Goal: Task Accomplishment & Management: Manage account settings

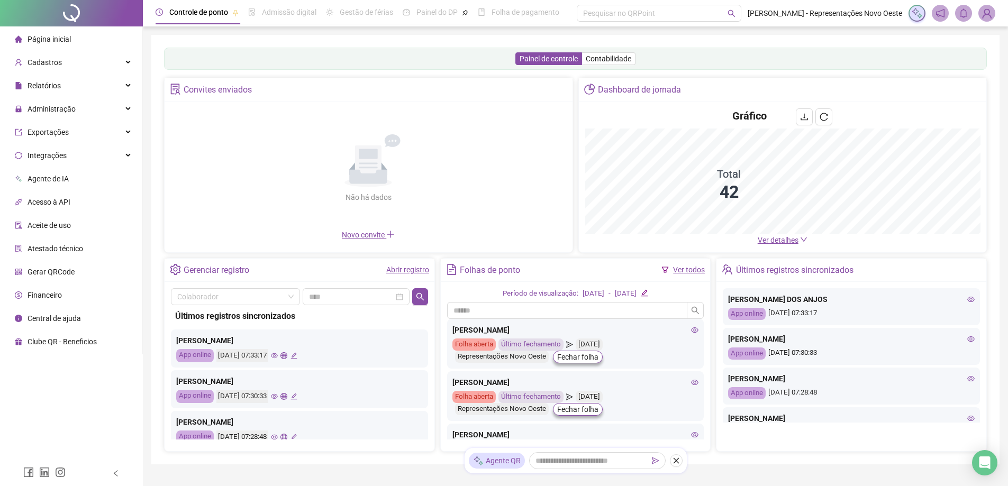
click at [774, 238] on span "Ver detalhes" at bounding box center [778, 240] width 41 height 8
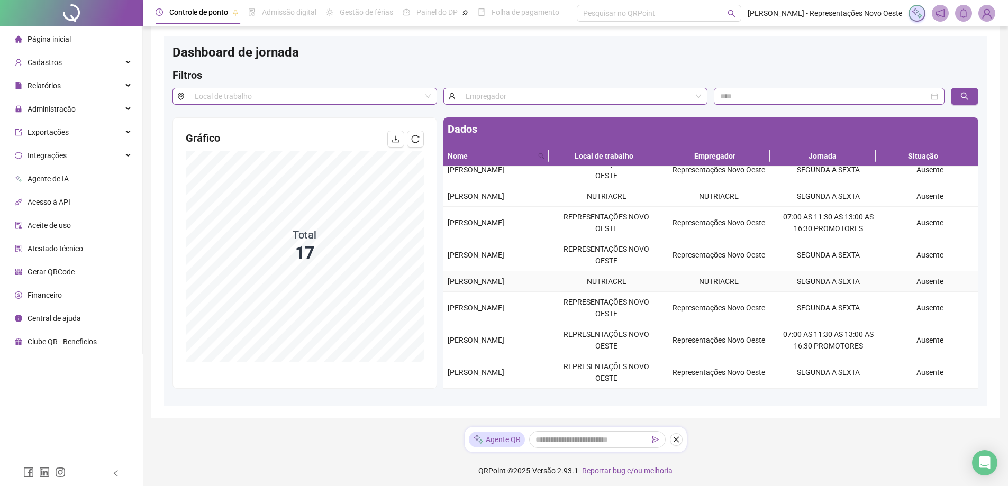
scroll to position [15, 0]
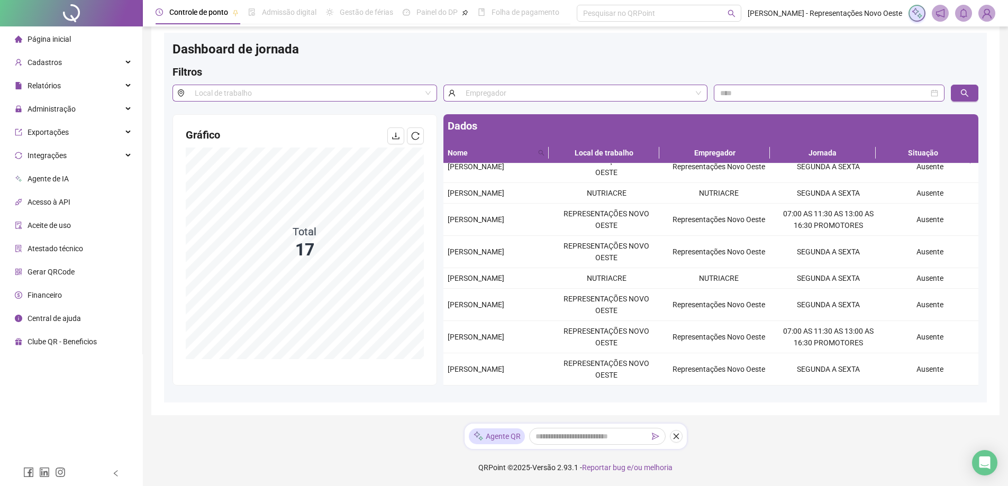
click at [54, 41] on span "Página inicial" at bounding box center [49, 39] width 43 height 8
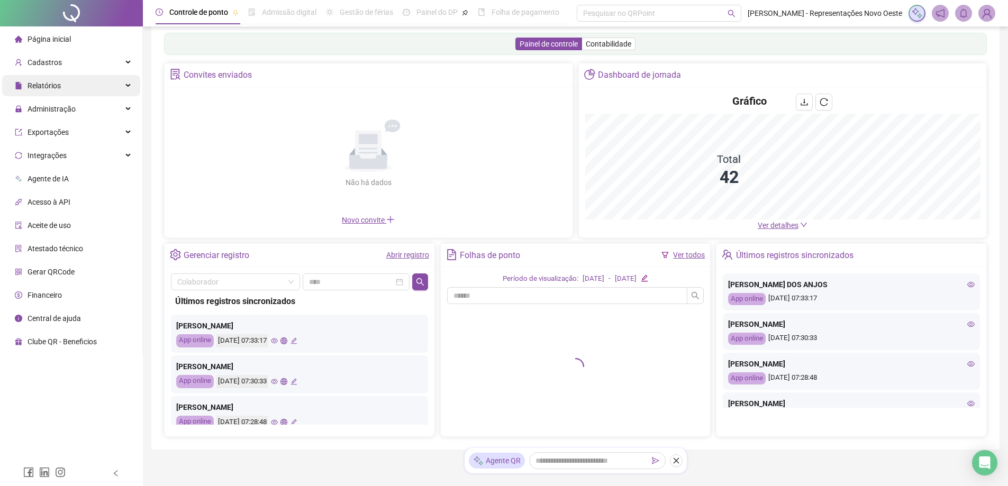
click at [45, 94] on span "Relatórios" at bounding box center [38, 85] width 46 height 21
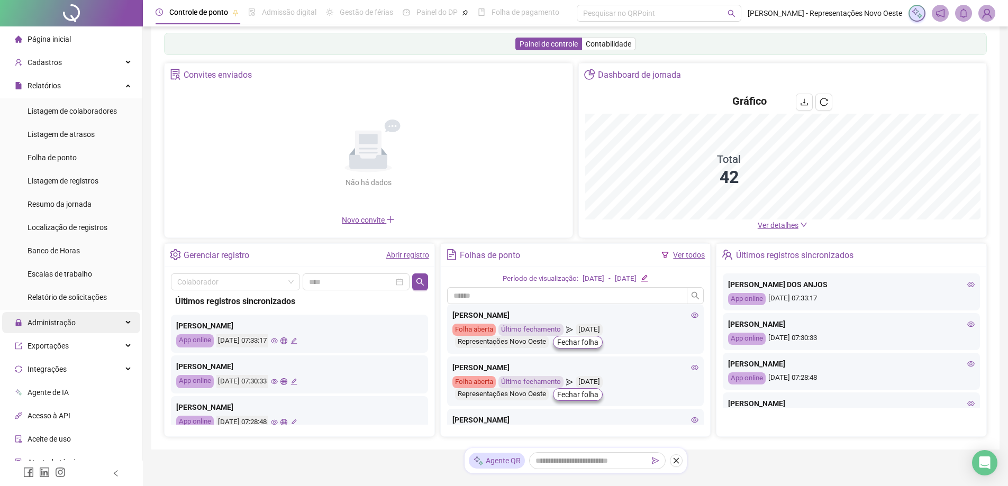
click at [89, 333] on div "Administração" at bounding box center [71, 322] width 138 height 21
click at [104, 330] on div "Administração" at bounding box center [71, 322] width 138 height 21
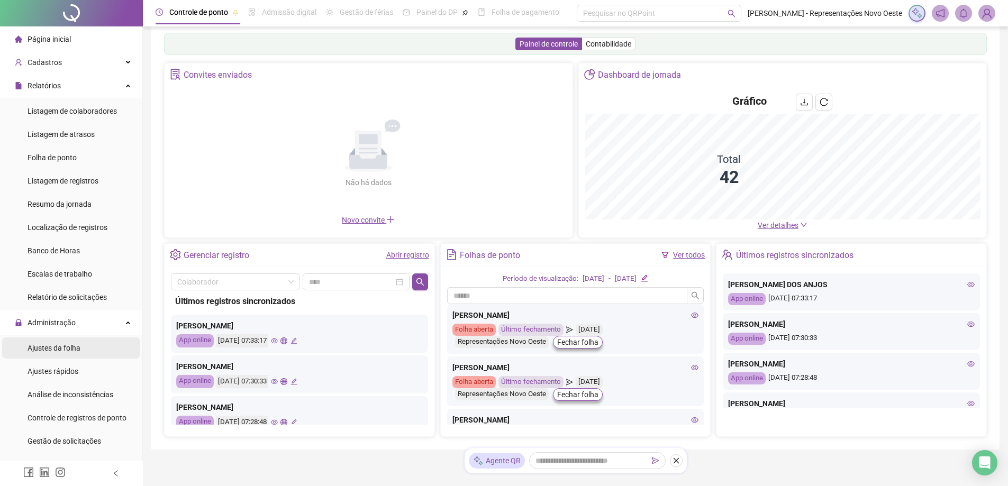
click at [79, 347] on span "Ajustes da folha" at bounding box center [54, 348] width 53 height 8
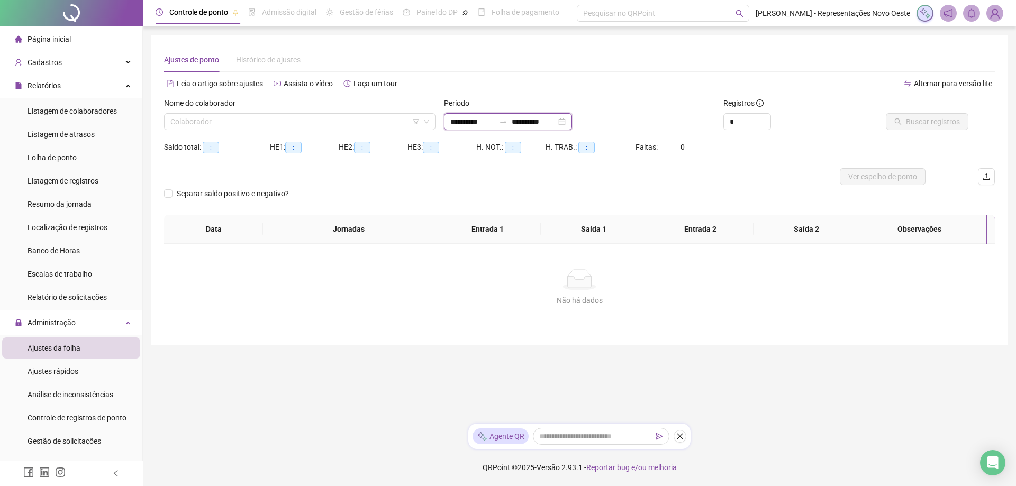
click at [536, 123] on input "**********" at bounding box center [534, 122] width 44 height 12
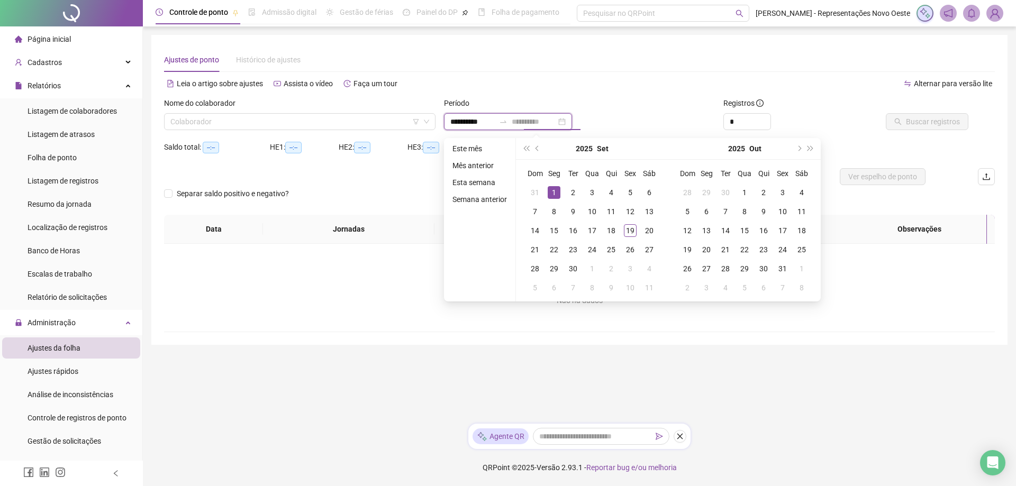
type input "**********"
click at [548, 187] on div "1" at bounding box center [554, 192] width 13 height 13
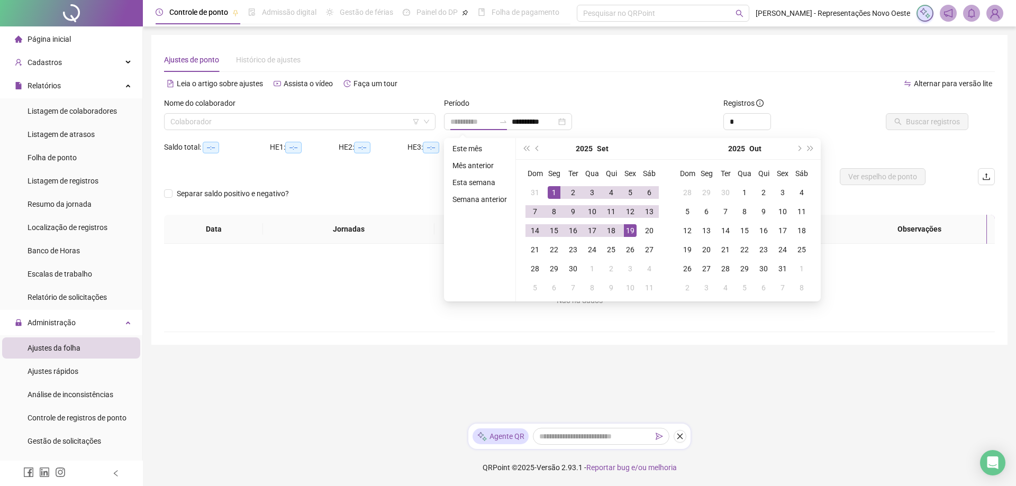
click at [626, 230] on div "19" at bounding box center [630, 230] width 13 height 13
type input "**********"
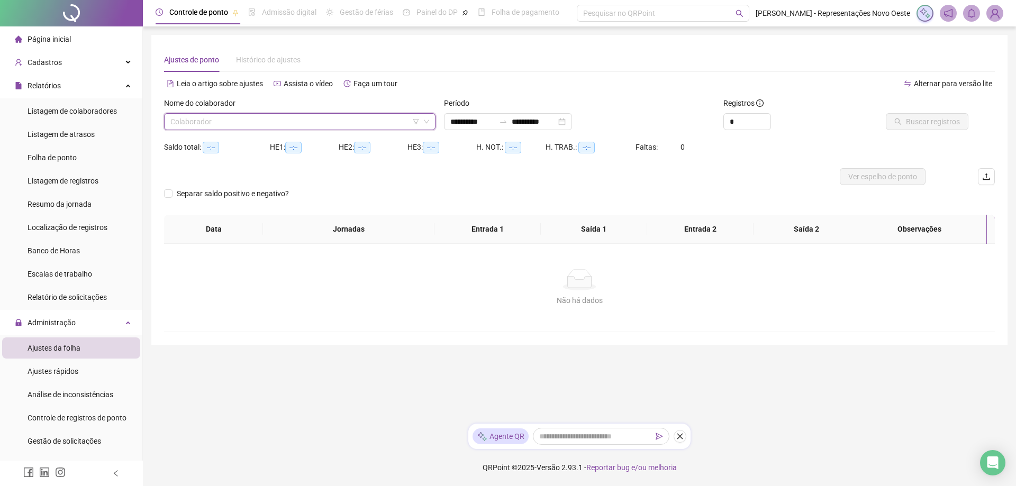
click at [319, 121] on input "search" at bounding box center [294, 122] width 249 height 16
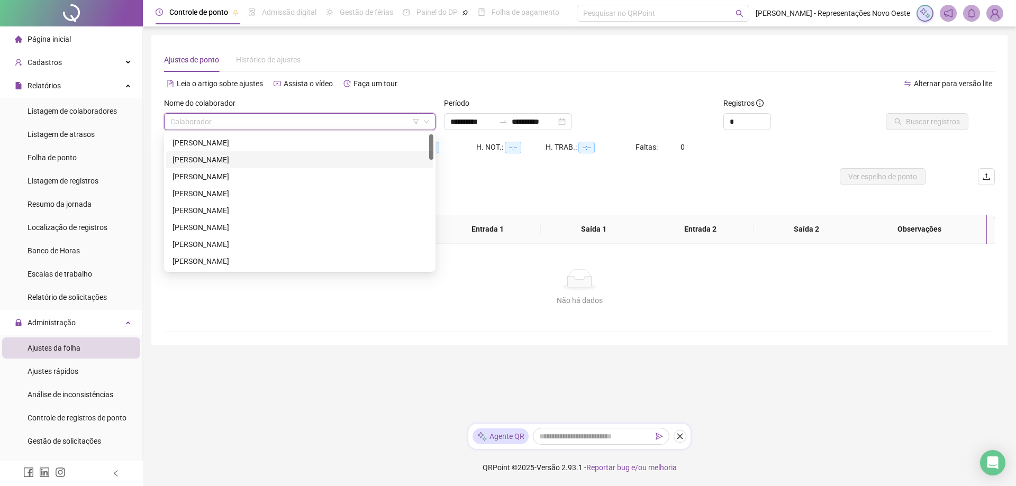
click at [242, 157] on div "[PERSON_NAME]" at bounding box center [299, 160] width 254 height 12
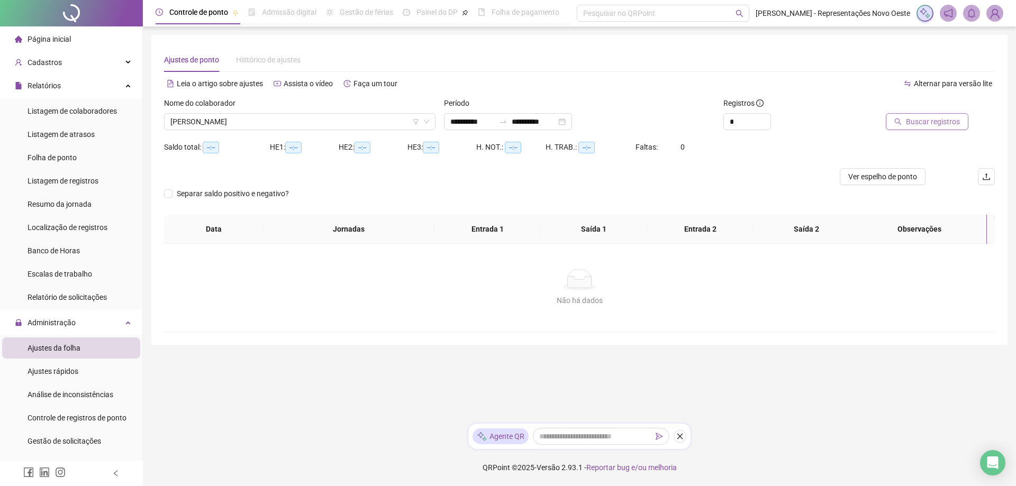
click at [906, 127] on button "Buscar registros" at bounding box center [927, 121] width 83 height 17
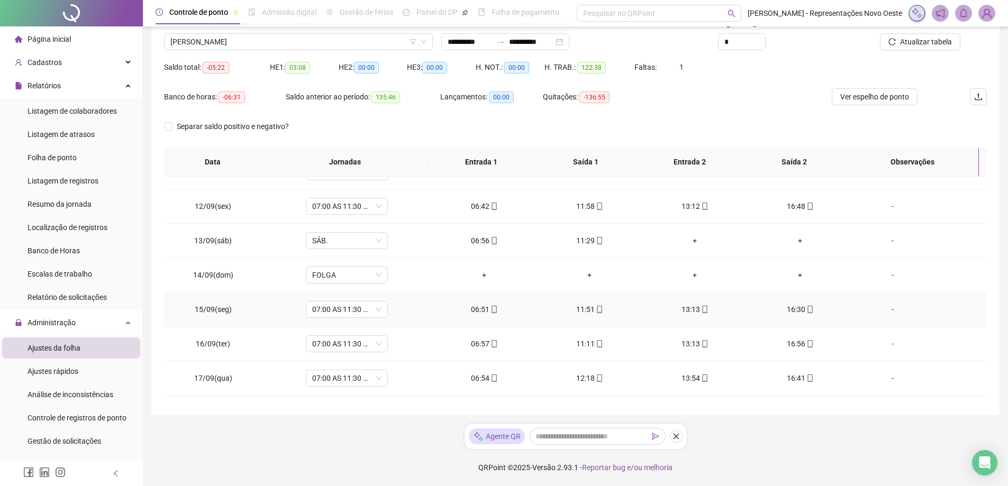
scroll to position [427, 0]
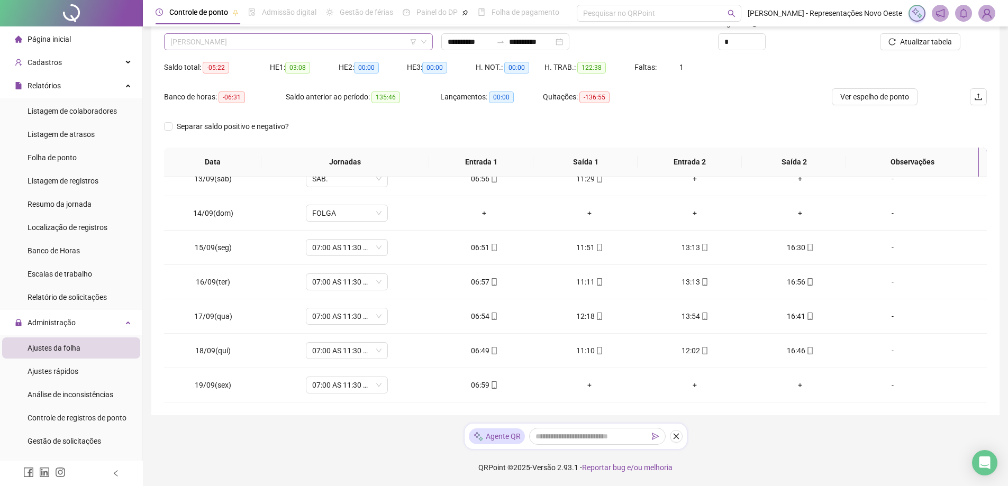
click at [266, 48] on span "ALAYARA [PERSON_NAME] [PERSON_NAME]" at bounding box center [298, 42] width 256 height 16
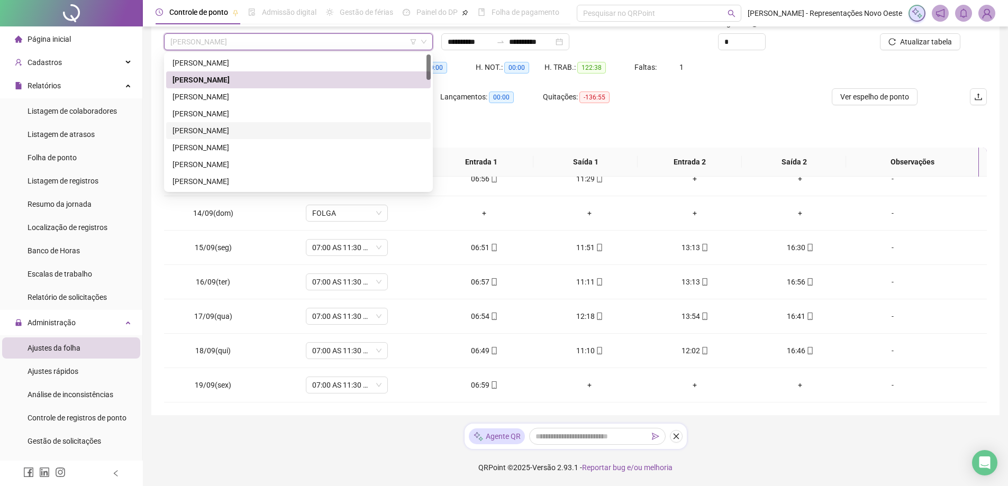
click at [229, 132] on div "[PERSON_NAME]" at bounding box center [298, 131] width 252 height 12
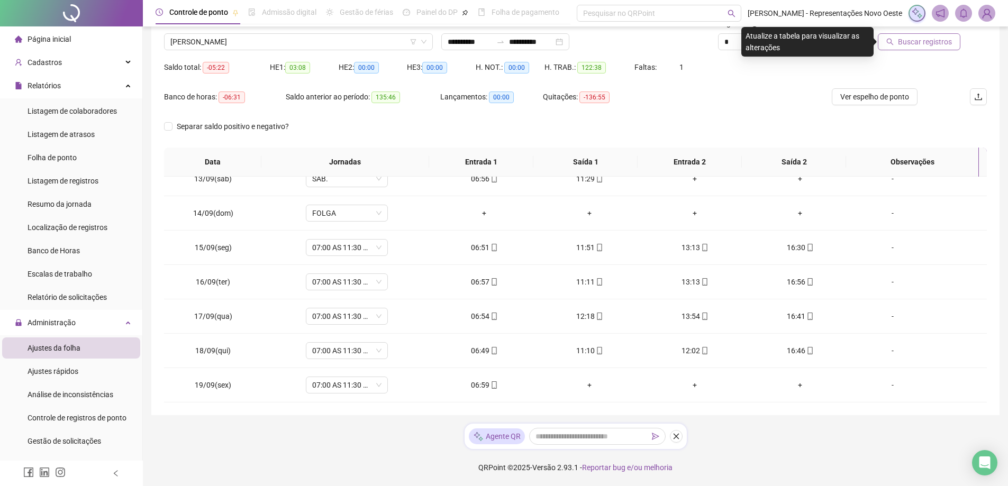
click at [915, 43] on span "Buscar registros" at bounding box center [925, 42] width 54 height 12
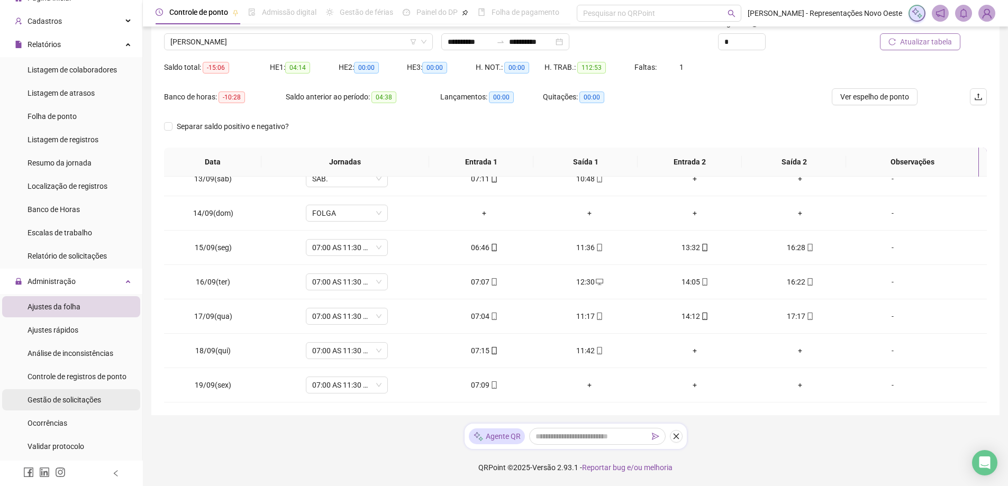
scroll to position [53, 0]
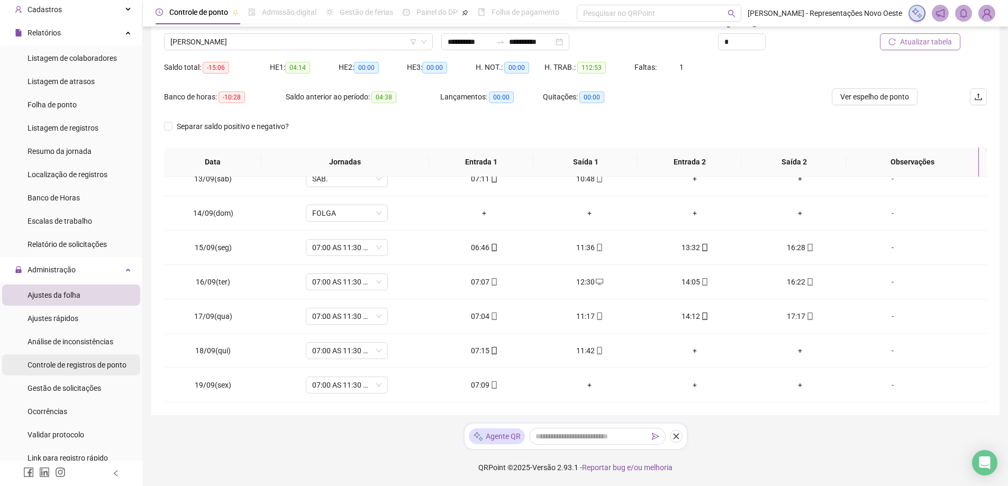
click at [40, 361] on span "Controle de registros de ponto" at bounding box center [77, 365] width 99 height 8
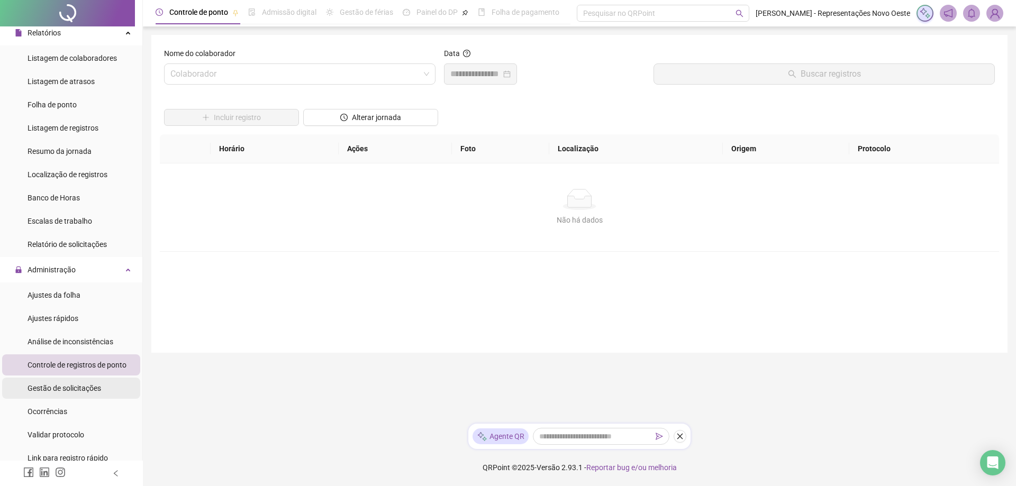
click at [28, 390] on span "Gestão de solicitações" at bounding box center [65, 388] width 74 height 8
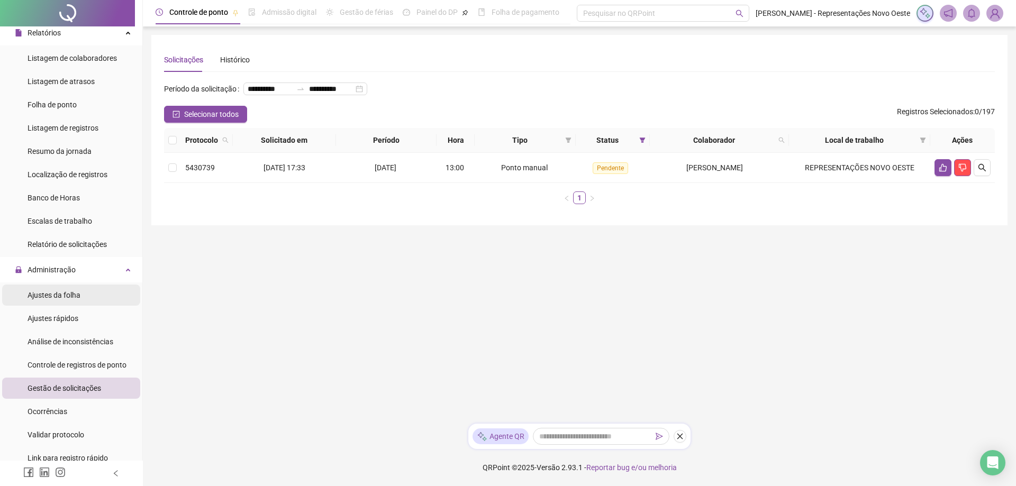
click at [59, 289] on div "Ajustes da folha" at bounding box center [54, 295] width 53 height 21
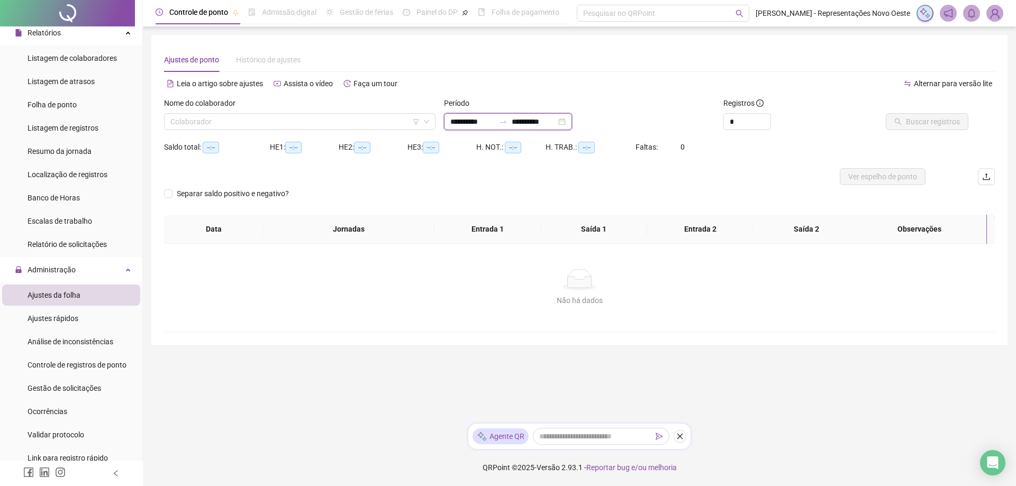
click at [553, 126] on input "**********" at bounding box center [534, 122] width 44 height 12
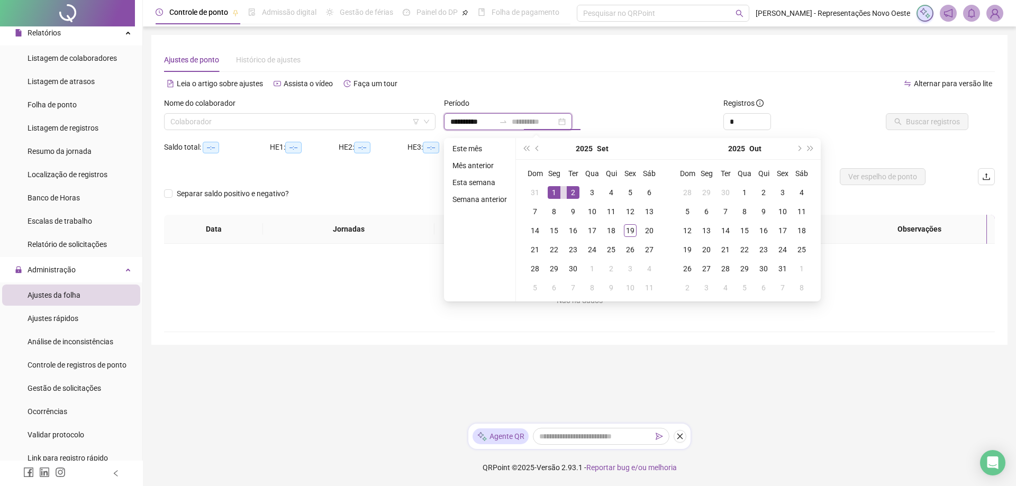
type input "**********"
click at [556, 189] on div "1" at bounding box center [554, 192] width 13 height 13
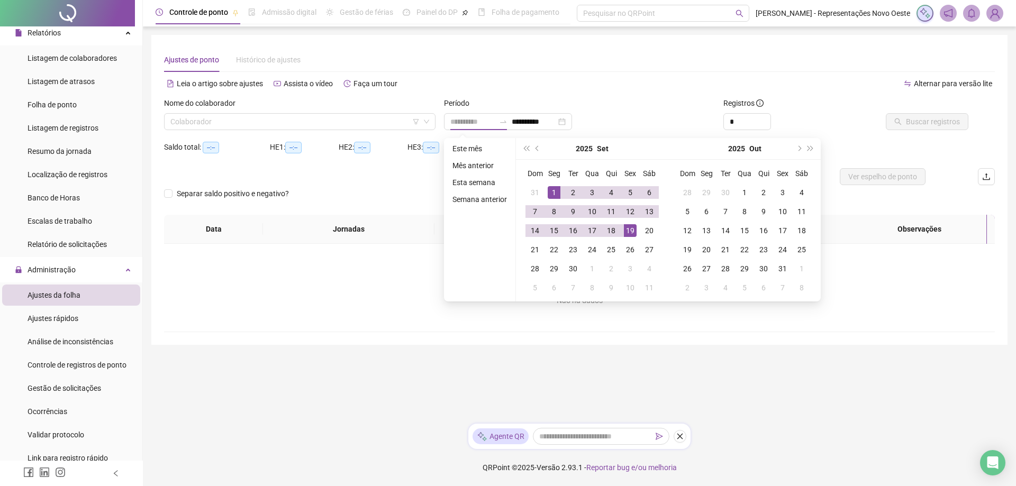
click at [630, 229] on div "19" at bounding box center [630, 230] width 13 height 13
type input "**********"
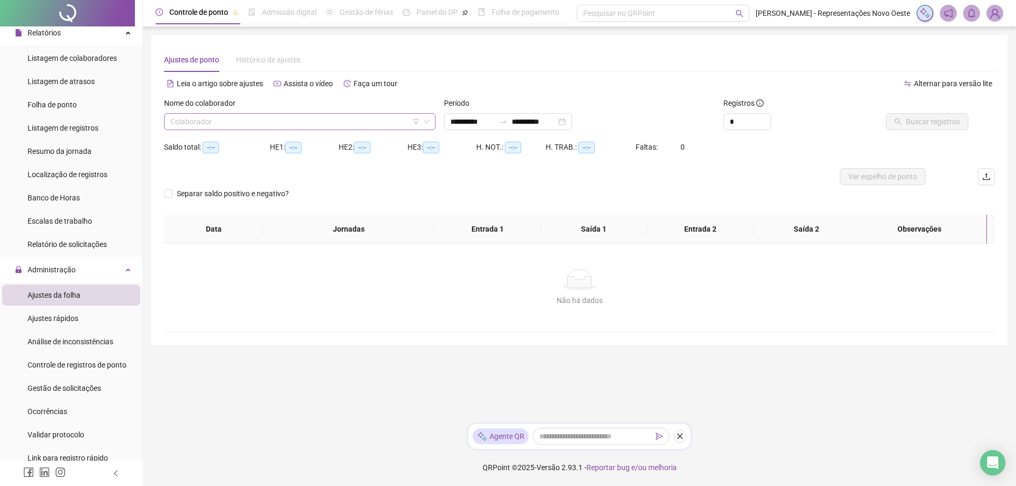
click at [235, 121] on input "search" at bounding box center [294, 122] width 249 height 16
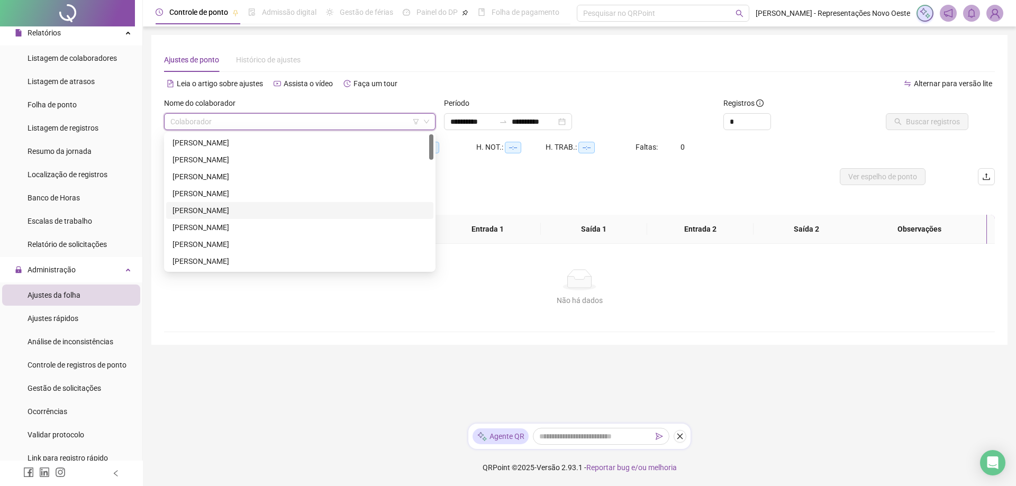
click at [221, 215] on div "[PERSON_NAME]" at bounding box center [299, 211] width 254 height 12
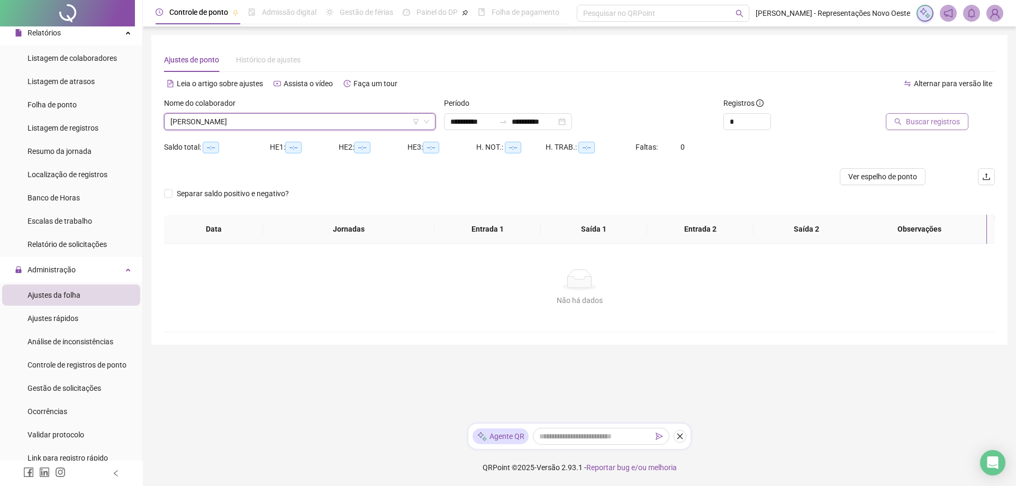
click at [914, 120] on span "Buscar registros" at bounding box center [933, 122] width 54 height 12
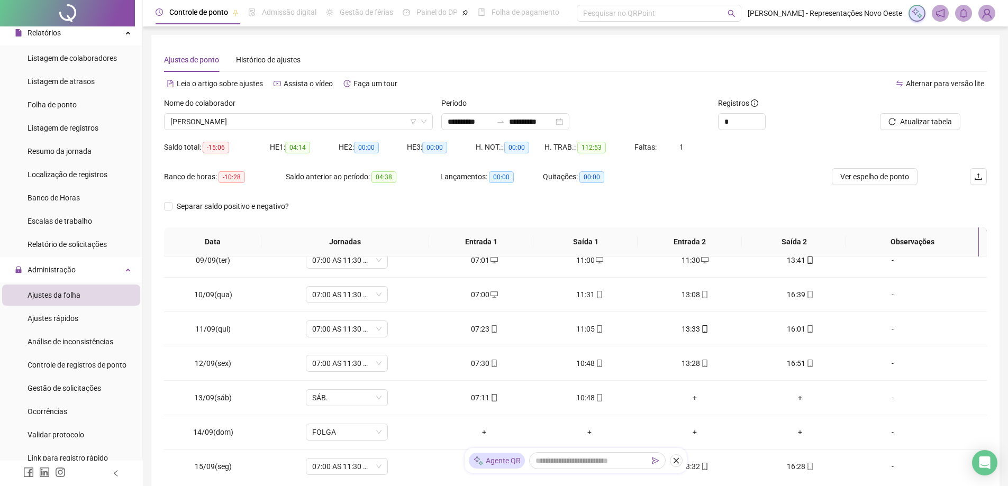
scroll to position [427, 0]
click at [323, 112] on div "Nome do colaborador" at bounding box center [298, 105] width 269 height 16
click at [299, 128] on span "[PERSON_NAME]" at bounding box center [298, 122] width 256 height 16
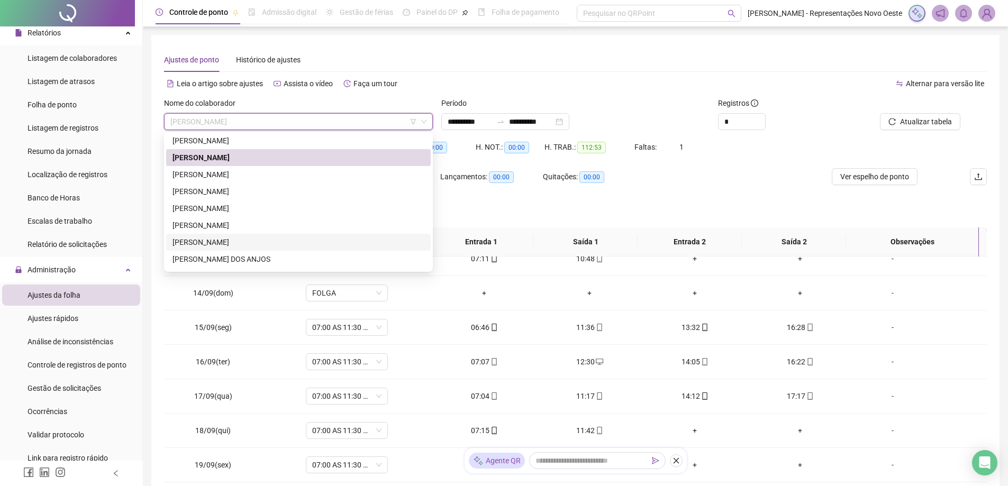
scroll to position [106, 0]
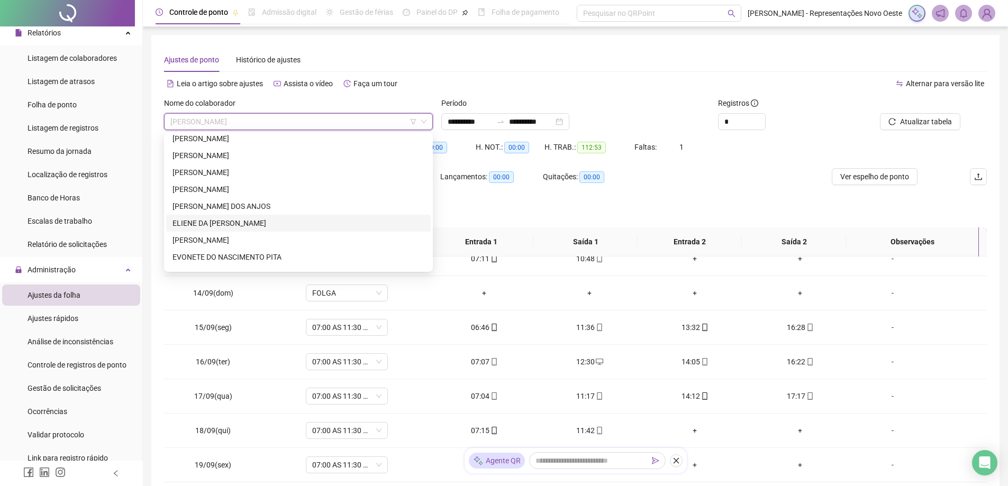
click at [231, 224] on div "[PERSON_NAME] DE [PERSON_NAME]" at bounding box center [298, 223] width 252 height 12
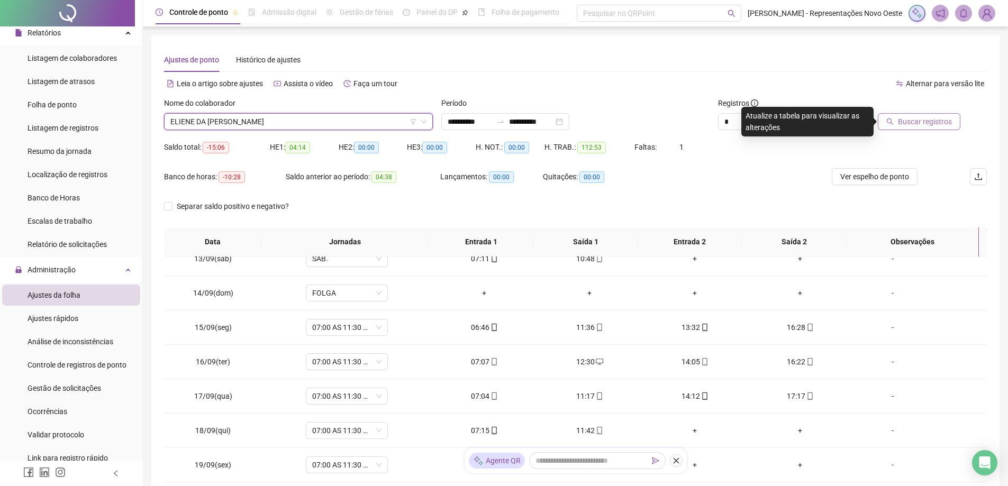
click at [908, 123] on span "Buscar registros" at bounding box center [925, 122] width 54 height 12
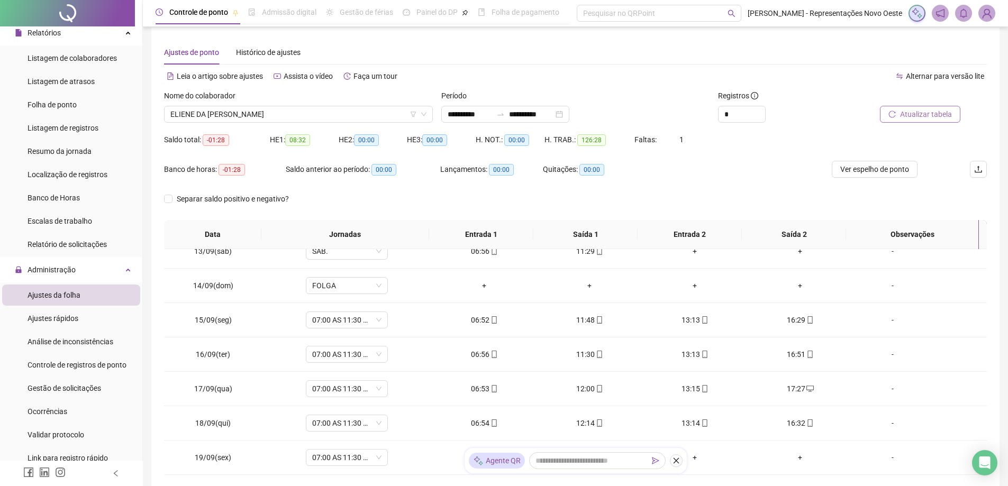
scroll to position [80, 0]
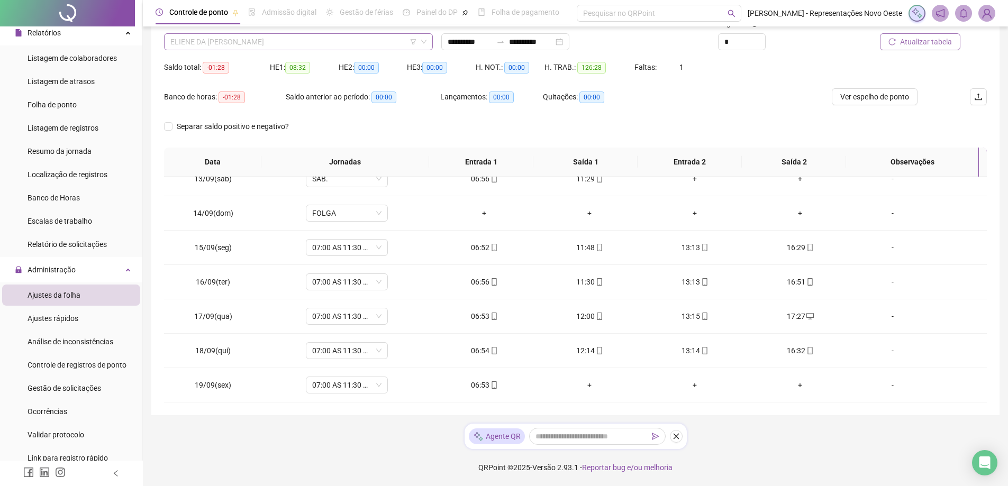
click at [305, 39] on span "[PERSON_NAME] DE [PERSON_NAME]" at bounding box center [298, 42] width 256 height 16
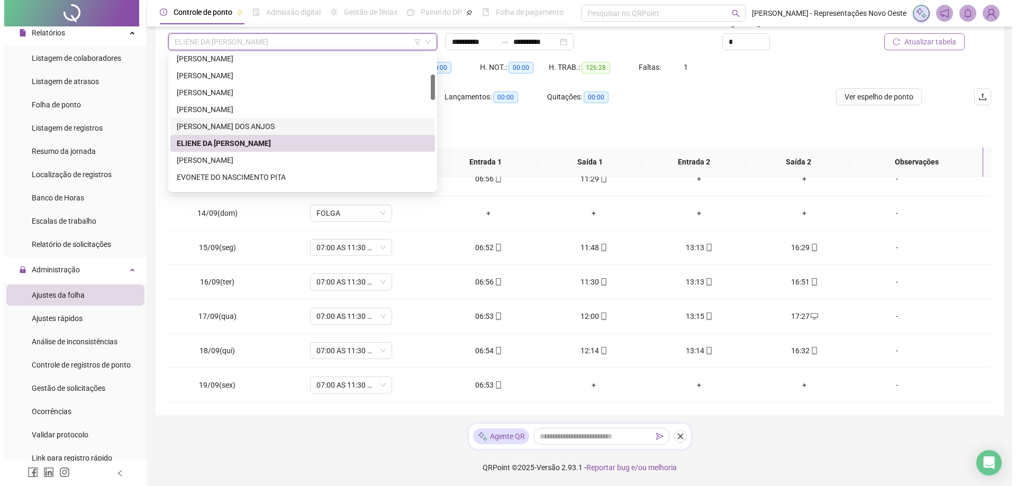
scroll to position [159, 0]
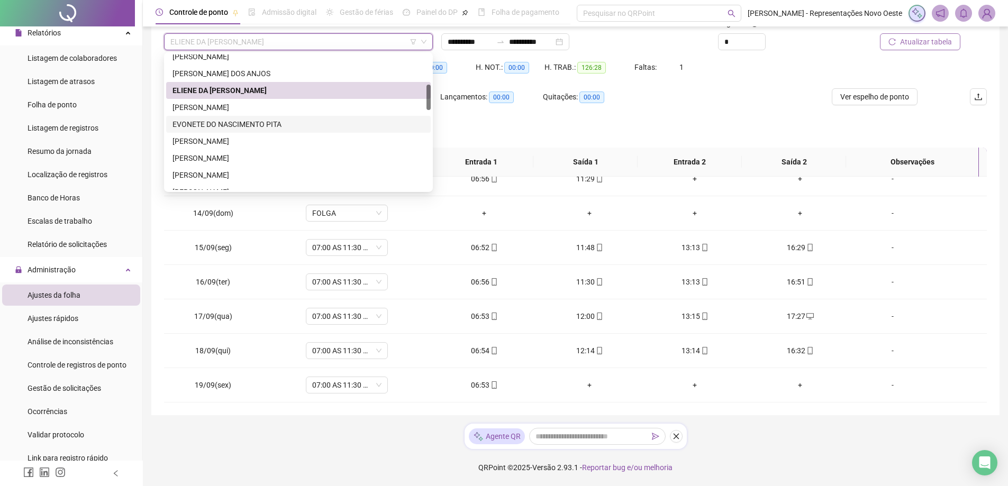
click at [256, 119] on div "EVONETE DO NASCIMENTO PITA" at bounding box center [298, 125] width 252 height 12
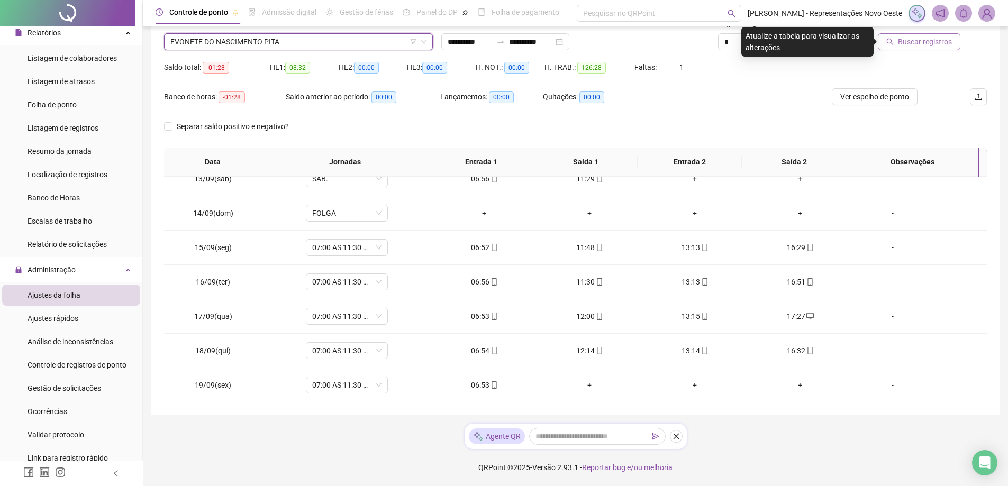
click at [894, 49] on button "Buscar registros" at bounding box center [919, 41] width 83 height 17
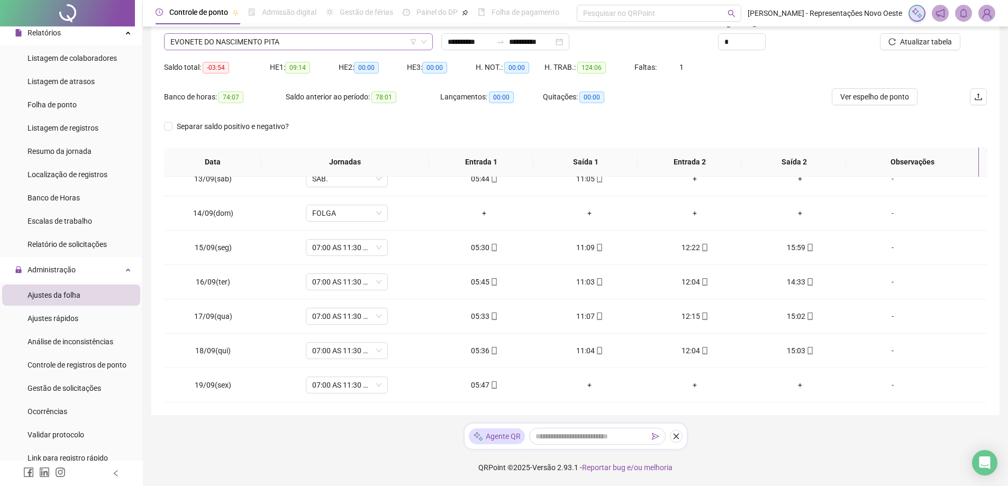
click at [323, 42] on span "EVONETE DO NASCIMENTO PITA" at bounding box center [298, 42] width 256 height 16
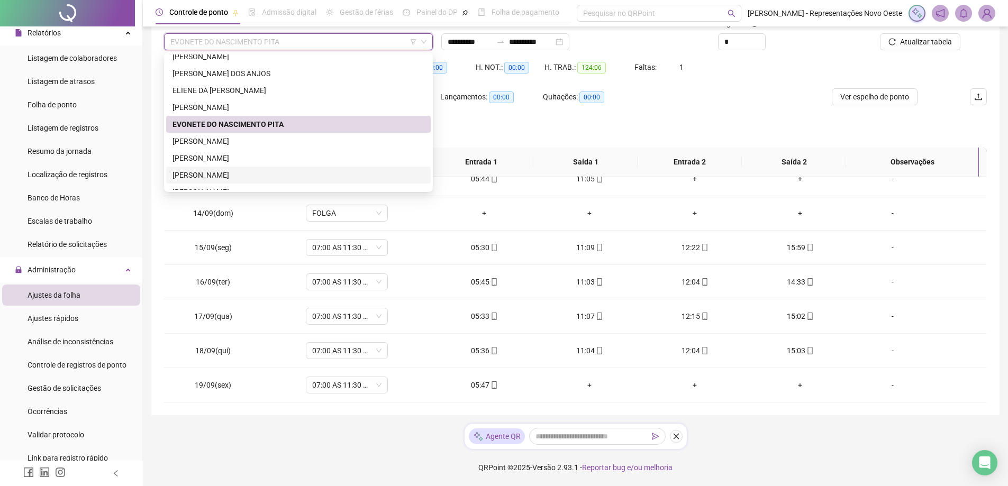
click at [221, 176] on div "[PERSON_NAME]" at bounding box center [298, 175] width 252 height 12
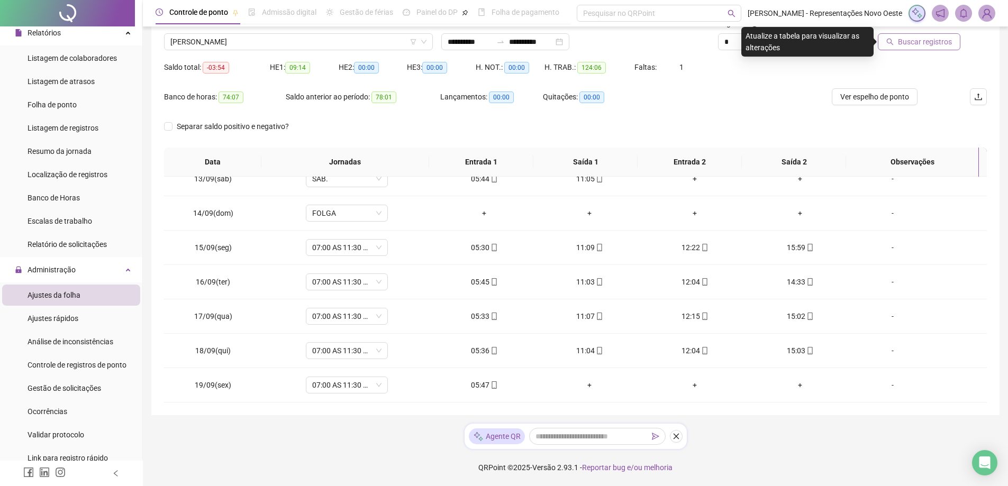
click at [930, 47] on span "Buscar registros" at bounding box center [925, 42] width 54 height 12
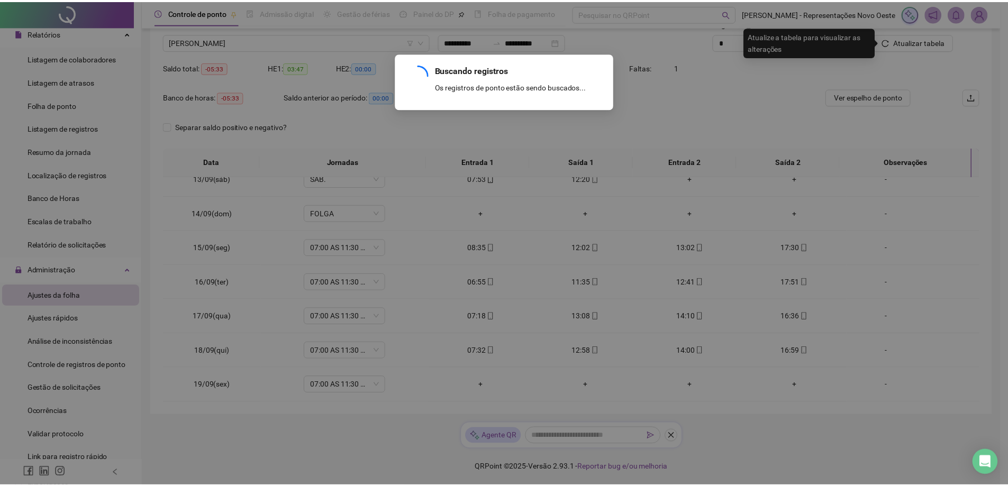
scroll to position [324, 0]
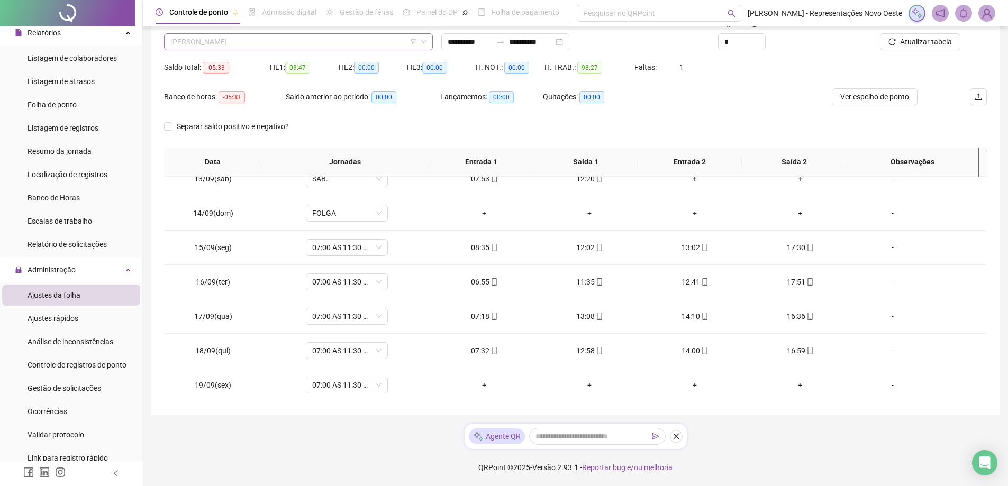
click at [269, 39] on span "[PERSON_NAME]" at bounding box center [298, 42] width 256 height 16
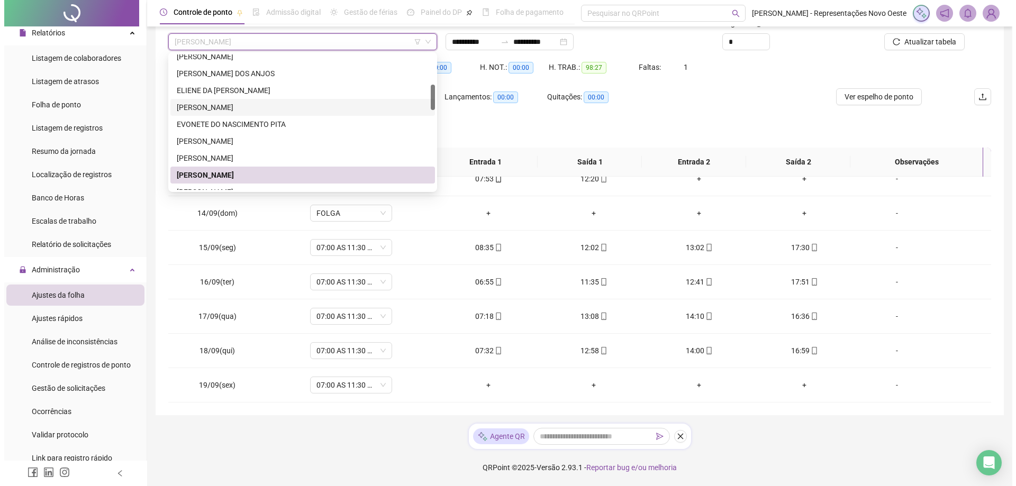
scroll to position [212, 0]
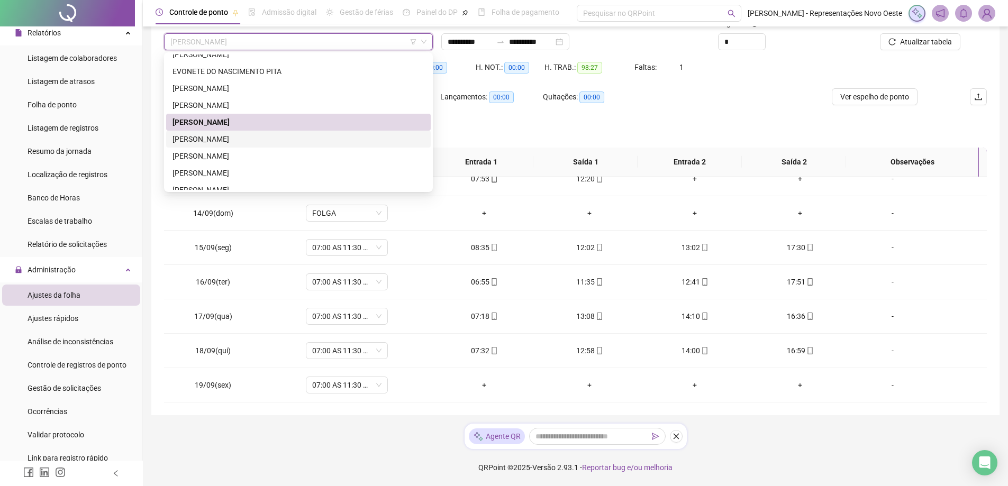
drag, startPoint x: 241, startPoint y: 138, endPoint x: 981, endPoint y: 71, distance: 742.6
click at [241, 138] on div "[PERSON_NAME]" at bounding box center [298, 139] width 252 height 12
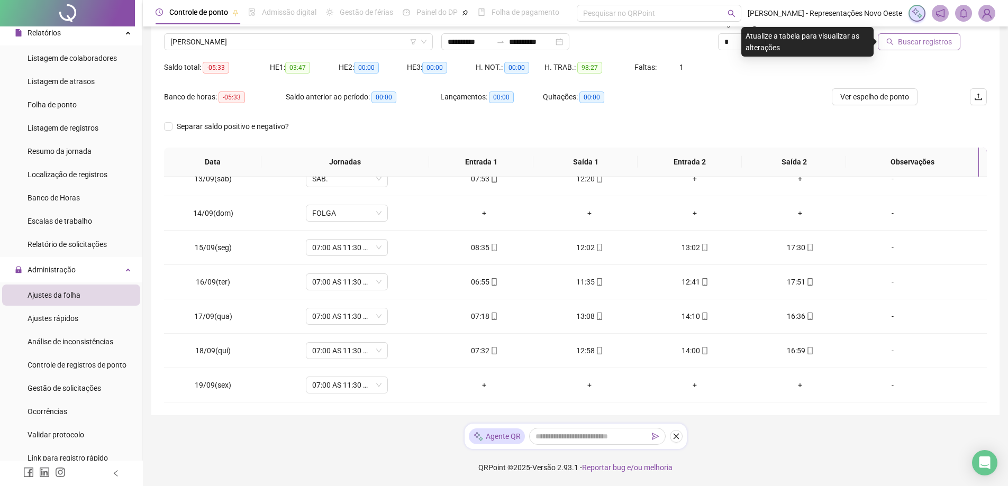
click at [948, 47] on span "Buscar registros" at bounding box center [925, 42] width 54 height 12
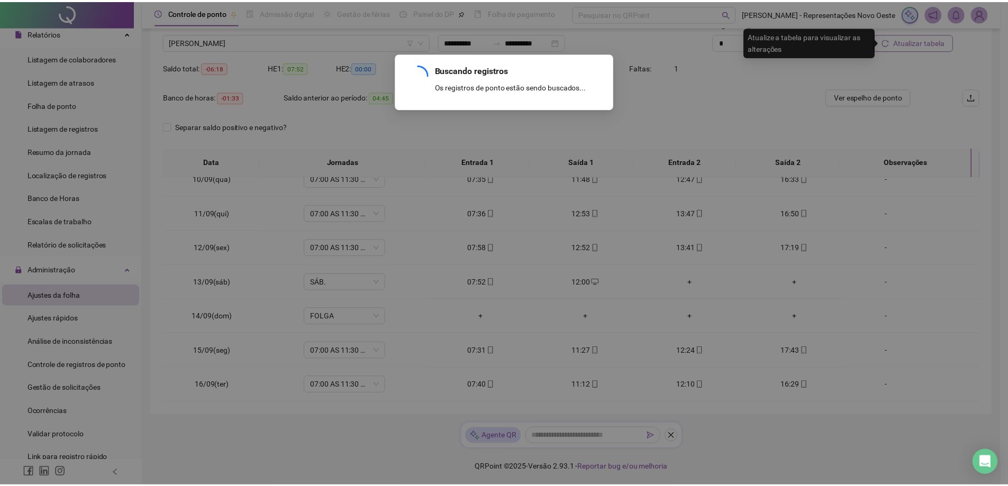
scroll to position [427, 0]
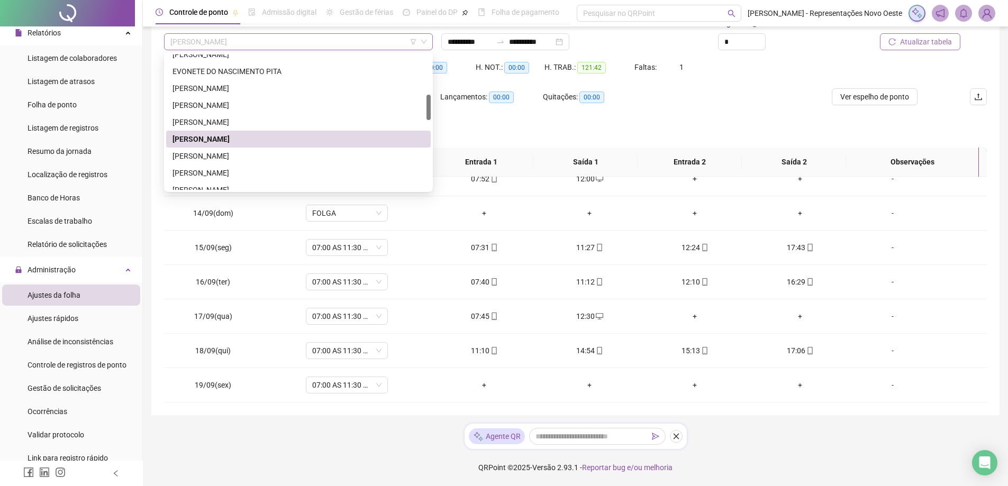
click at [222, 49] on span "[PERSON_NAME]" at bounding box center [298, 42] width 256 height 16
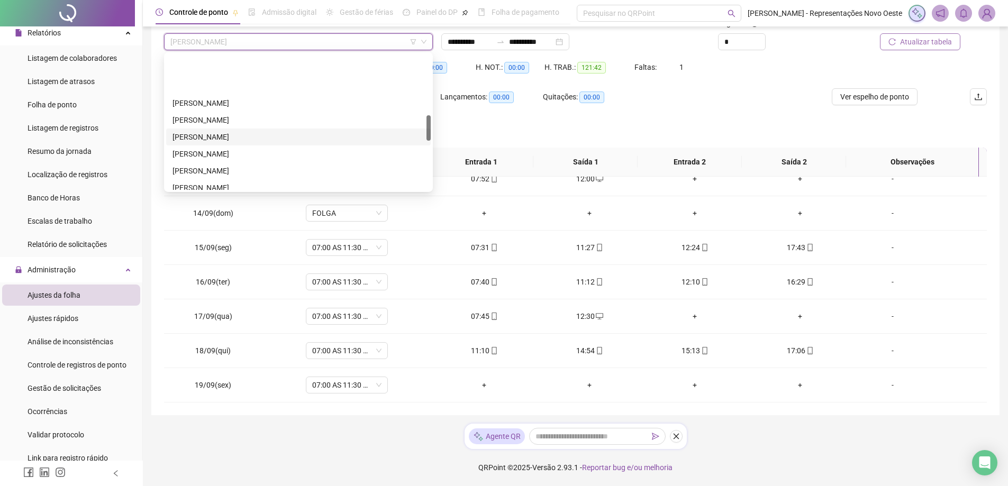
scroll to position [317, 0]
click at [227, 166] on div "[PERSON_NAME]" at bounding box center [298, 169] width 252 height 12
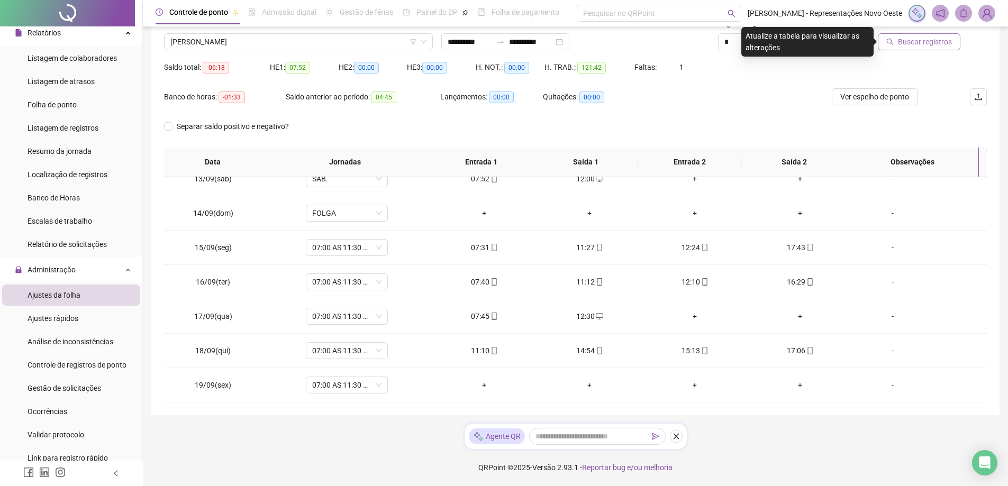
click at [916, 48] on button "Buscar registros" at bounding box center [919, 41] width 83 height 17
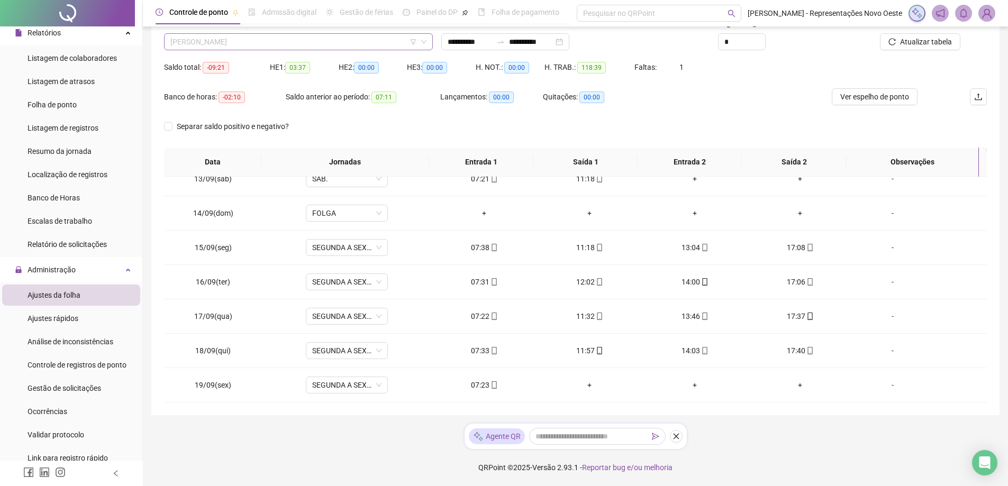
click at [279, 33] on div "[PERSON_NAME]" at bounding box center [298, 41] width 269 height 17
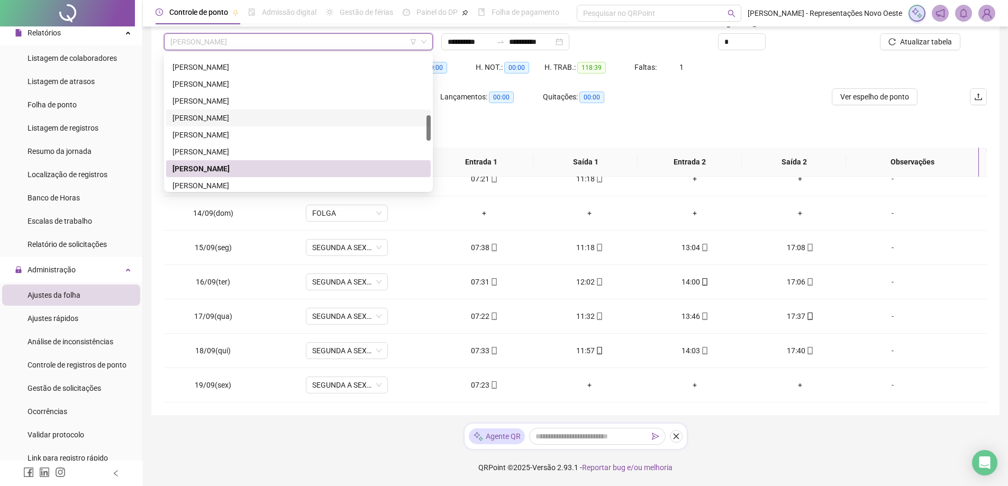
scroll to position [370, 0]
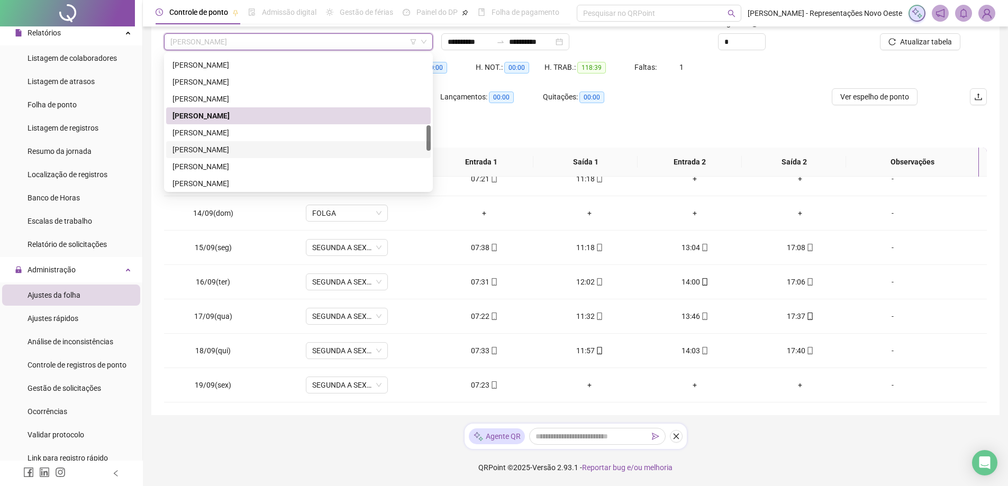
click at [229, 154] on div "LUZIA DELMIRO DA SILVA" at bounding box center [298, 150] width 252 height 12
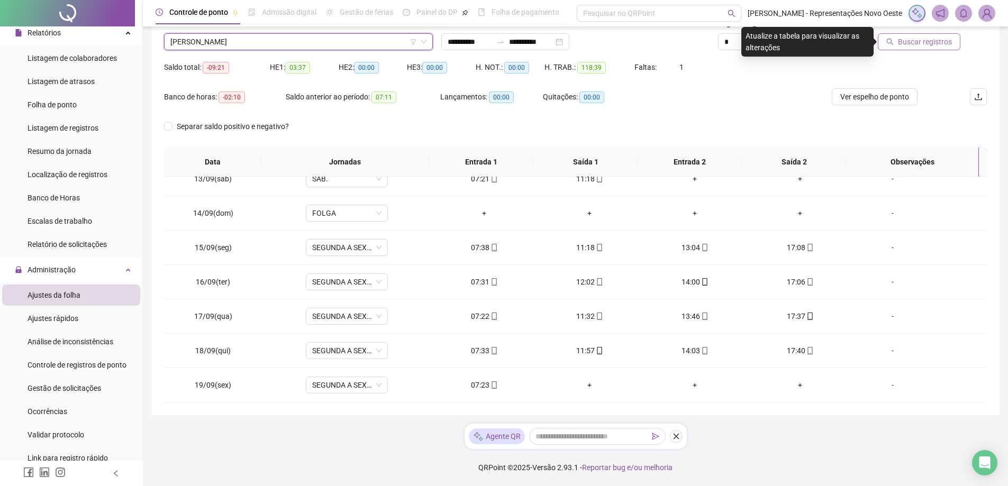
click at [910, 39] on span "Buscar registros" at bounding box center [925, 42] width 54 height 12
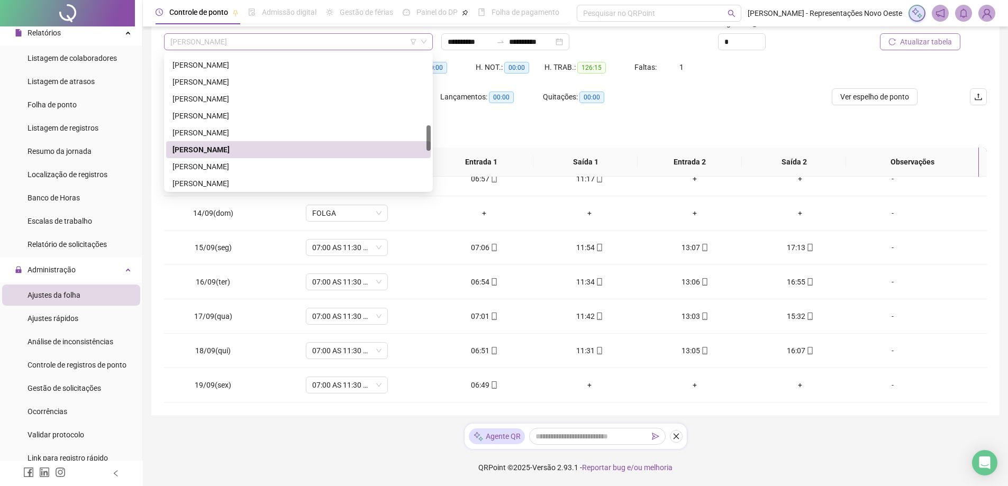
click at [251, 47] on span "LUZIA DELMIRO DA SILVA" at bounding box center [298, 42] width 256 height 16
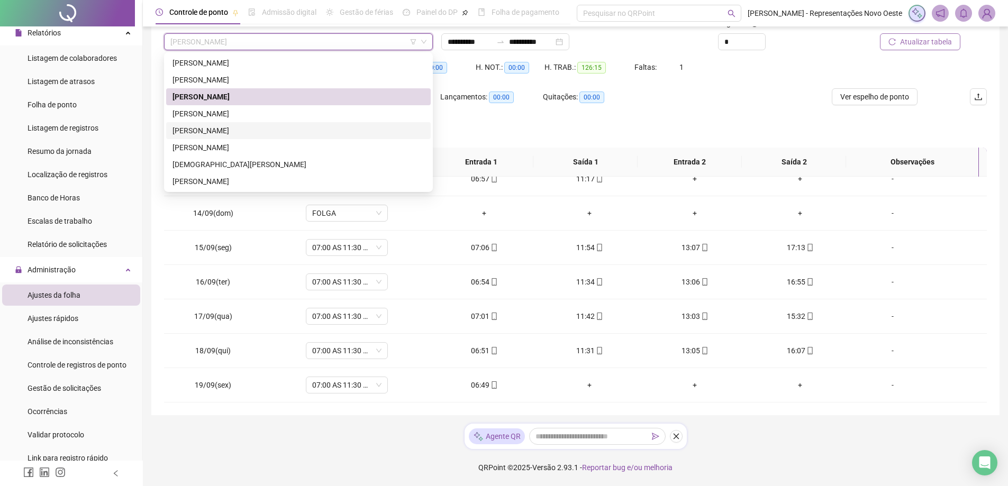
click at [239, 134] on div "[PERSON_NAME] [PERSON_NAME]" at bounding box center [298, 131] width 252 height 12
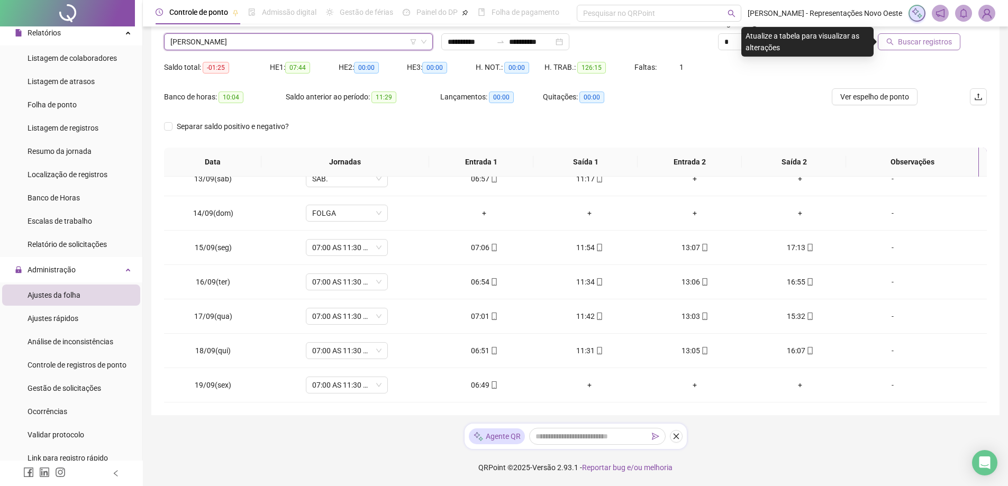
click at [915, 39] on span "Buscar registros" at bounding box center [925, 42] width 54 height 12
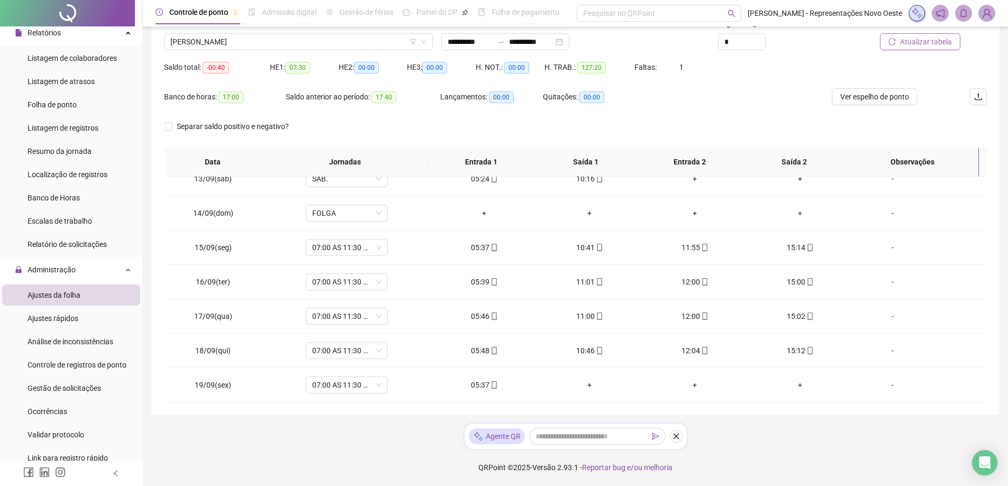
click at [308, 30] on div "Nome do colaborador" at bounding box center [298, 25] width 269 height 16
click at [299, 38] on span "[PERSON_NAME] [PERSON_NAME]" at bounding box center [298, 42] width 256 height 16
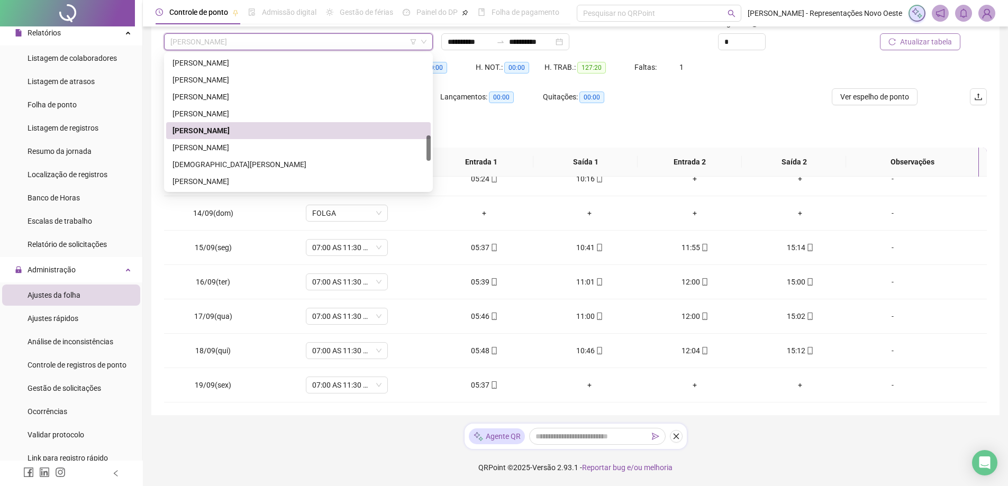
scroll to position [476, 0]
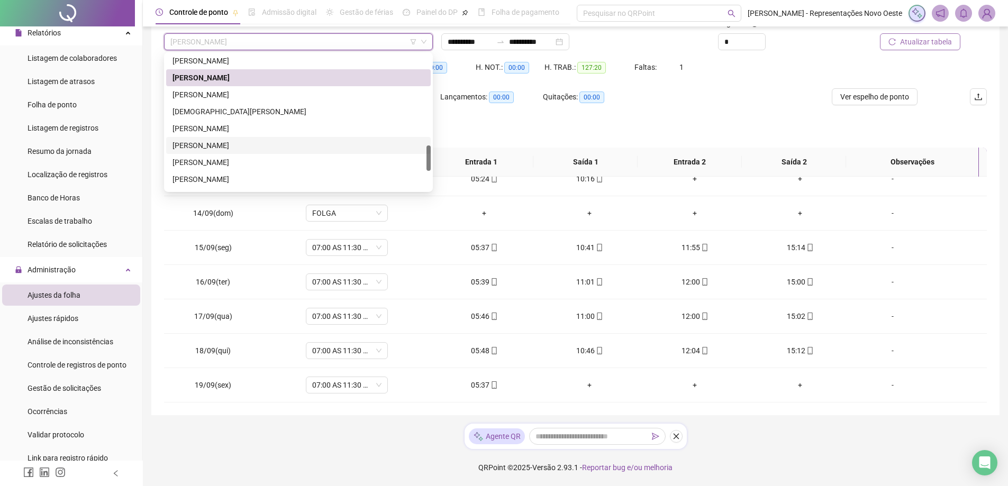
click at [232, 147] on div "RAILENE DA SILVA FERREIRA" at bounding box center [298, 146] width 252 height 12
click at [232, 147] on div "Separar saldo positivo e negativo?" at bounding box center [240, 133] width 153 height 30
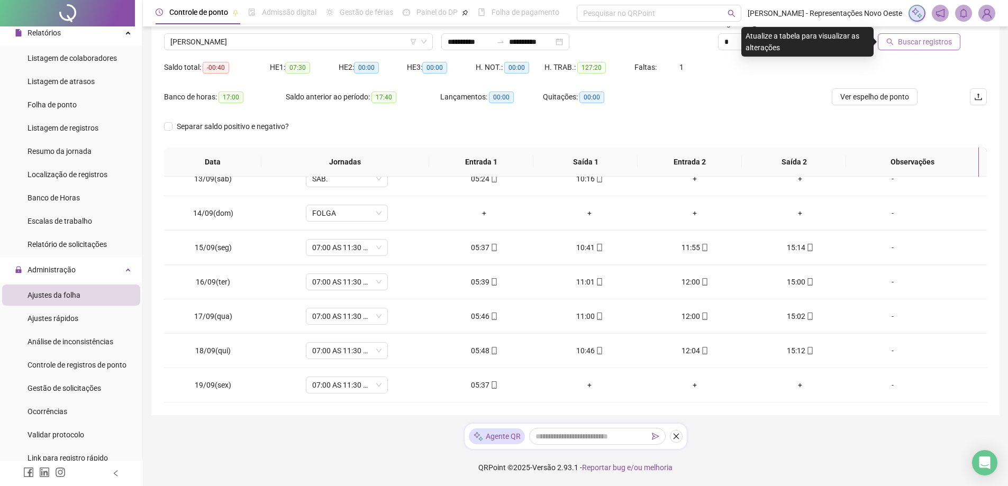
click at [934, 39] on span "Buscar registros" at bounding box center [925, 42] width 54 height 12
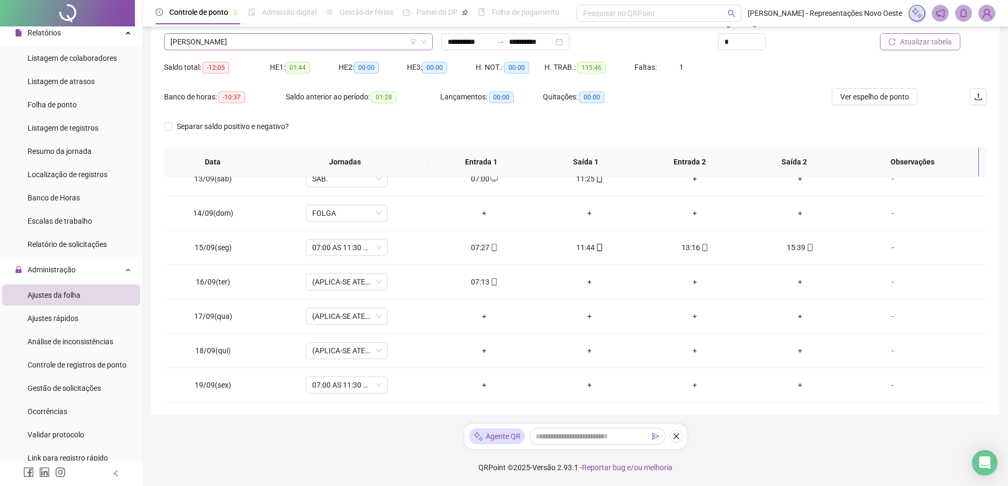
click at [279, 43] on span "RAILENE DA SILVA FERREIRA" at bounding box center [298, 42] width 256 height 16
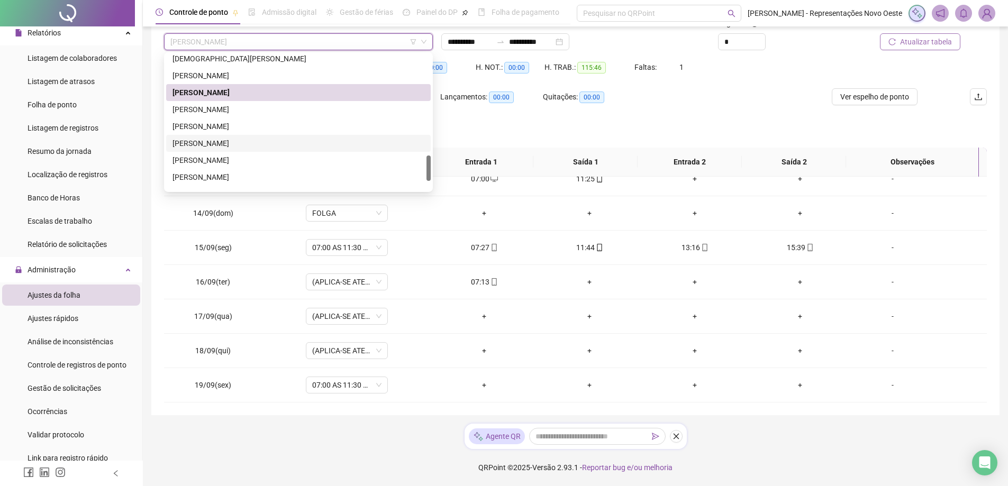
scroll to position [576, 0]
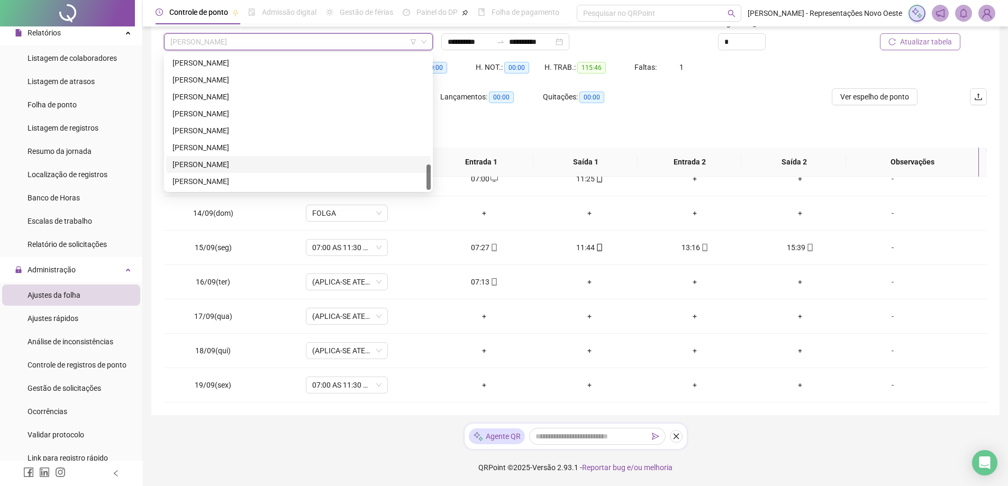
click at [226, 166] on div "[PERSON_NAME]" at bounding box center [298, 165] width 252 height 12
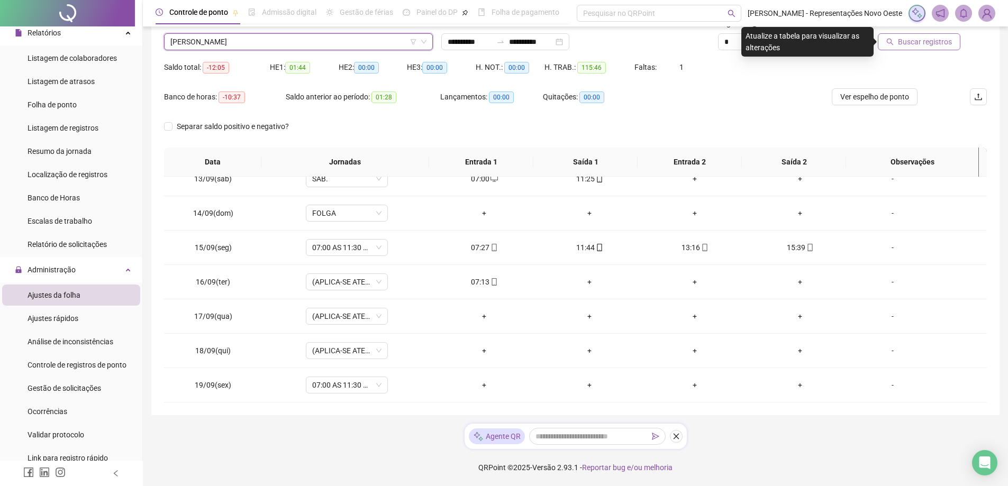
click at [907, 45] on span "Buscar registros" at bounding box center [925, 42] width 54 height 12
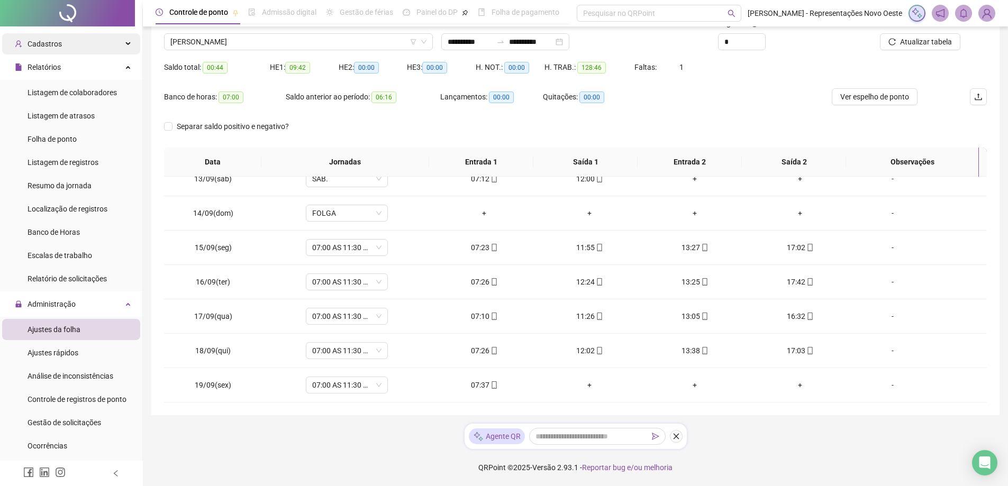
scroll to position [0, 0]
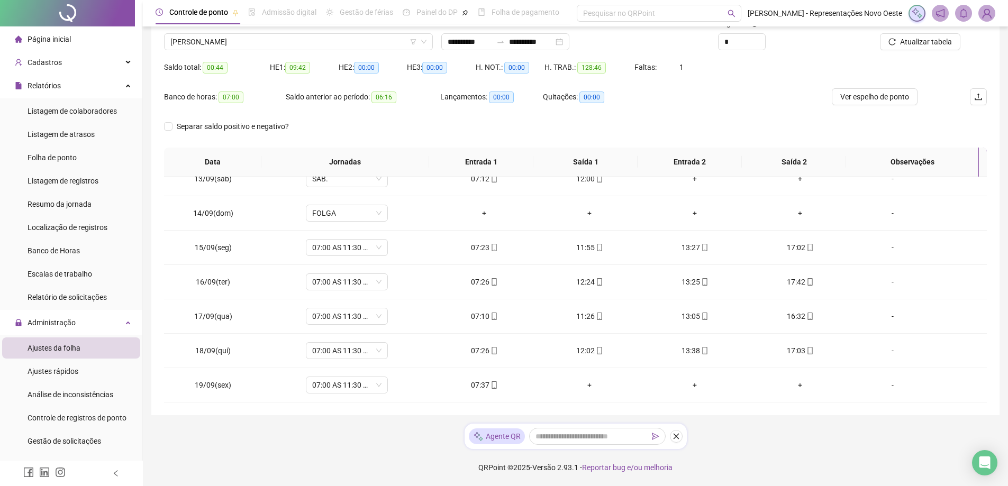
click at [62, 38] on span "Página inicial" at bounding box center [49, 39] width 43 height 8
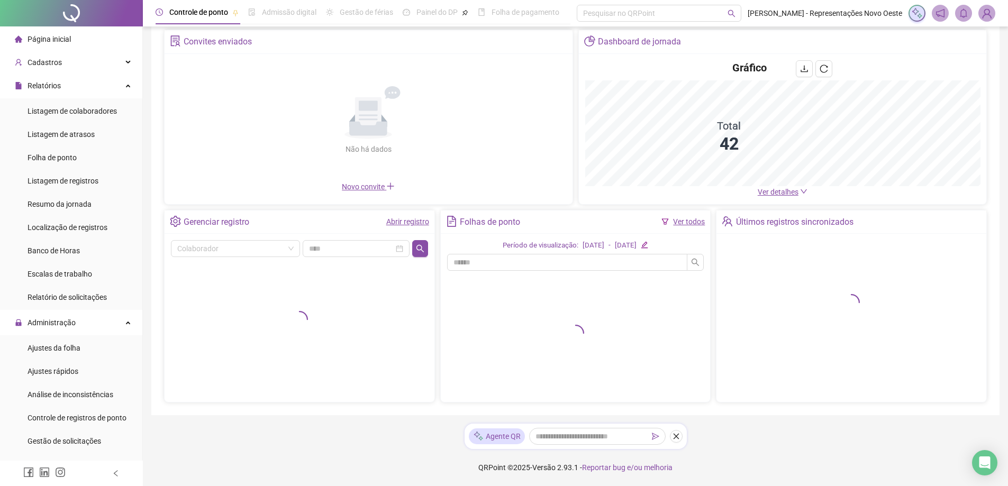
scroll to position [49, 0]
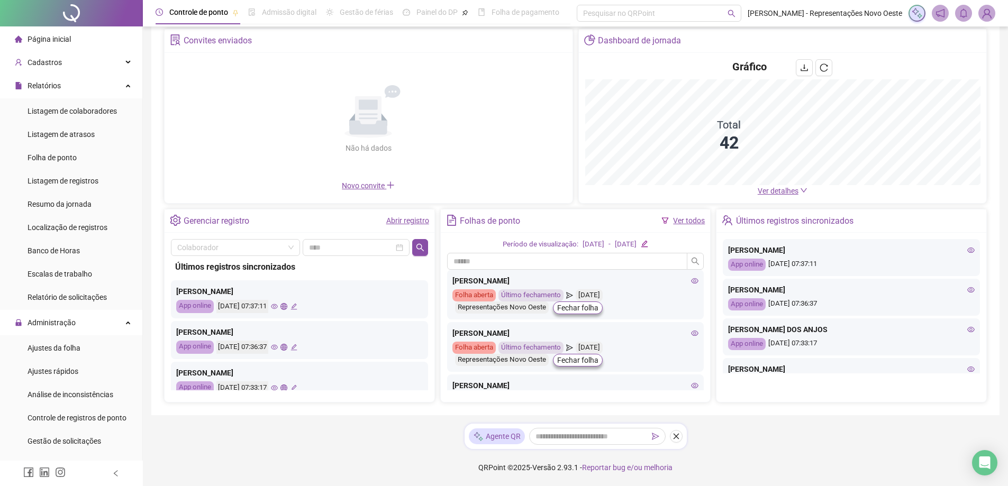
click at [766, 189] on span "Ver detalhes" at bounding box center [778, 191] width 41 height 8
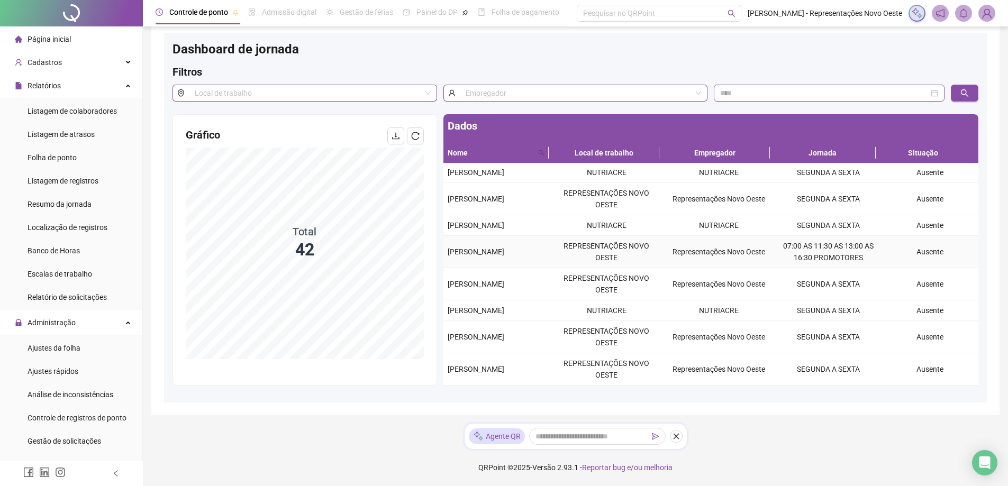
scroll to position [250, 0]
click at [59, 40] on span "Página inicial" at bounding box center [49, 39] width 43 height 8
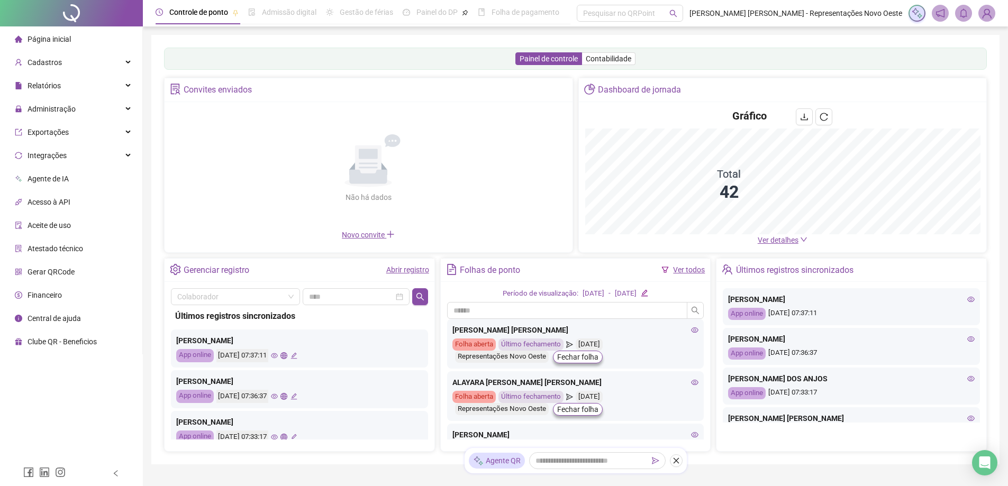
drag, startPoint x: 72, startPoint y: 106, endPoint x: 78, endPoint y: 171, distance: 65.9
click at [72, 106] on span "Administração" at bounding box center [52, 109] width 48 height 8
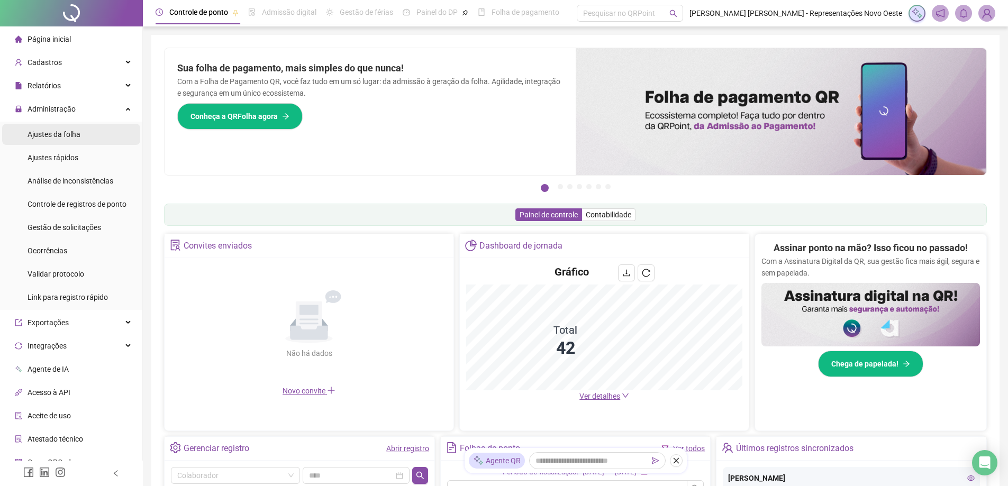
click at [72, 138] on span "Ajustes da folha" at bounding box center [54, 134] width 53 height 8
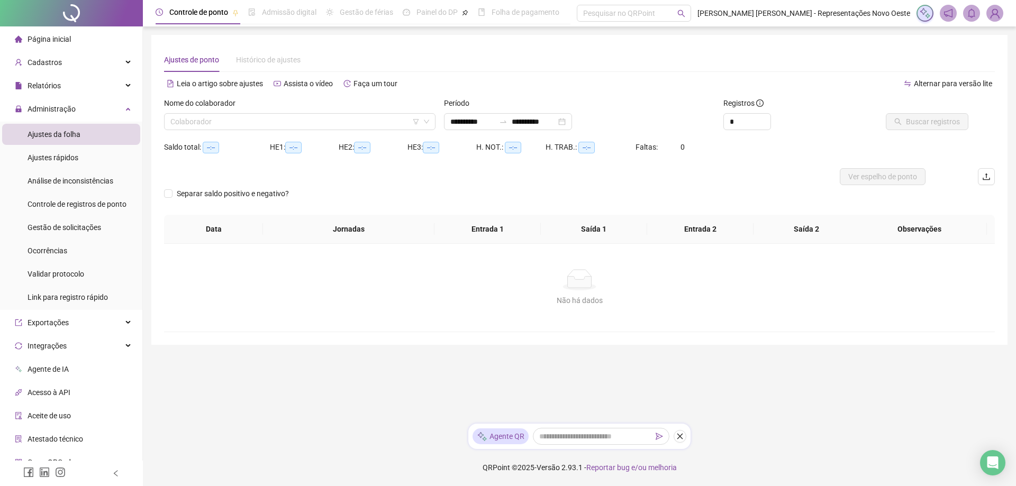
type input "**********"
click at [507, 125] on icon "swap-right" at bounding box center [503, 121] width 8 height 8
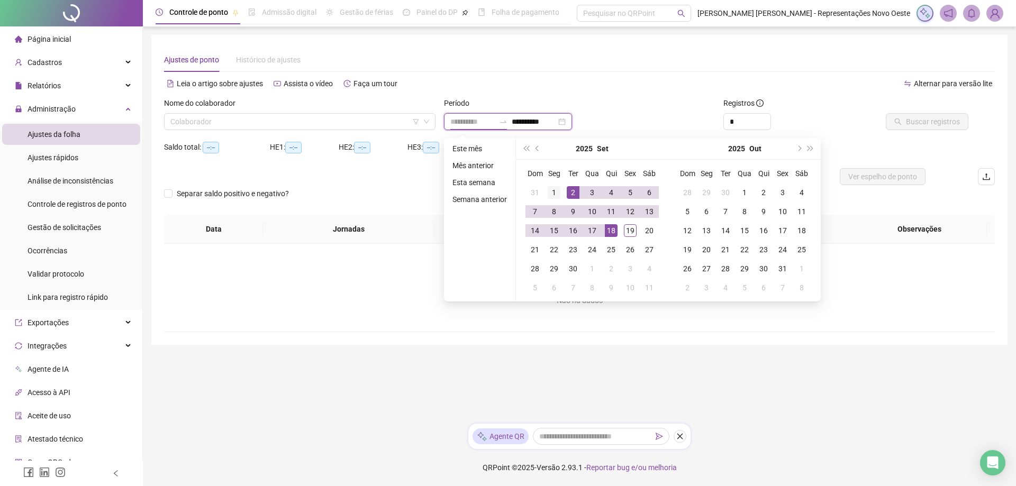
type input "**********"
click at [556, 193] on div "1" at bounding box center [554, 192] width 13 height 13
type input "**********"
click at [632, 230] on div "19" at bounding box center [630, 230] width 13 height 13
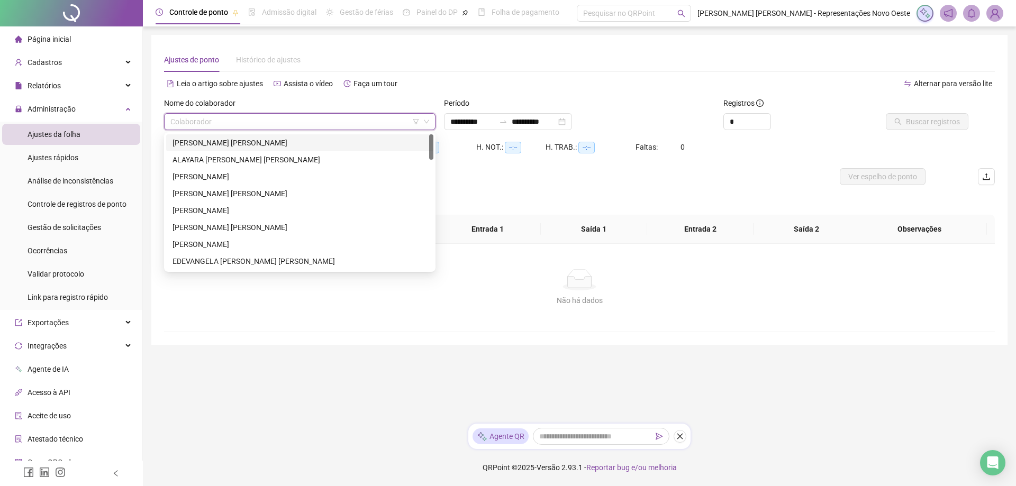
click at [213, 115] on input "search" at bounding box center [294, 122] width 249 height 16
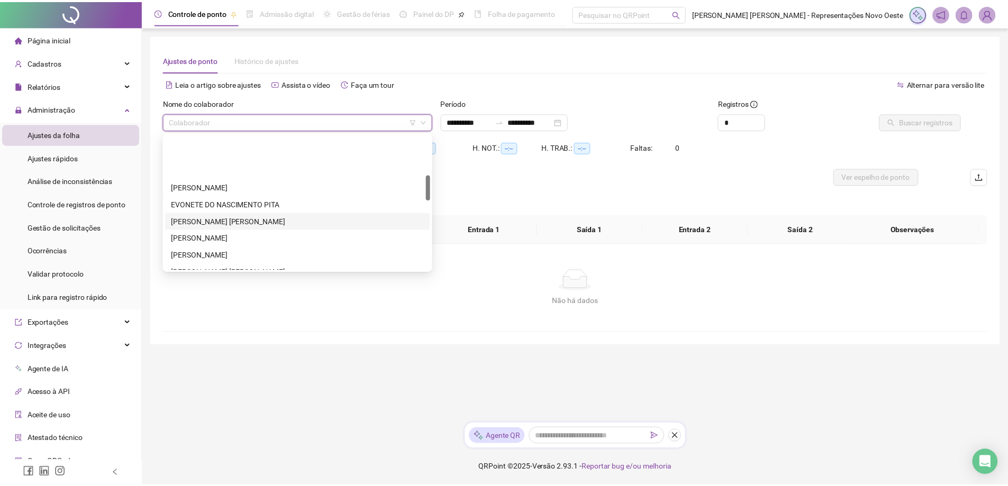
scroll to position [212, 0]
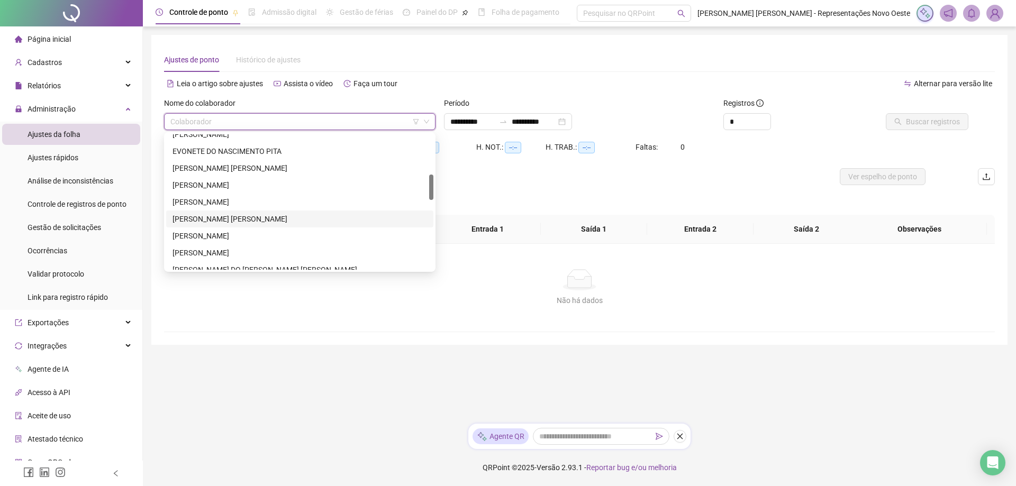
click at [223, 216] on div "[PERSON_NAME] [PERSON_NAME]" at bounding box center [299, 219] width 254 height 12
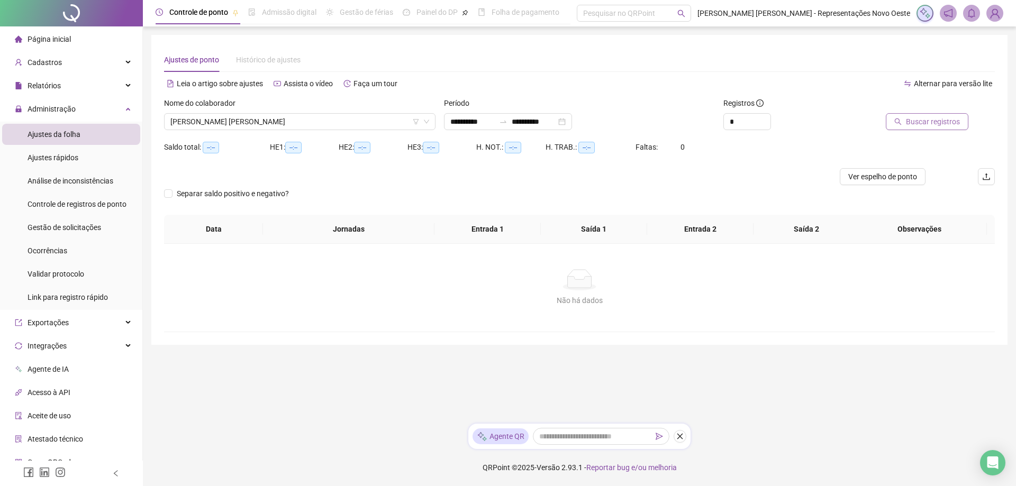
click at [953, 114] on button "Buscar registros" at bounding box center [927, 121] width 83 height 17
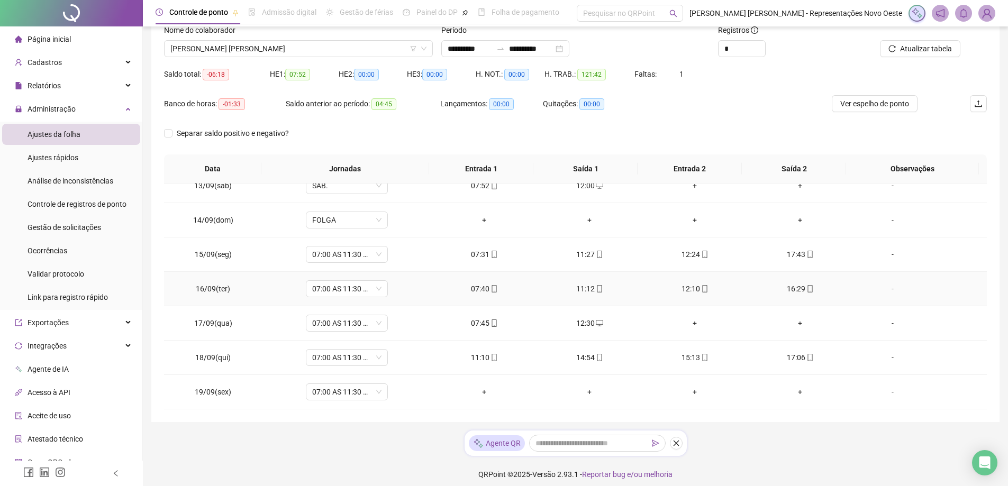
scroll to position [80, 0]
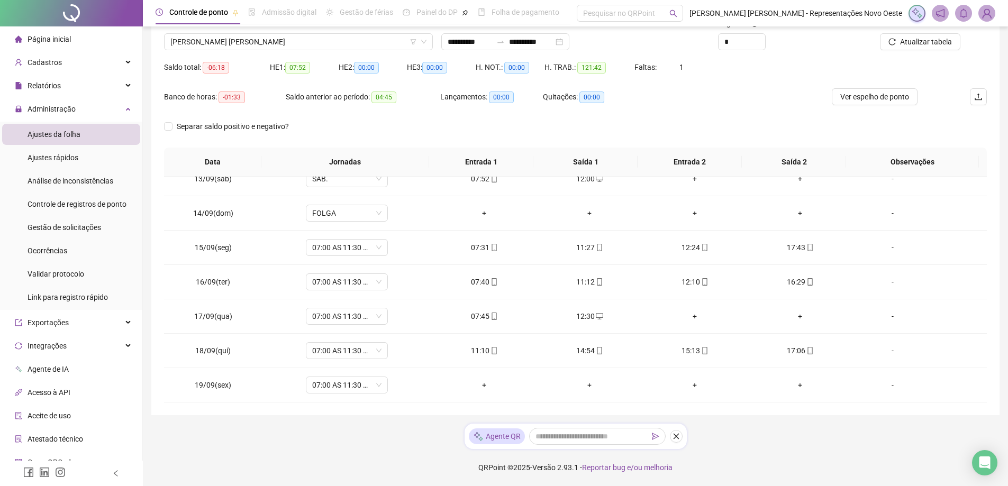
click at [314, 31] on div "Nome do colaborador" at bounding box center [298, 25] width 269 height 16
click at [308, 40] on span "[PERSON_NAME] [PERSON_NAME]" at bounding box center [298, 42] width 256 height 16
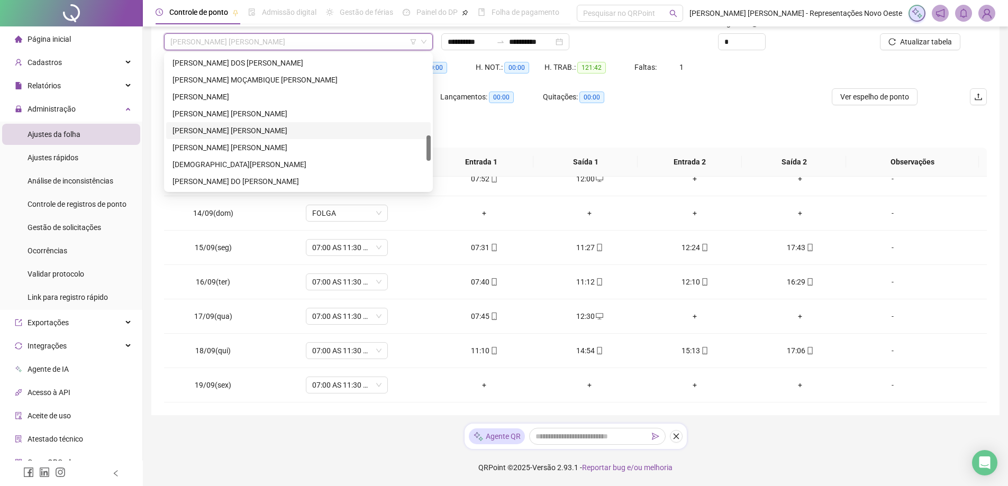
scroll to position [529, 0]
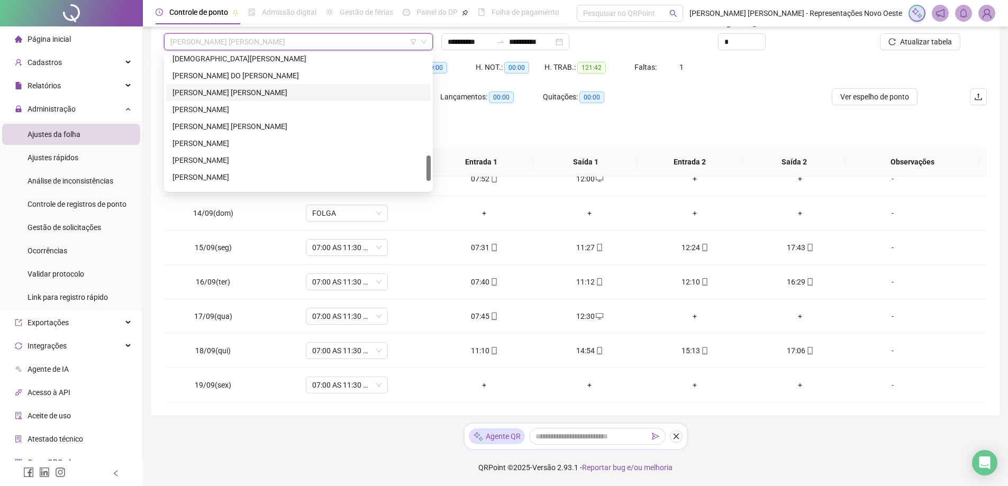
click at [242, 89] on div "RAILENE DA SILVA FERREIRA" at bounding box center [298, 93] width 252 height 12
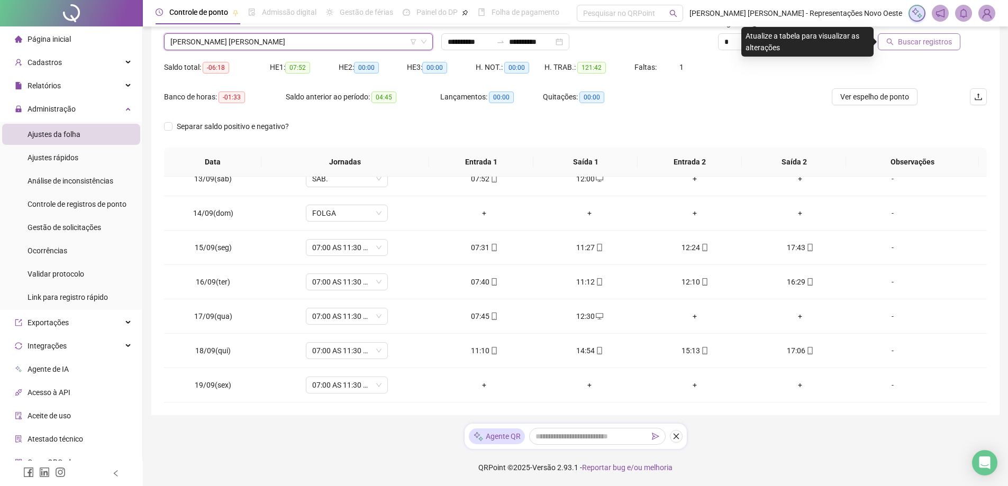
click at [917, 39] on span "Buscar registros" at bounding box center [925, 42] width 54 height 12
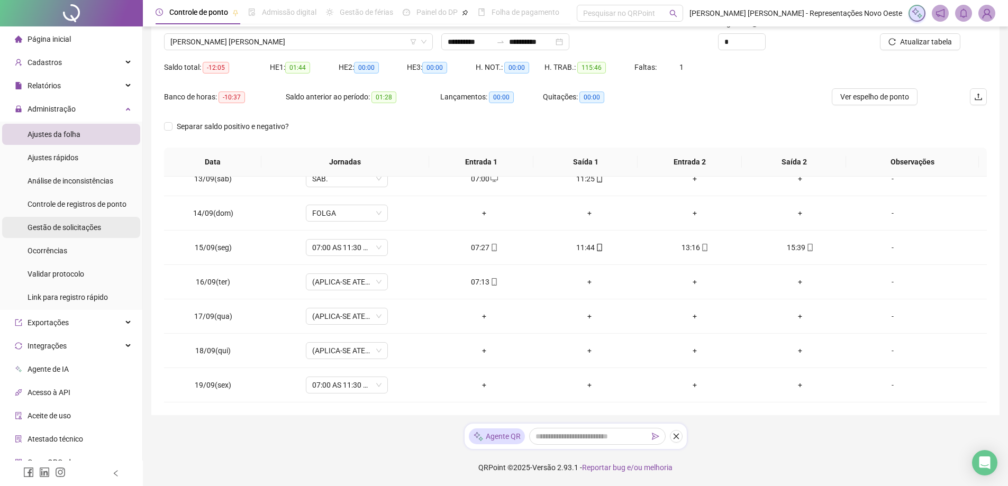
click at [38, 234] on div "Gestão de solicitações" at bounding box center [65, 227] width 74 height 21
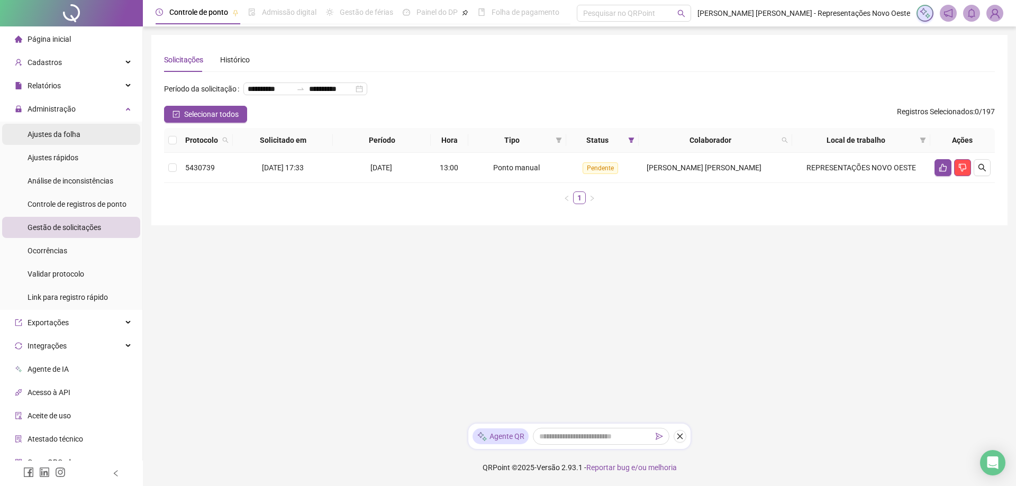
click at [80, 135] on li "Ajustes da folha" at bounding box center [71, 134] width 138 height 21
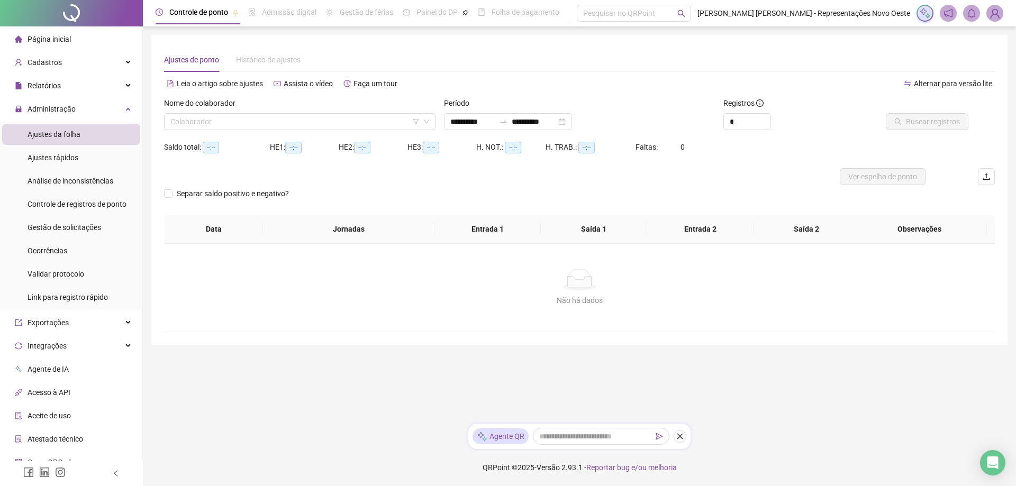
type input "**********"
click at [52, 44] on div "Página inicial" at bounding box center [43, 39] width 56 height 21
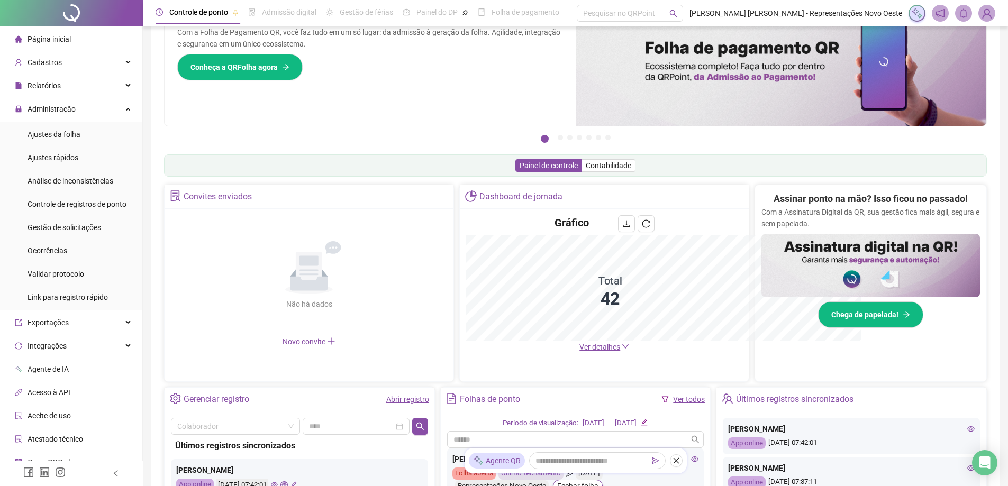
scroll to position [205, 0]
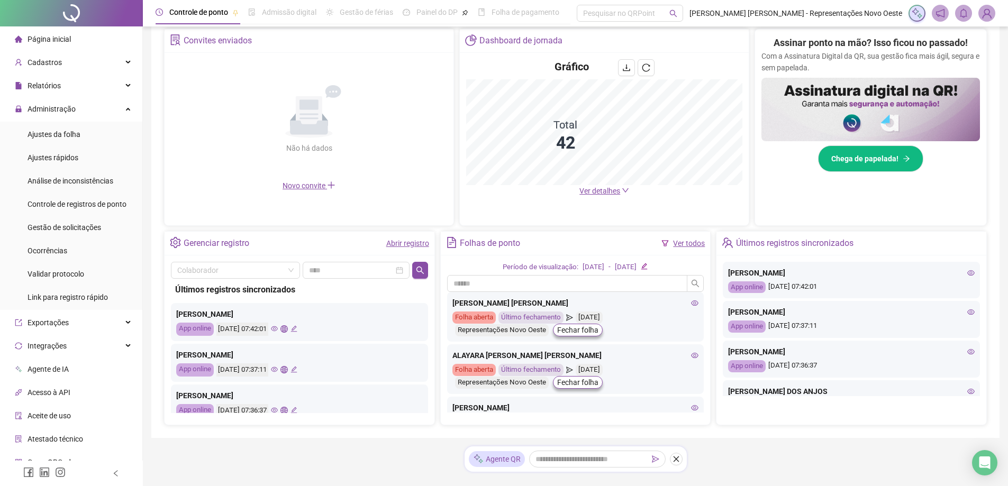
click at [83, 23] on div at bounding box center [71, 13] width 143 height 26
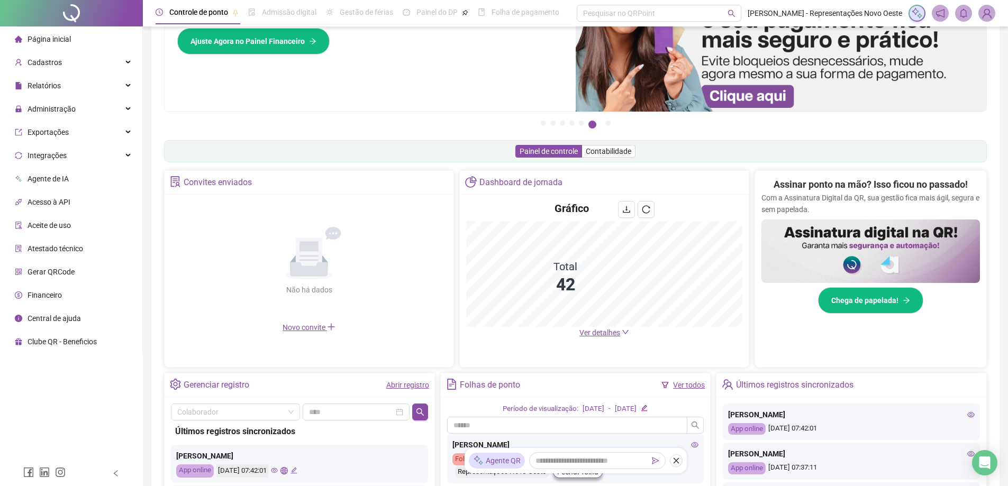
scroll to position [159, 0]
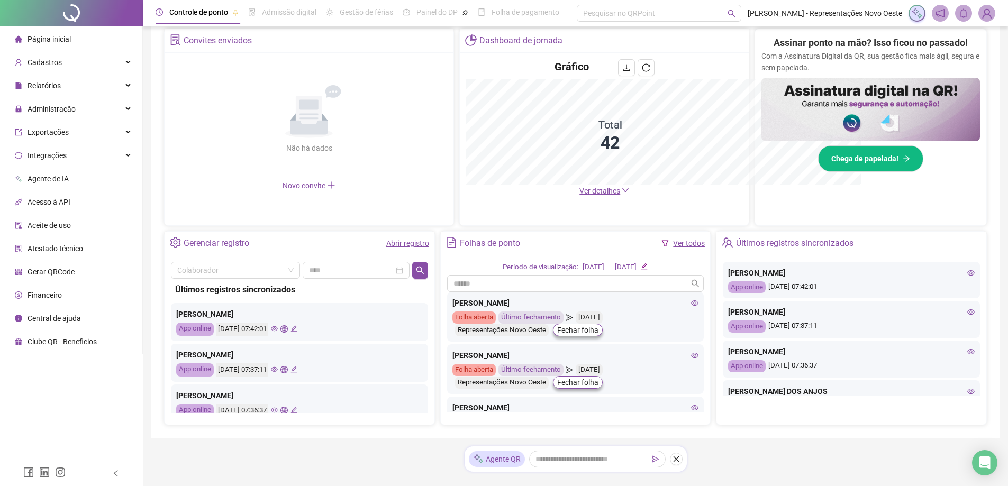
scroll to position [156, 0]
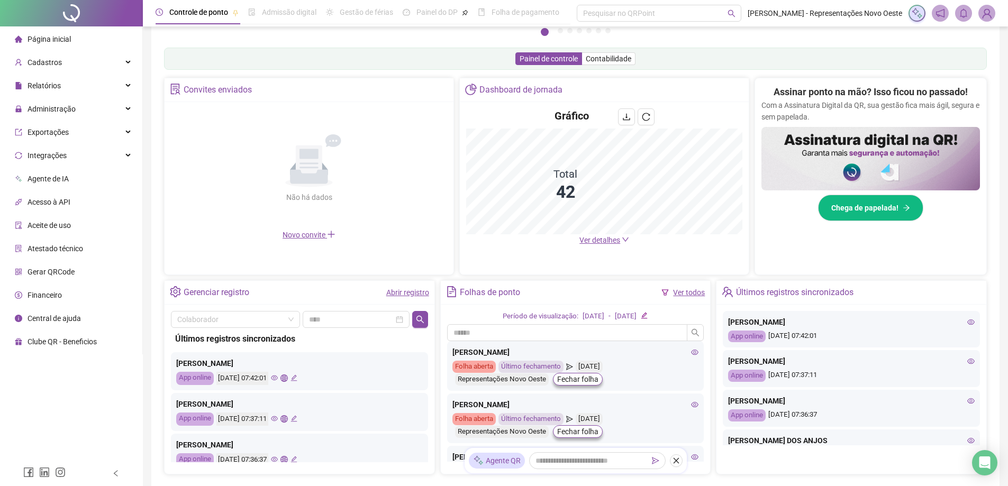
click at [66, 20] on div at bounding box center [71, 13] width 143 height 26
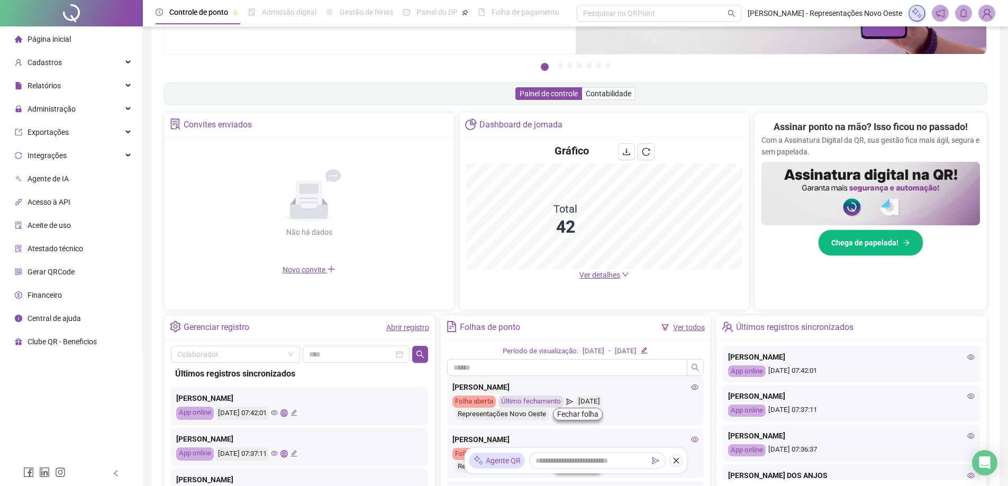
scroll to position [212, 0]
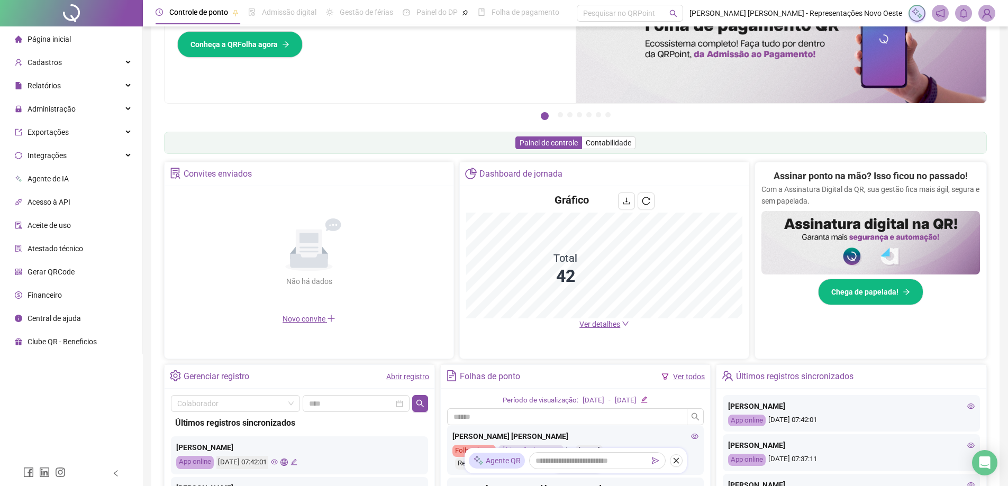
scroll to position [159, 0]
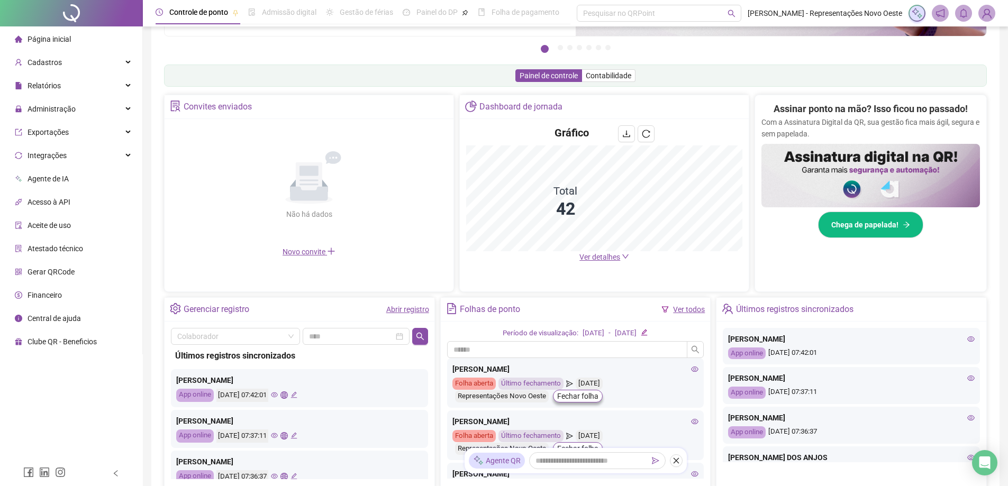
scroll to position [159, 0]
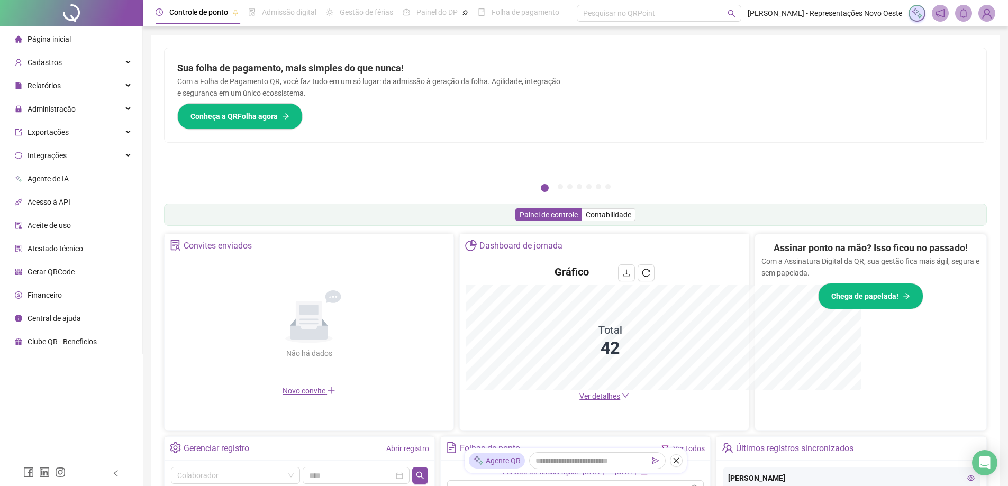
scroll to position [49, 0]
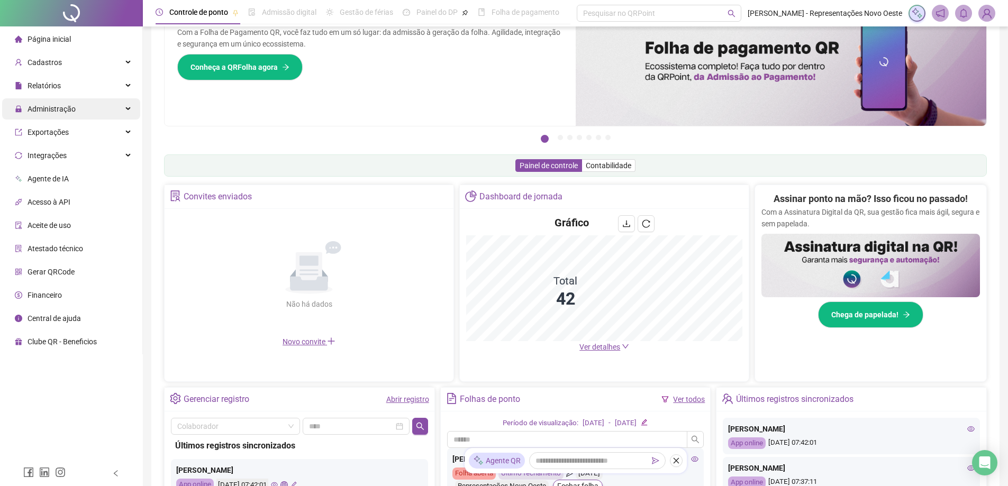
click at [87, 108] on div "Administração" at bounding box center [71, 108] width 138 height 21
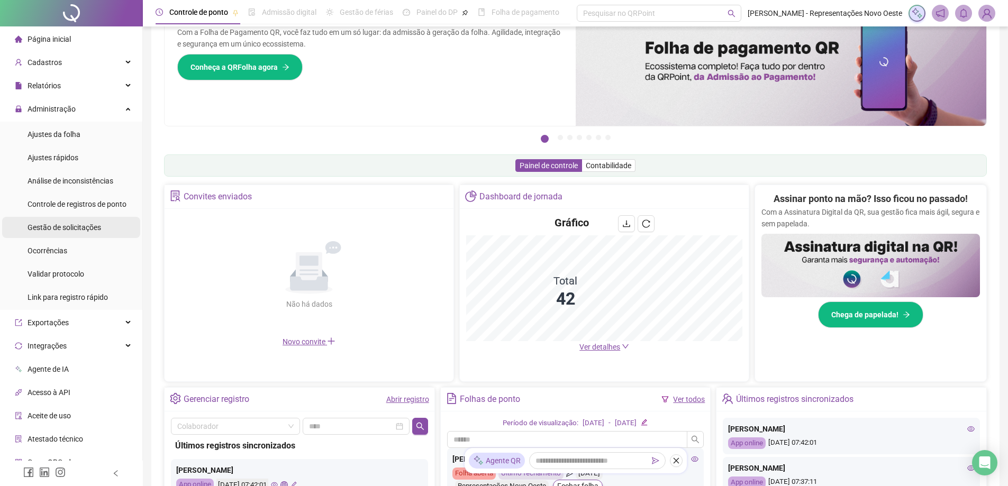
click at [71, 229] on span "Gestão de solicitações" at bounding box center [65, 227] width 74 height 8
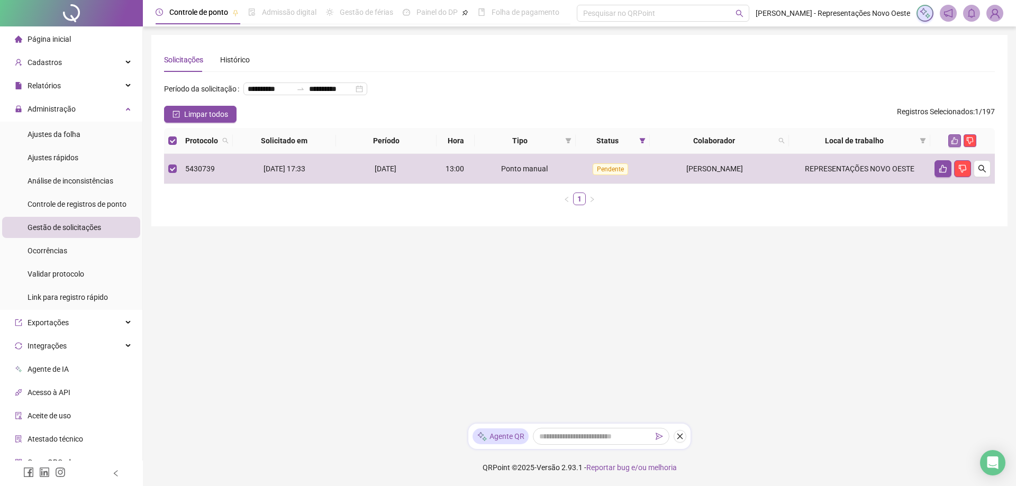
click at [949, 147] on button "button" at bounding box center [954, 140] width 13 height 13
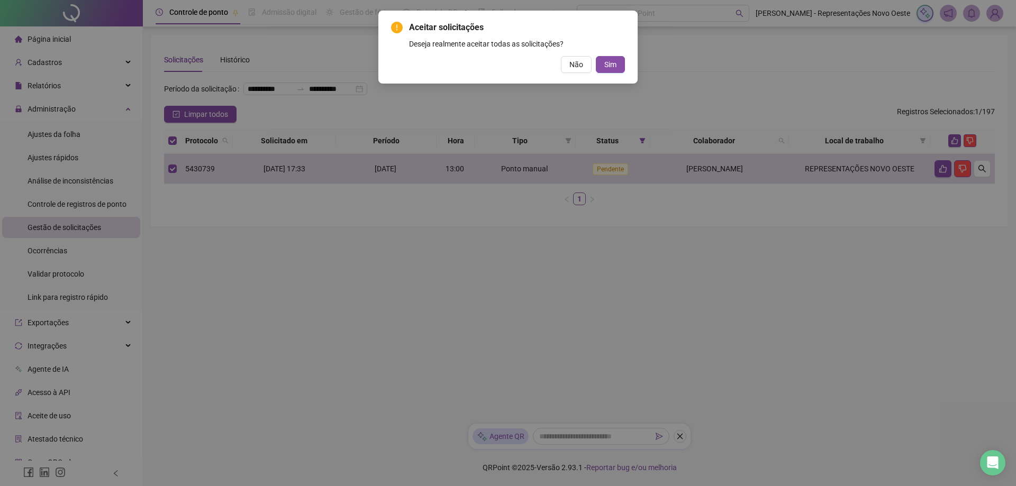
click at [605, 54] on div "Aceitar solicitações Deseja realmente aceitar todas as solicitações? Não Sim" at bounding box center [508, 47] width 234 height 52
click at [606, 61] on span "Sim" at bounding box center [610, 65] width 12 height 12
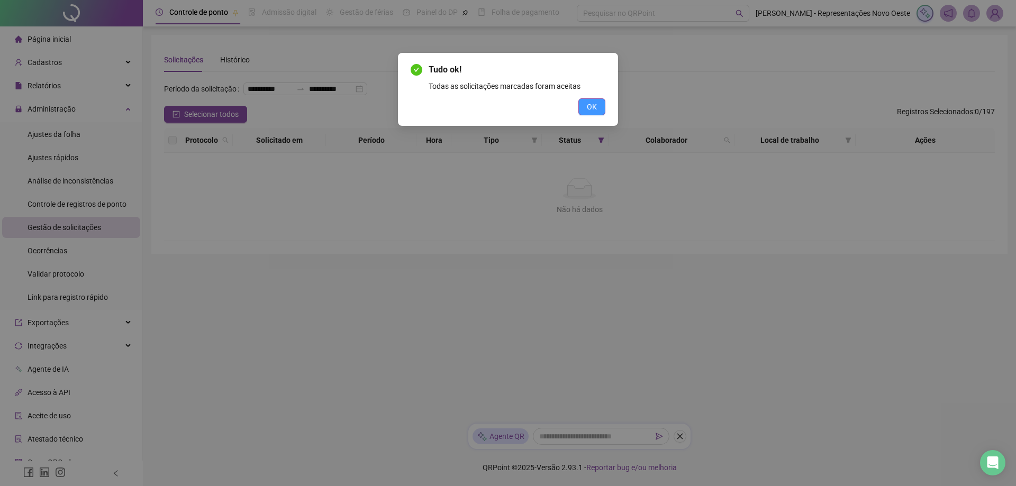
click at [591, 102] on span "OK" at bounding box center [592, 107] width 10 height 12
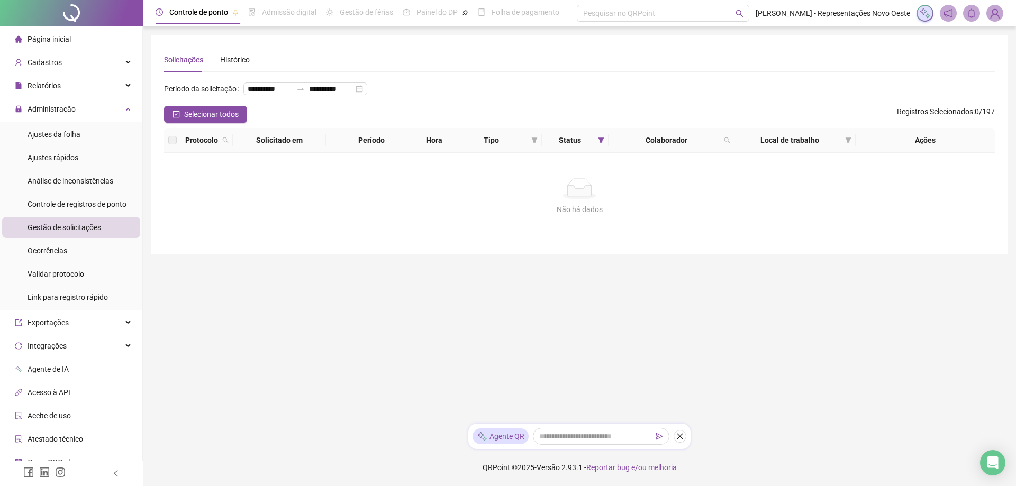
click at [61, 40] on span "Página inicial" at bounding box center [49, 39] width 43 height 8
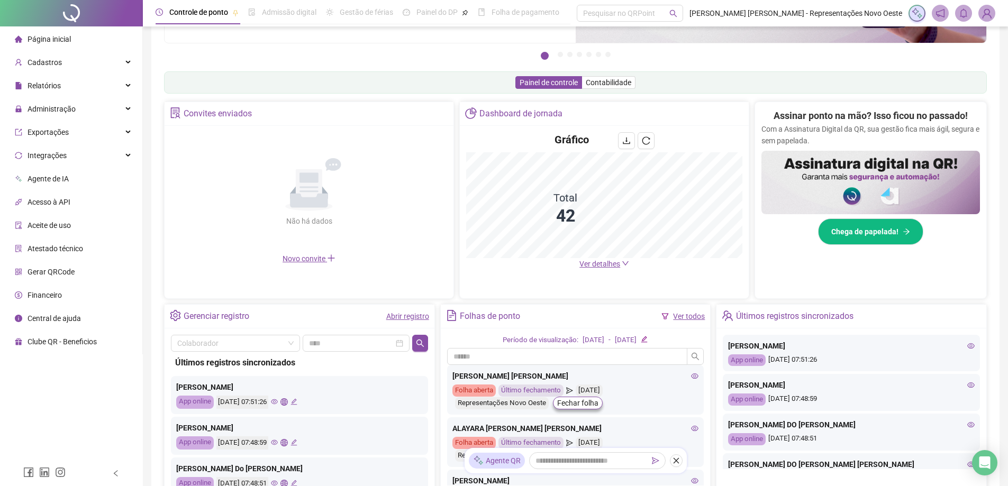
scroll to position [212, 0]
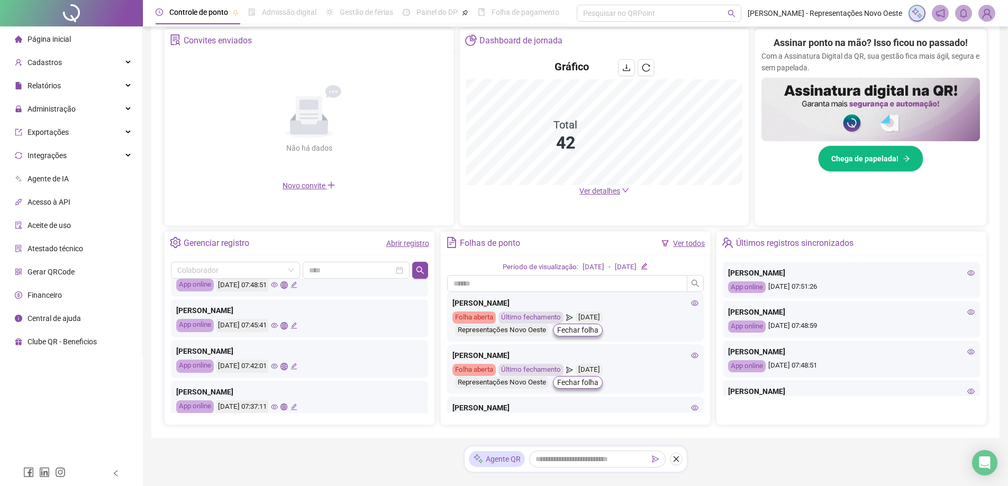
scroll to position [159, 0]
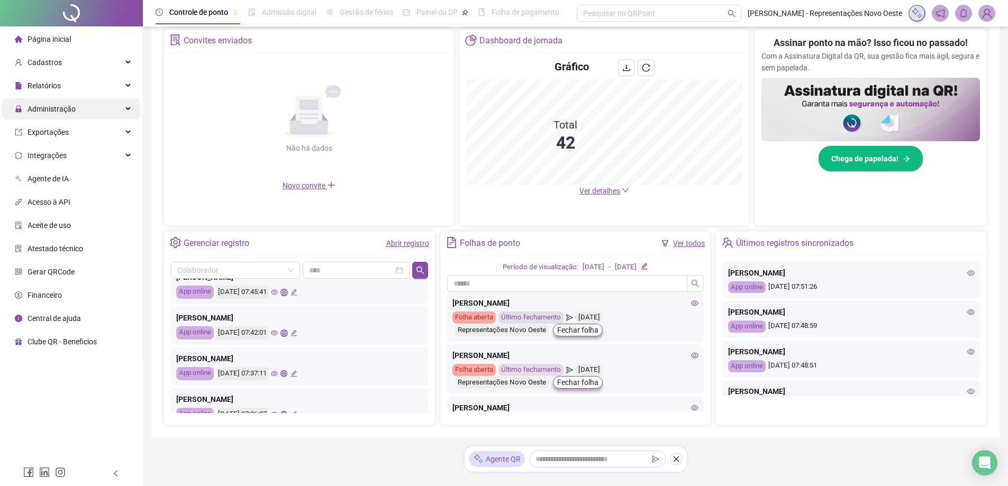
click at [66, 106] on span "Administração" at bounding box center [52, 109] width 48 height 8
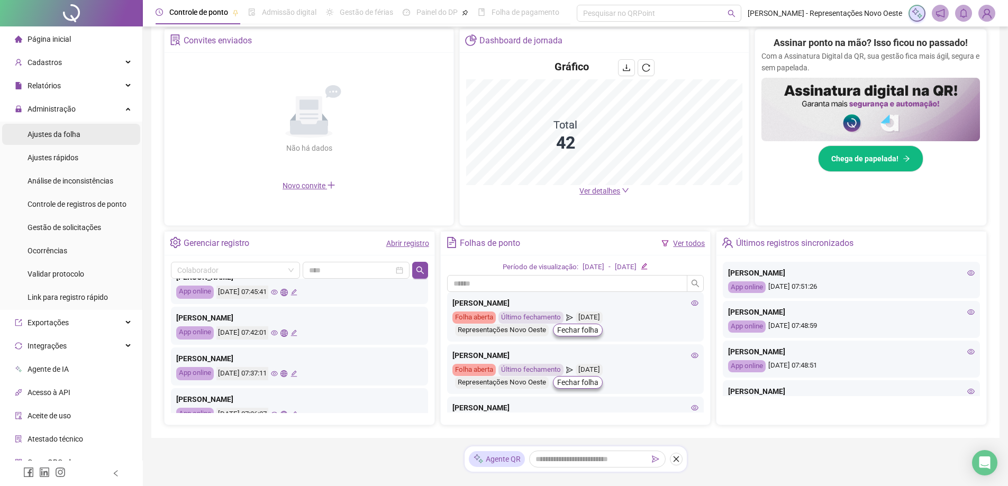
click at [64, 137] on span "Ajustes da folha" at bounding box center [54, 134] width 53 height 8
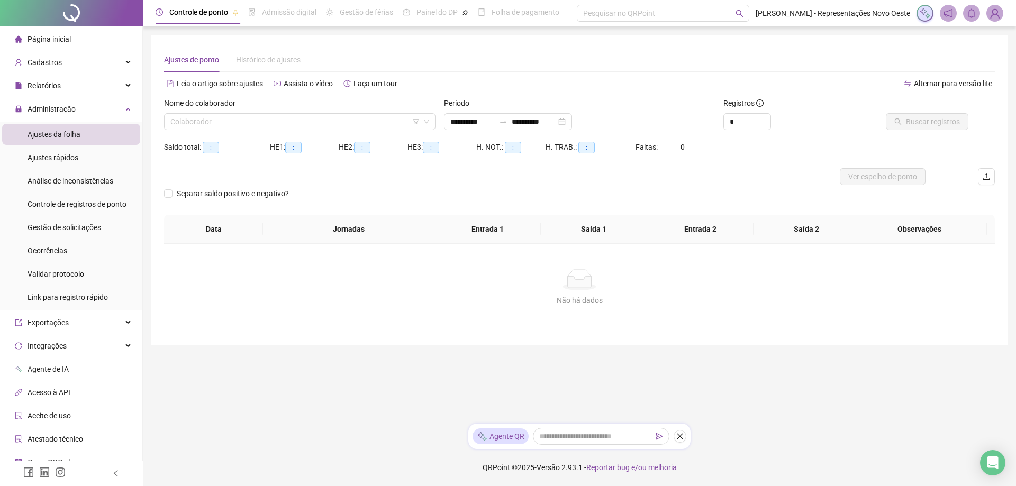
type input "**********"
click at [506, 122] on icon "swap-right" at bounding box center [503, 122] width 6 height 2
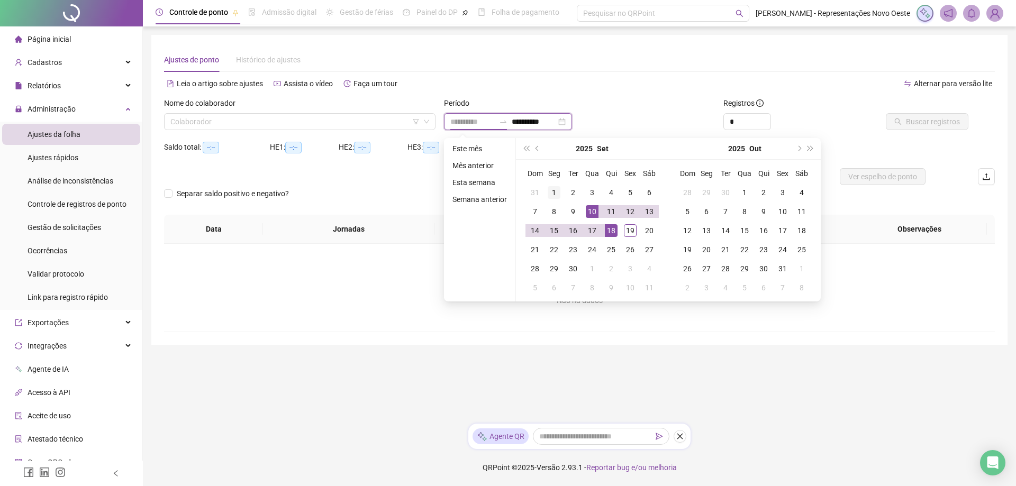
type input "**********"
click at [558, 192] on div "1" at bounding box center [554, 192] width 13 height 13
type input "**********"
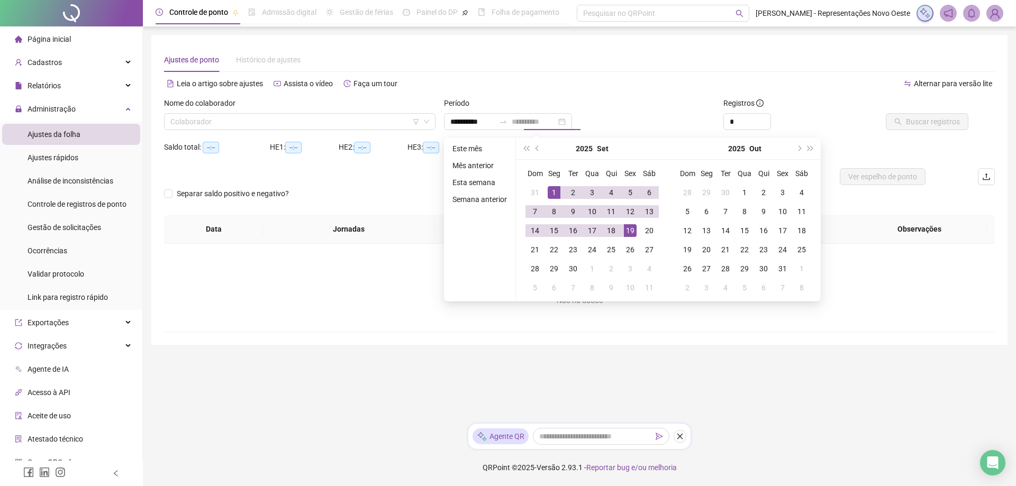
click at [635, 231] on div "19" at bounding box center [630, 230] width 13 height 13
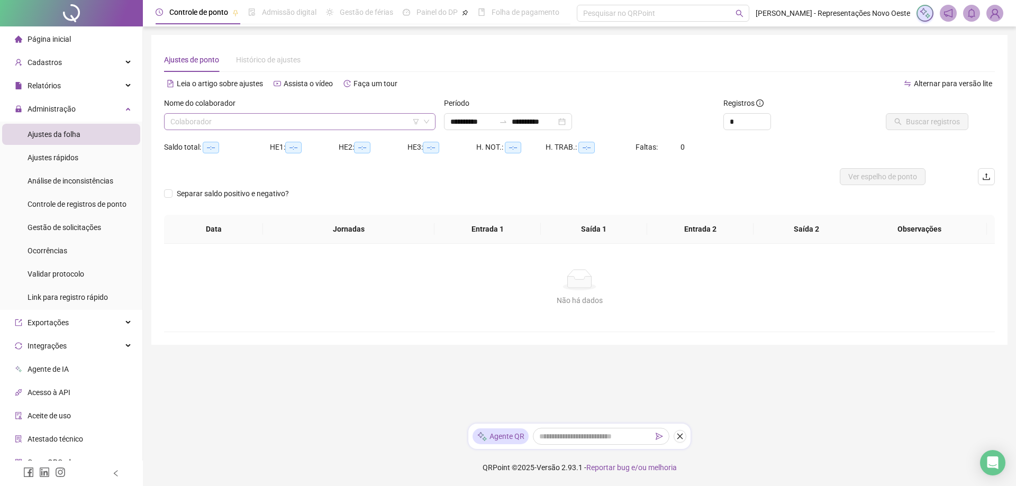
click at [294, 121] on input "search" at bounding box center [294, 122] width 249 height 16
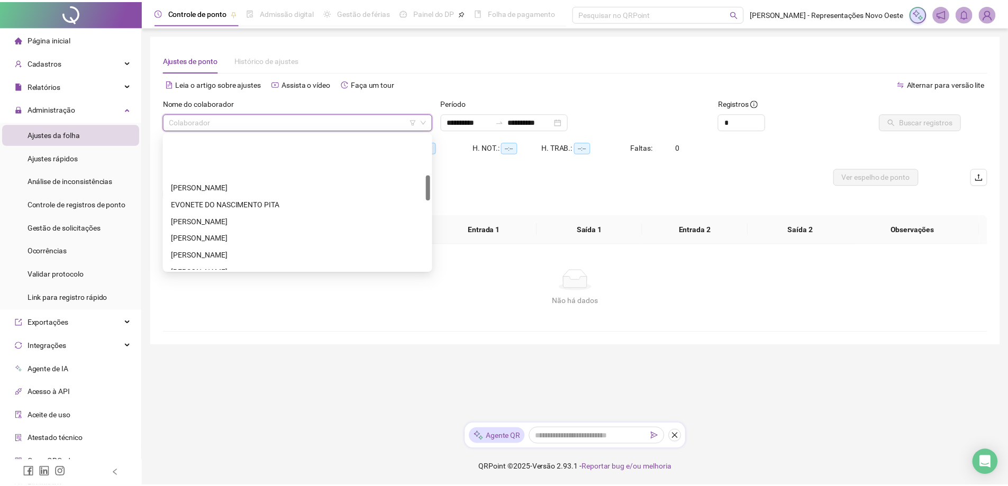
scroll to position [212, 0]
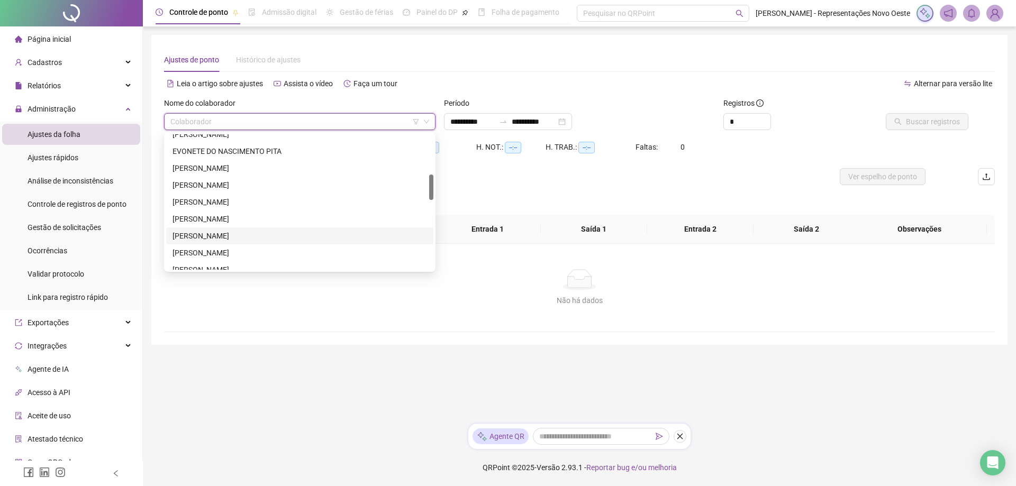
click at [219, 229] on div "[PERSON_NAME]" at bounding box center [299, 235] width 267 height 17
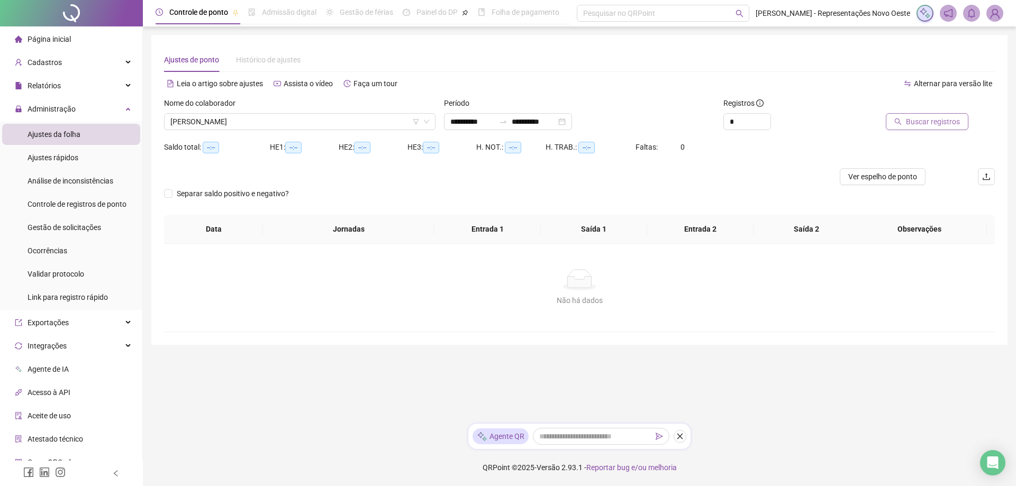
click at [945, 120] on span "Buscar registros" at bounding box center [933, 122] width 54 height 12
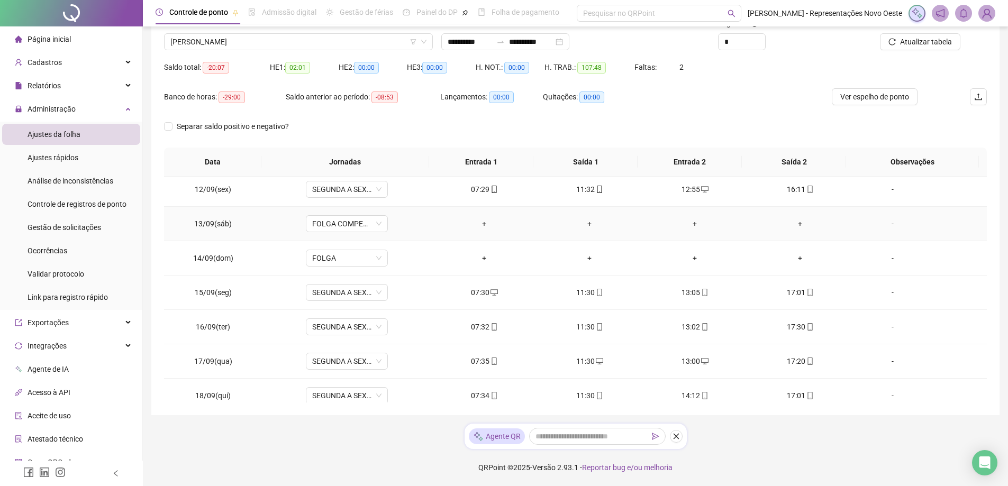
scroll to position [427, 0]
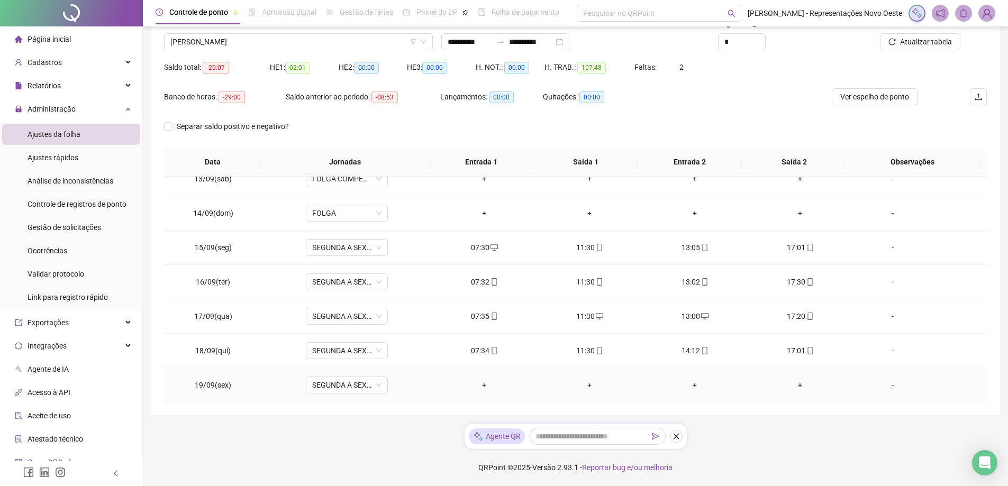
click at [491, 384] on div "+" at bounding box center [484, 385] width 88 height 12
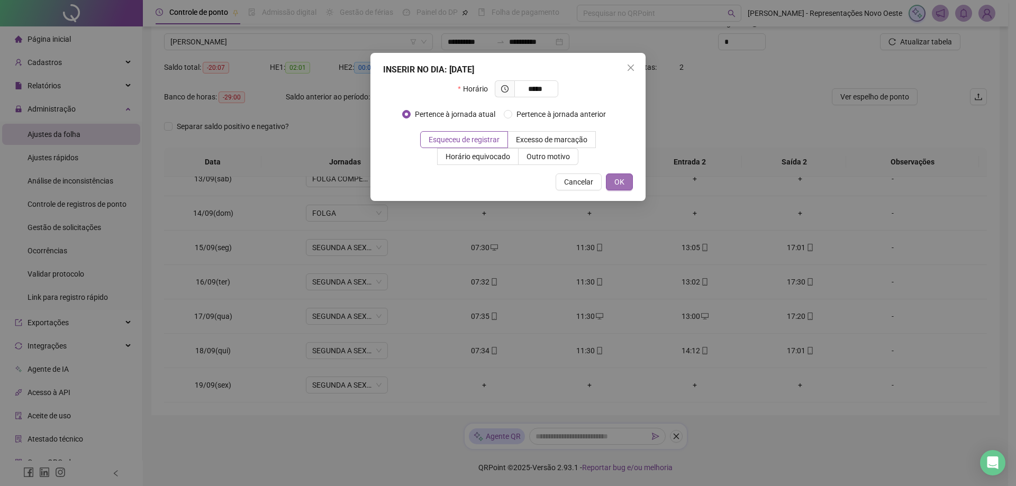
type input "*****"
click at [619, 175] on button "OK" at bounding box center [619, 182] width 27 height 17
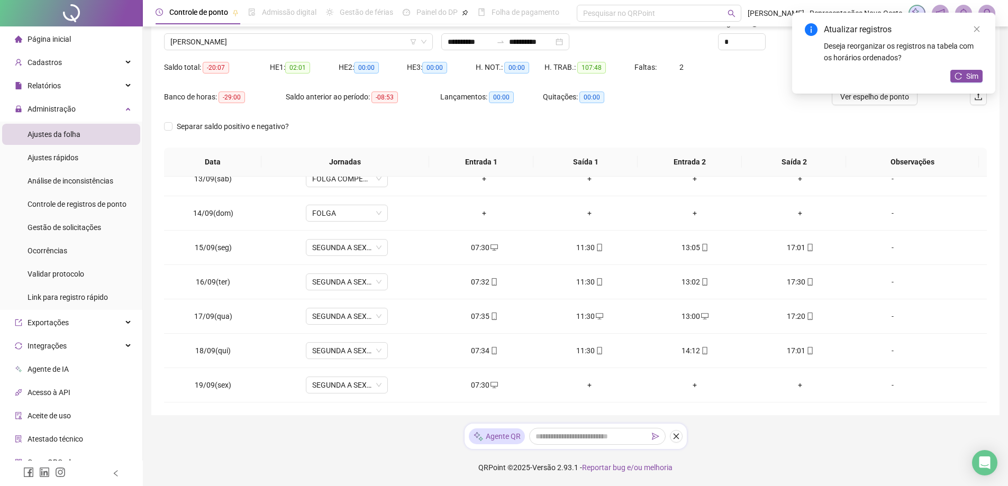
click at [969, 69] on div "Atualizar registros Deseja reorganizar os registros na tabela com os horários o…" at bounding box center [893, 53] width 203 height 81
click at [969, 70] on button "Sim" at bounding box center [966, 76] width 32 height 13
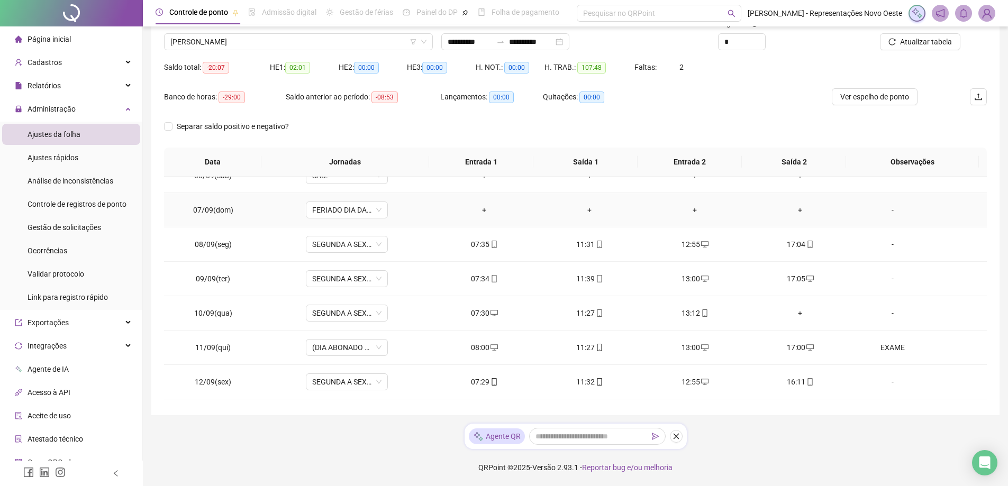
scroll to position [57, 0]
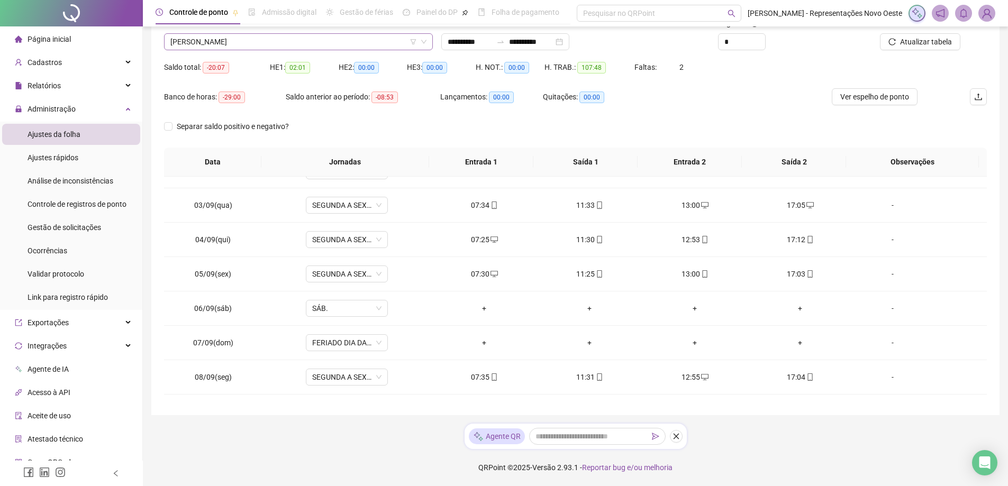
click at [310, 44] on span "[PERSON_NAME]" at bounding box center [298, 42] width 256 height 16
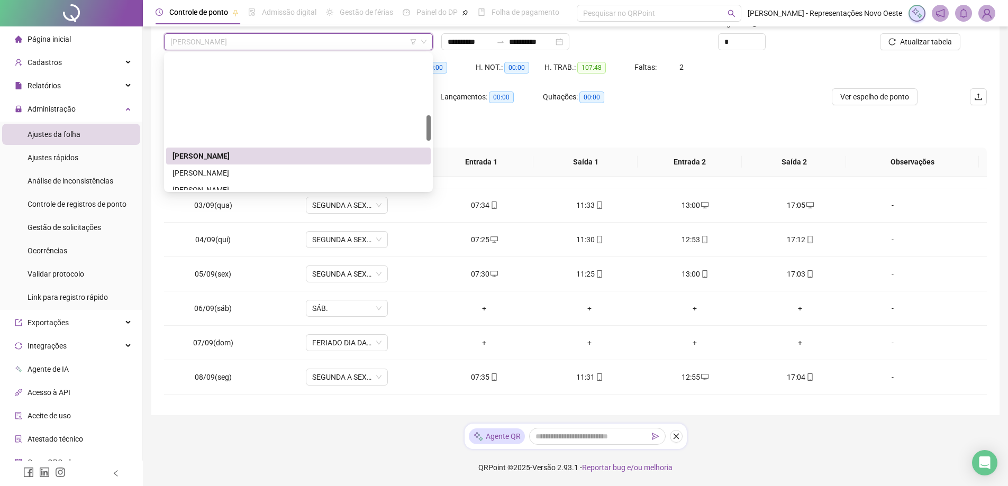
scroll to position [317, 0]
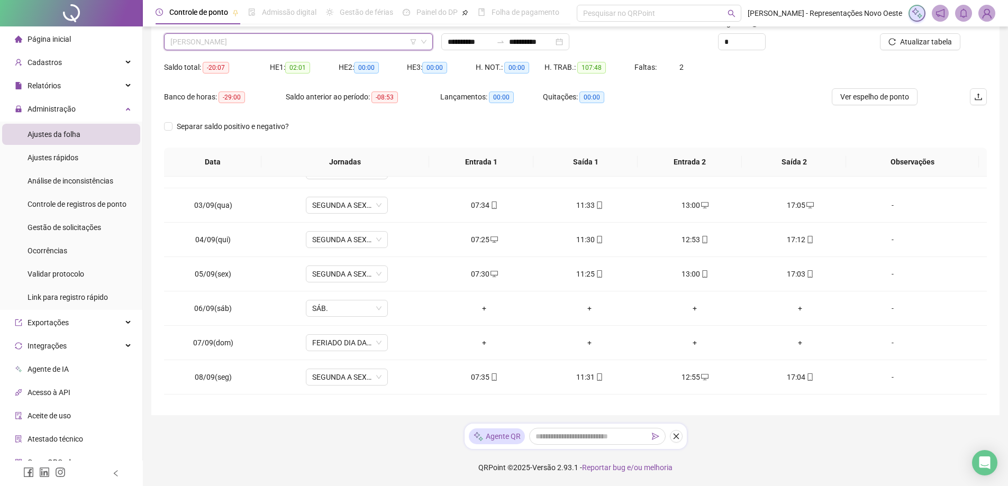
click at [318, 43] on span "[PERSON_NAME]" at bounding box center [298, 42] width 256 height 16
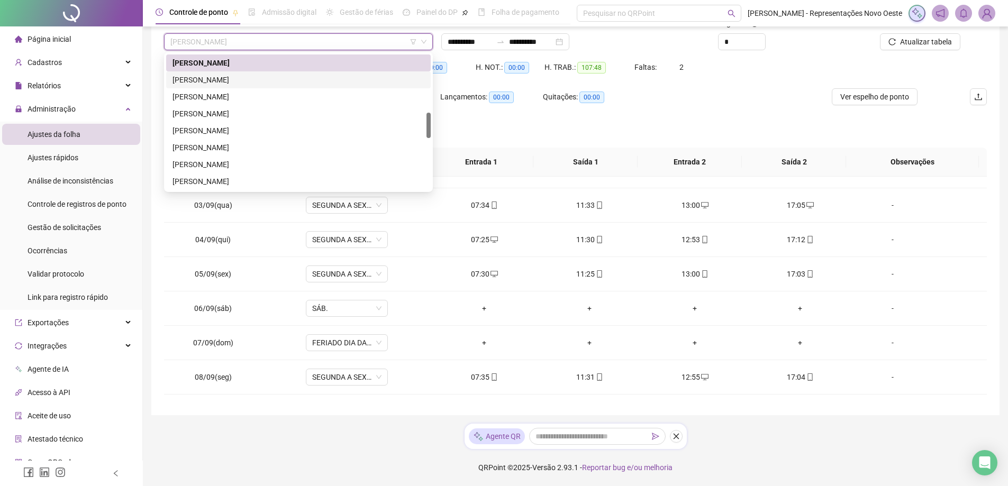
scroll to position [199, 0]
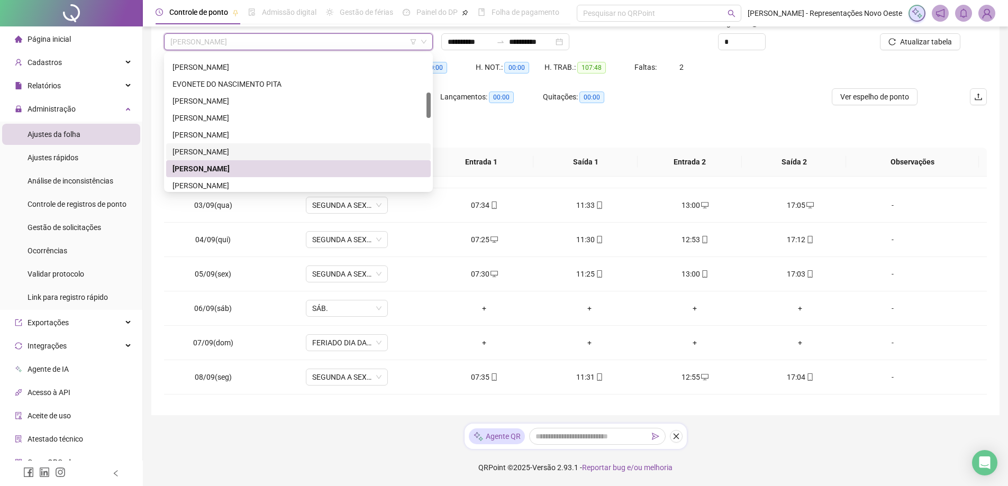
click at [210, 158] on div "[PERSON_NAME] [PERSON_NAME]" at bounding box center [298, 151] width 265 height 17
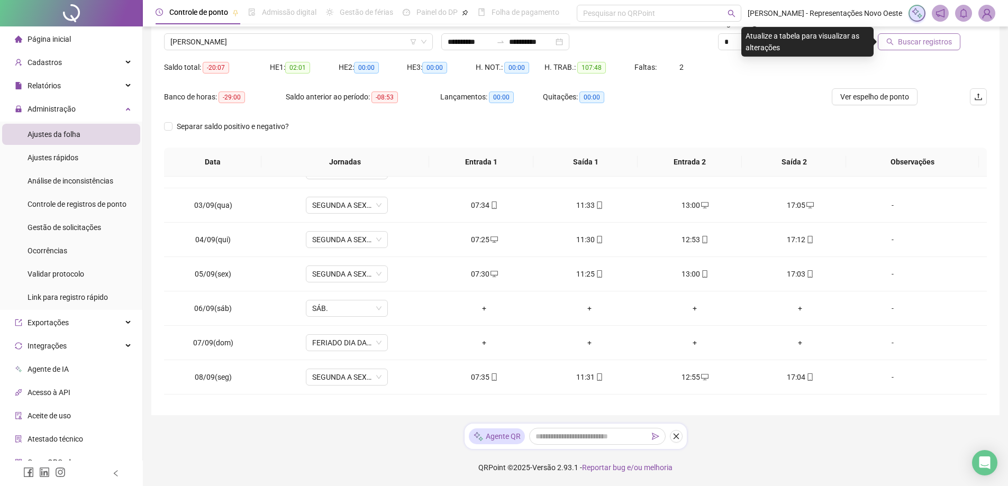
click at [916, 33] on button "Buscar registros" at bounding box center [919, 41] width 83 height 17
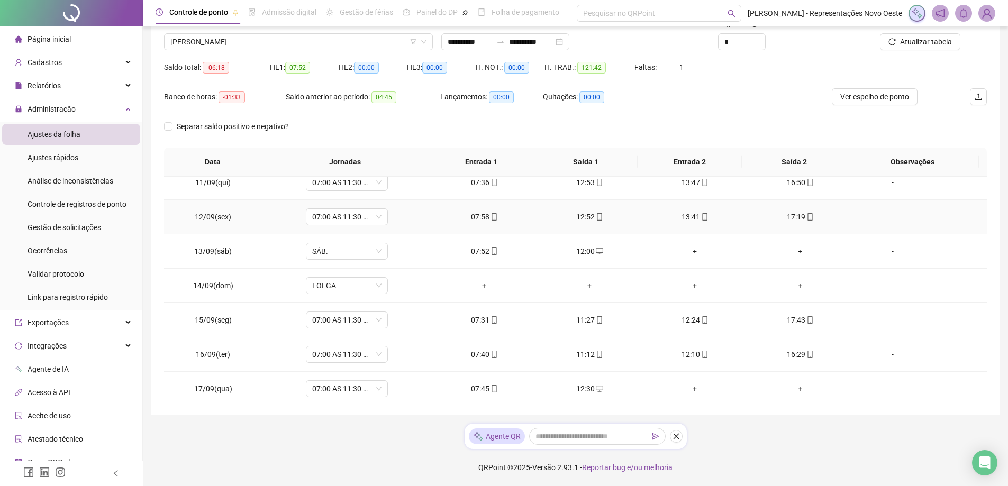
scroll to position [427, 0]
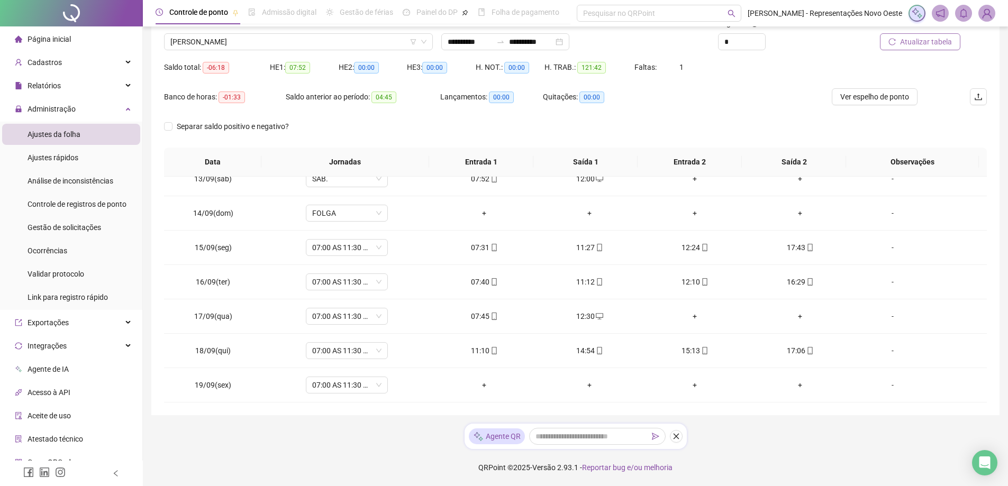
click at [916, 47] on span "Atualizar tabela" at bounding box center [926, 42] width 52 height 12
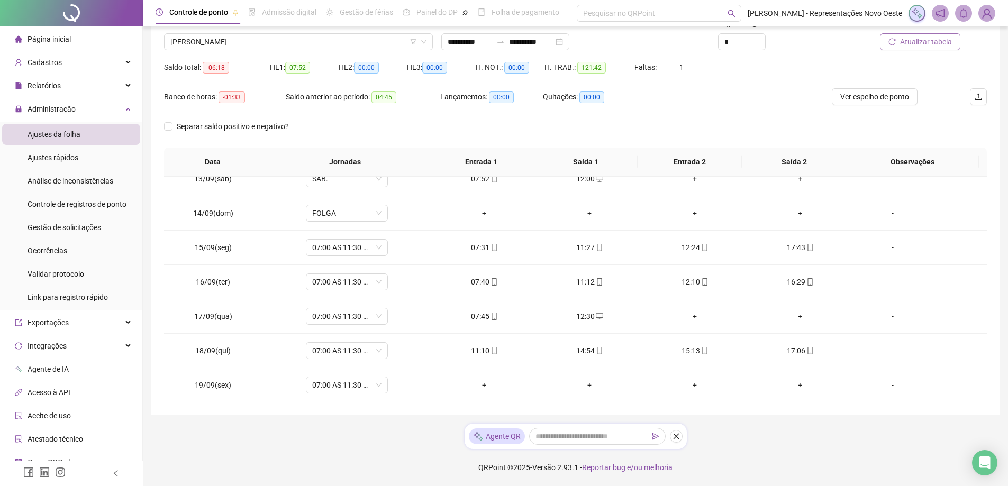
click at [907, 45] on span "Atualizar tabela" at bounding box center [926, 42] width 52 height 12
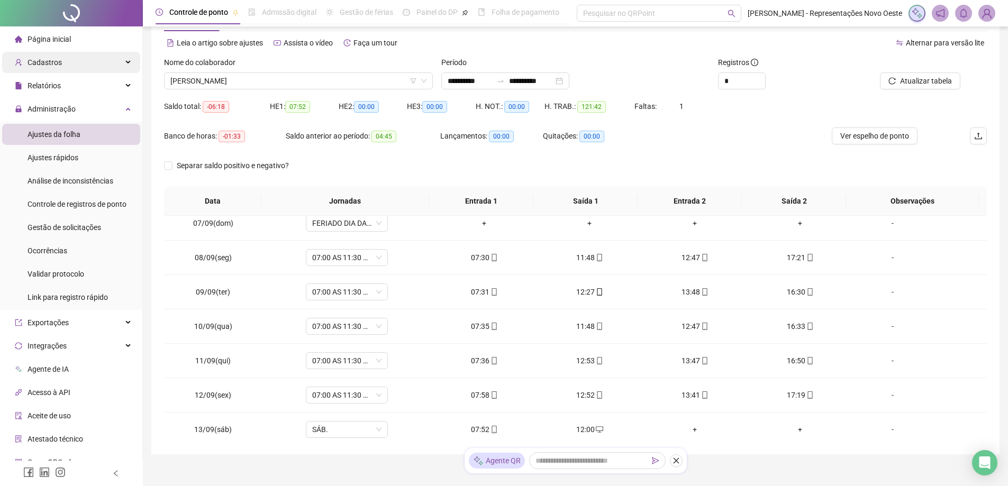
scroll to position [0, 0]
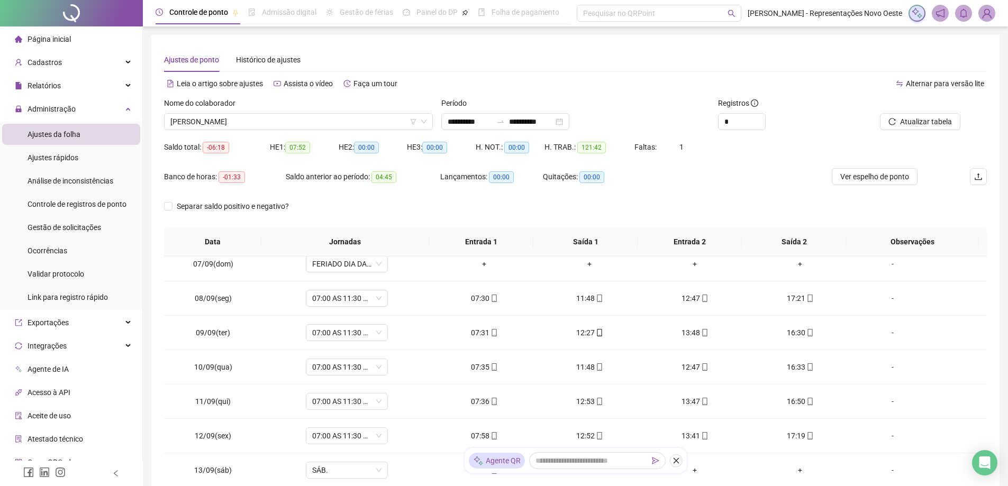
click at [62, 41] on span "Página inicial" at bounding box center [49, 39] width 43 height 8
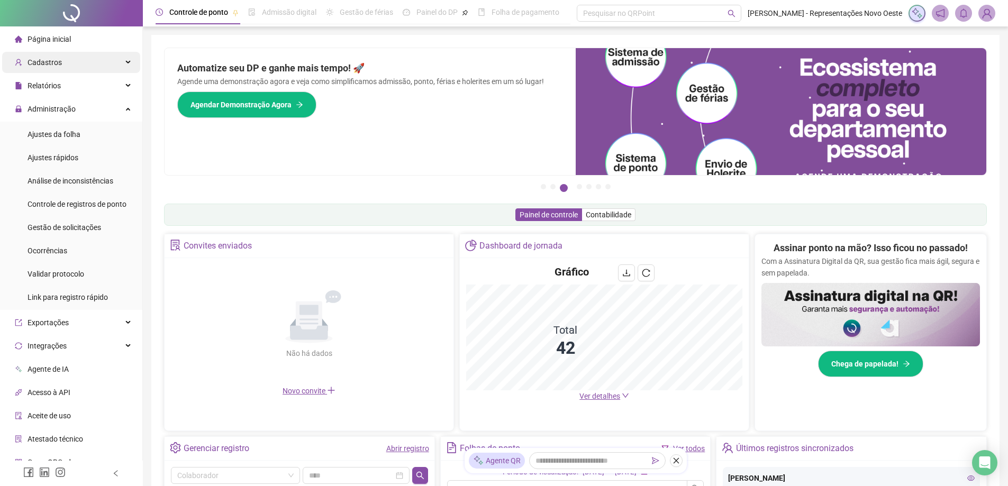
click at [75, 62] on div "Cadastros" at bounding box center [71, 62] width 138 height 21
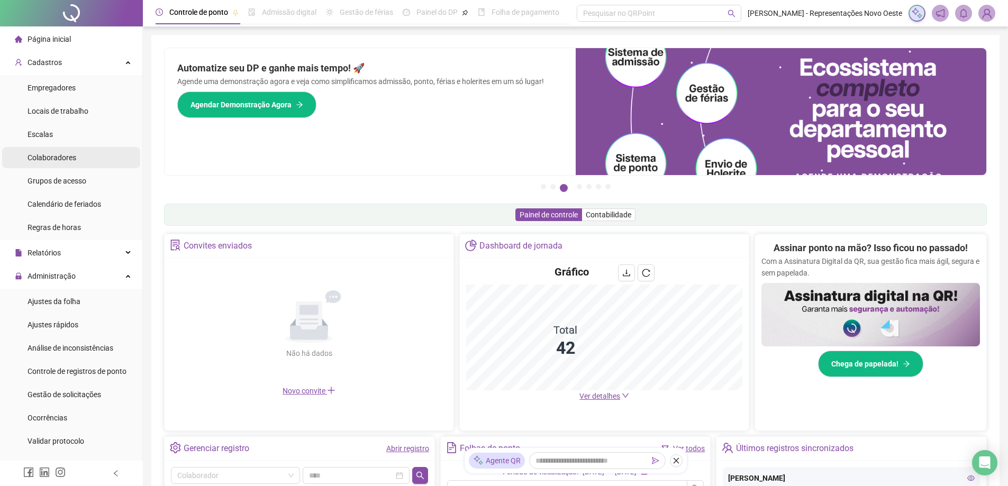
click at [62, 147] on div "Colaboradores" at bounding box center [52, 157] width 49 height 21
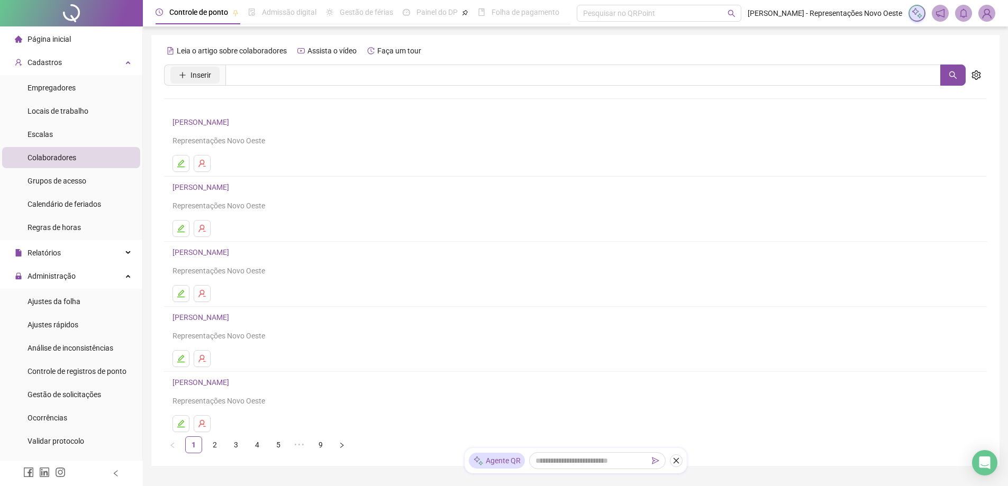
click at [174, 80] on button "Inserir" at bounding box center [194, 75] width 49 height 17
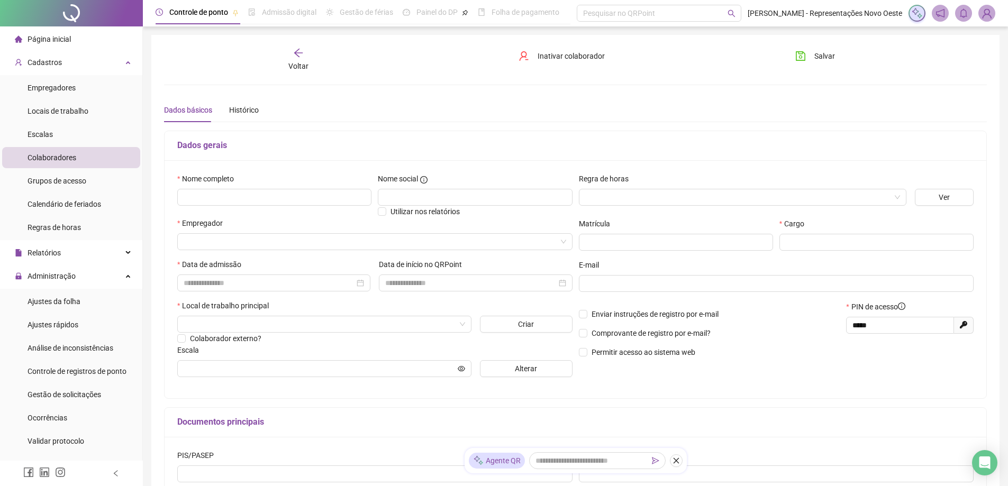
type input "*****"
click at [294, 62] on span "Voltar" at bounding box center [298, 66] width 20 height 8
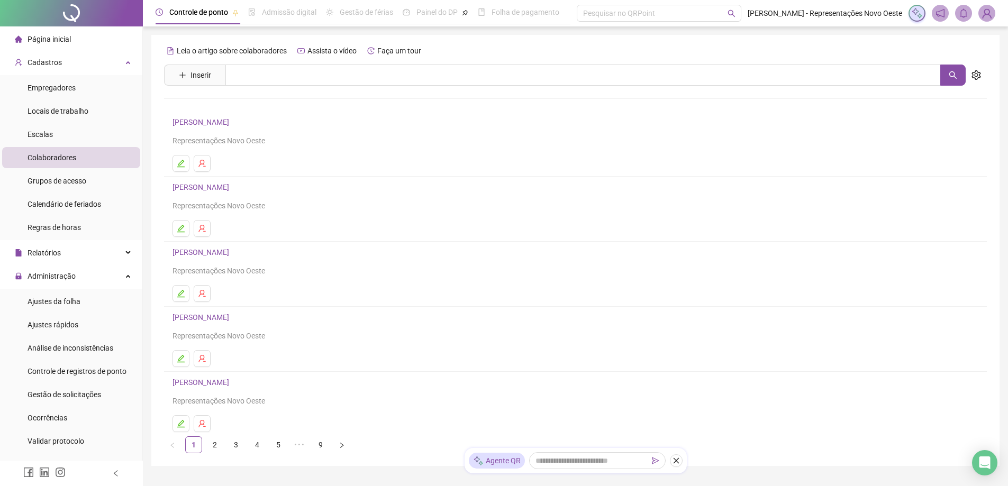
click at [66, 42] on span "Página inicial" at bounding box center [49, 39] width 43 height 8
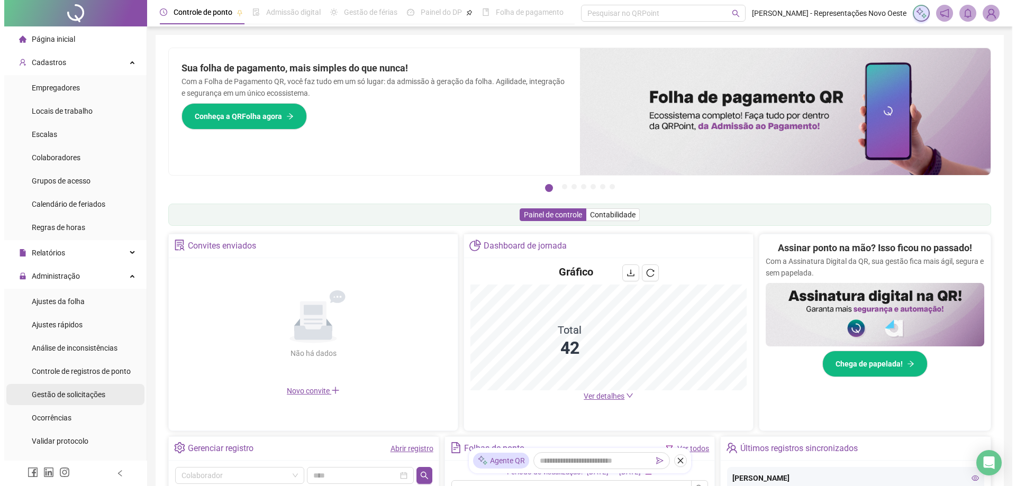
scroll to position [159, 0]
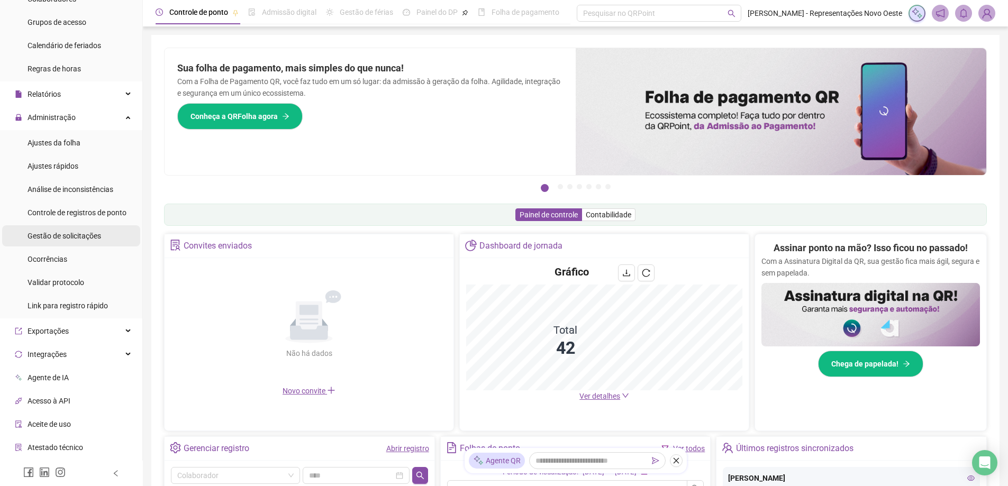
click at [83, 234] on span "Gestão de solicitações" at bounding box center [65, 236] width 74 height 8
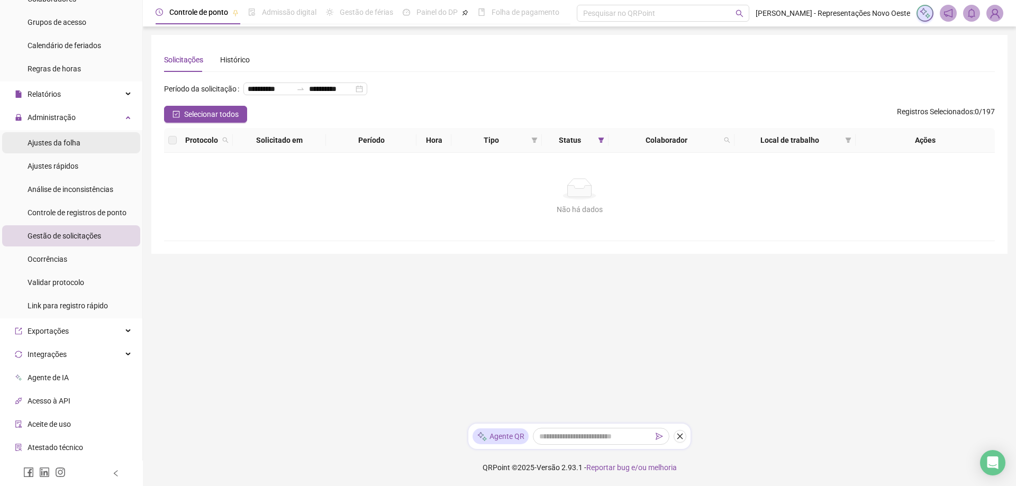
click at [76, 147] on span "Ajustes da folha" at bounding box center [54, 143] width 53 height 8
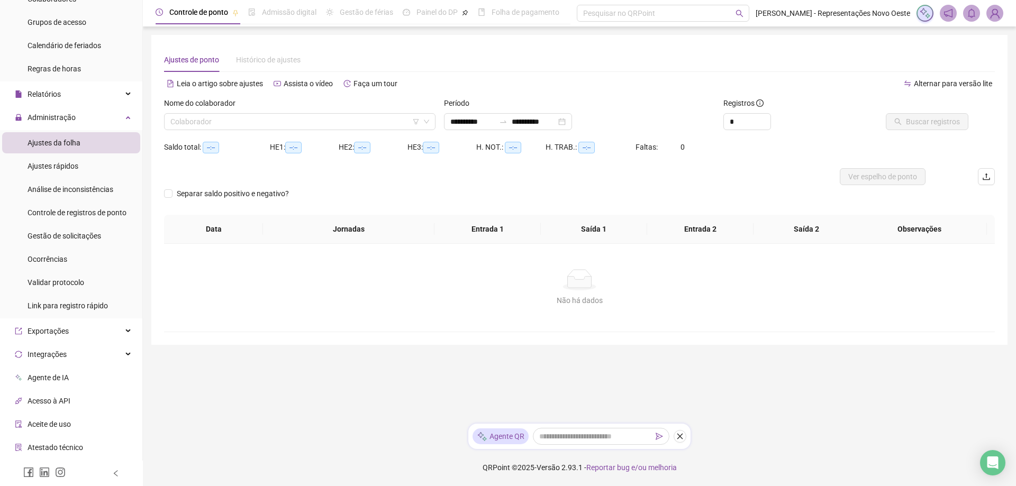
type input "**********"
click at [93, 229] on div "Gestão de solicitações" at bounding box center [65, 235] width 74 height 21
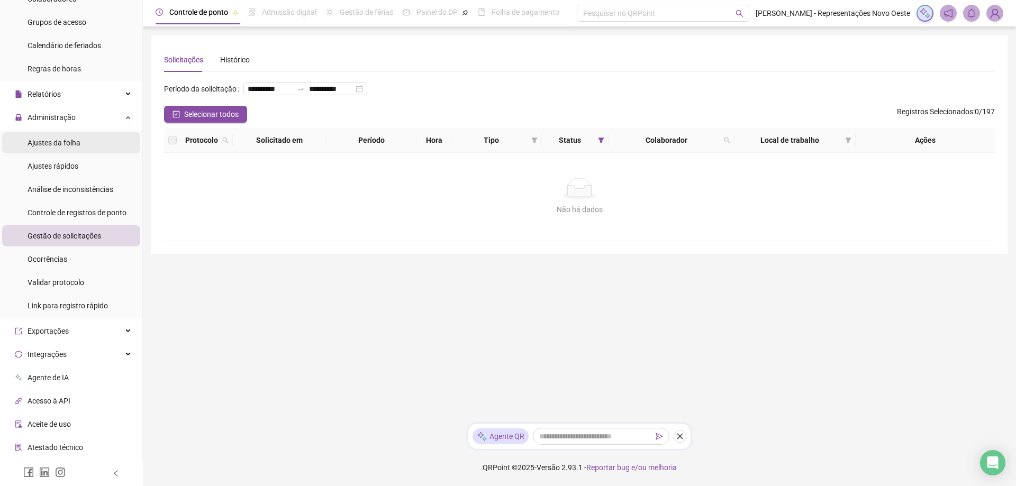
click at [85, 144] on li "Ajustes da folha" at bounding box center [71, 142] width 138 height 21
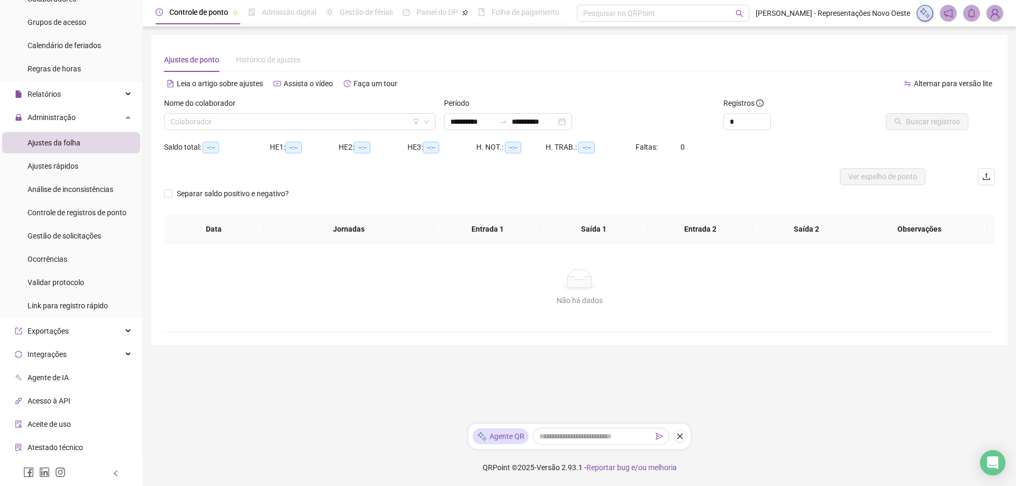
type input "**********"
click at [81, 225] on div "Gestão de solicitações" at bounding box center [65, 235] width 74 height 21
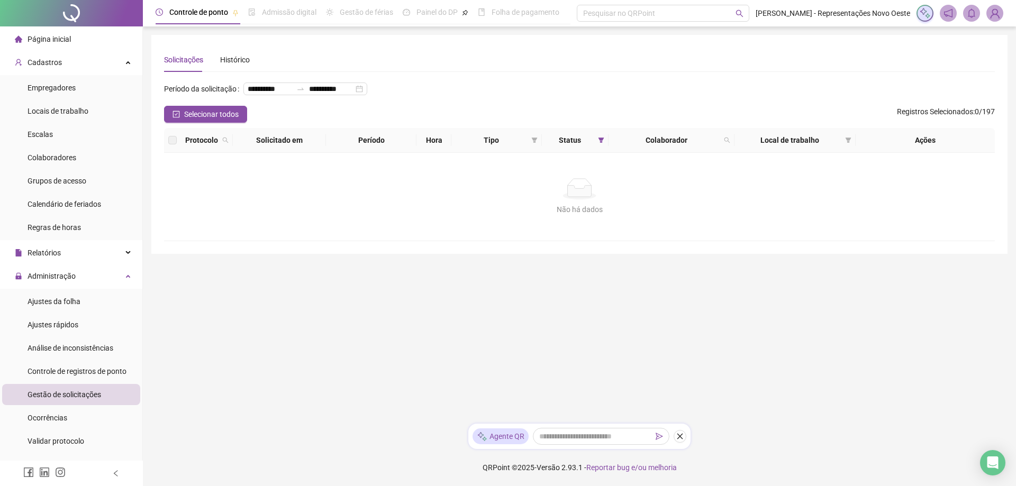
click at [81, 41] on li "Página inicial" at bounding box center [71, 39] width 138 height 21
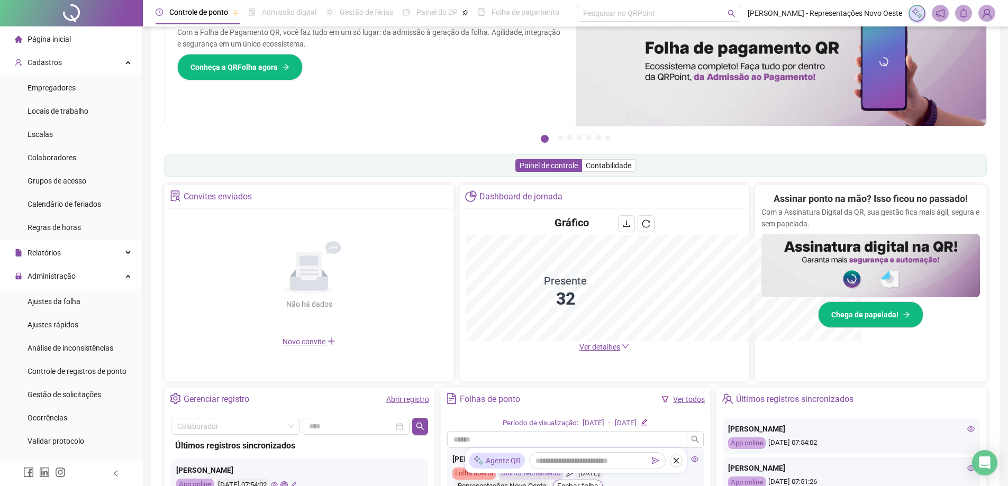
scroll to position [205, 0]
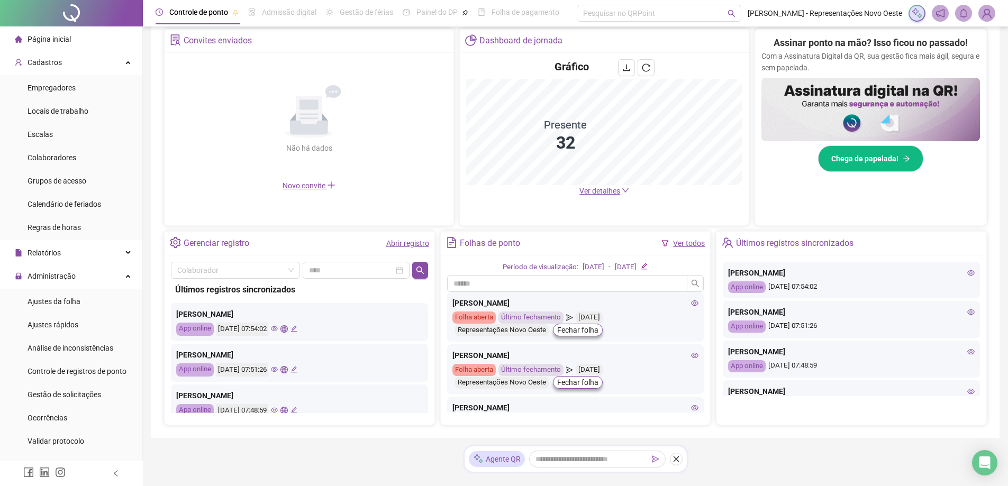
click at [617, 189] on span "Ver detalhes" at bounding box center [599, 191] width 41 height 8
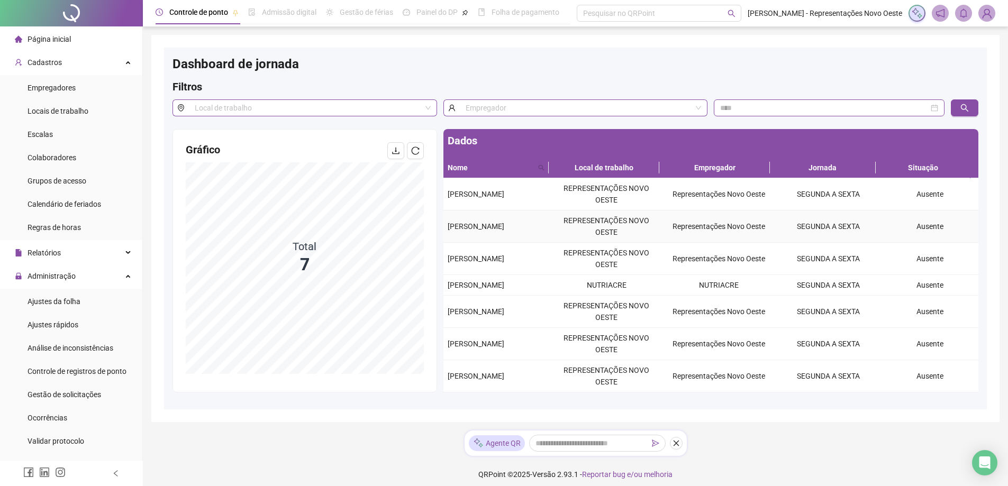
scroll to position [7, 0]
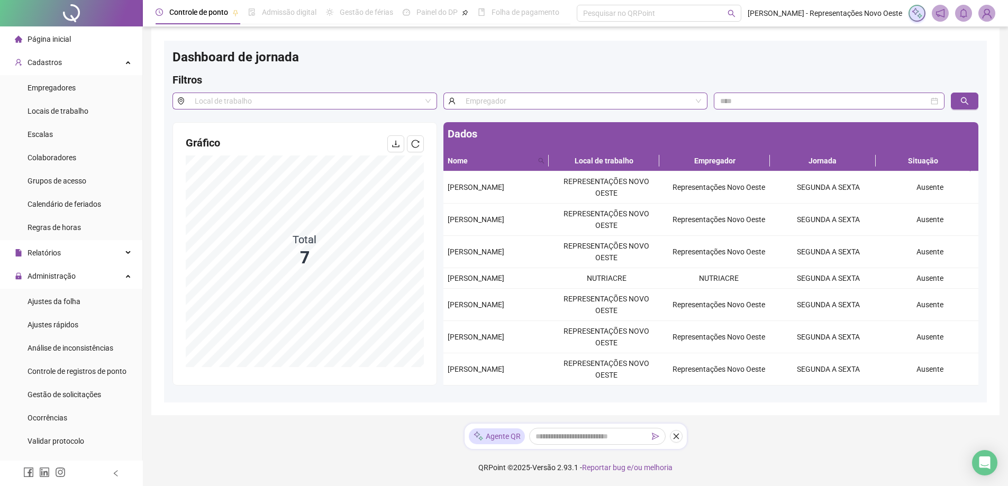
click at [47, 35] on span "Página inicial" at bounding box center [49, 39] width 43 height 8
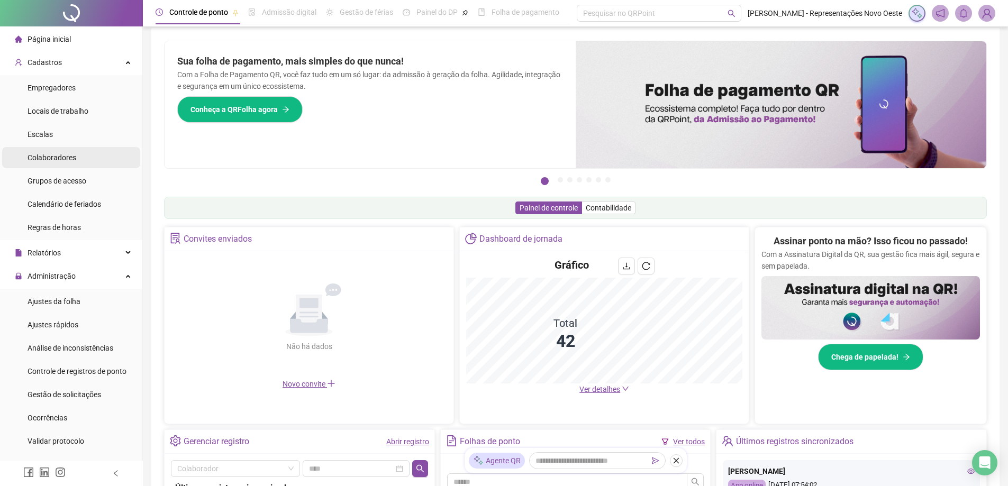
click at [81, 163] on li "Colaboradores" at bounding box center [71, 157] width 138 height 21
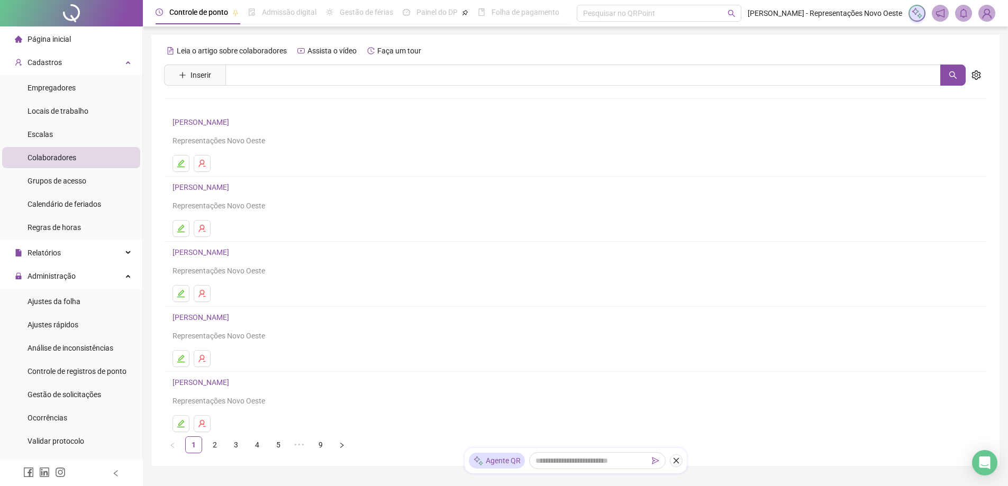
click at [92, 39] on li "Página inicial" at bounding box center [71, 39] width 138 height 21
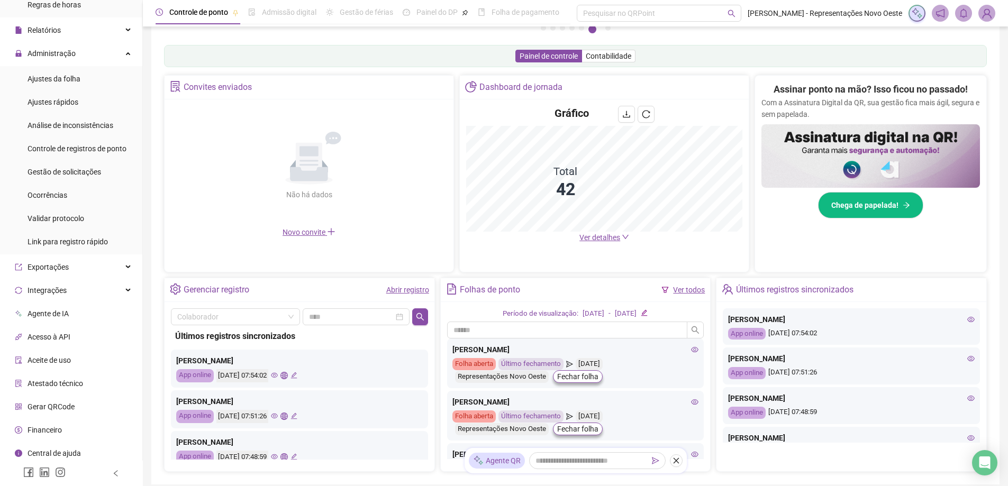
scroll to position [226, 0]
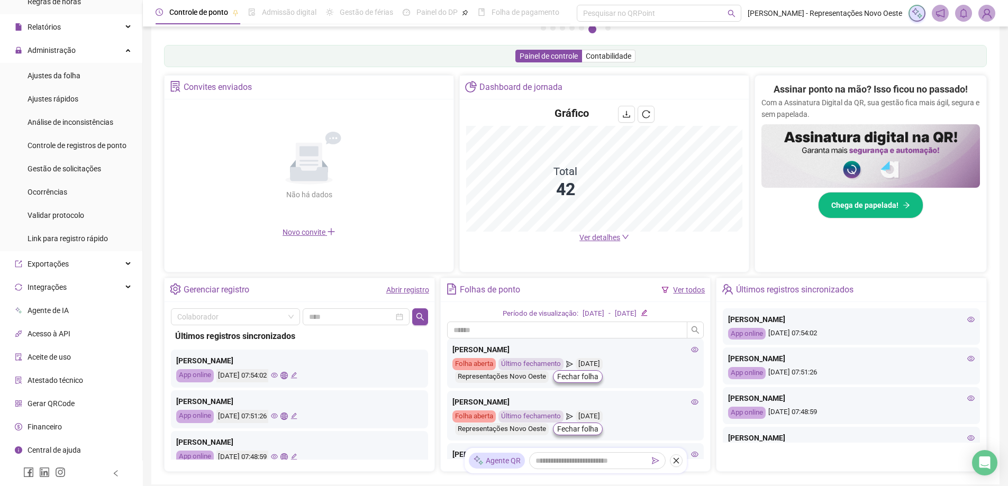
click at [43, 420] on div "Financeiro" at bounding box center [38, 426] width 47 height 21
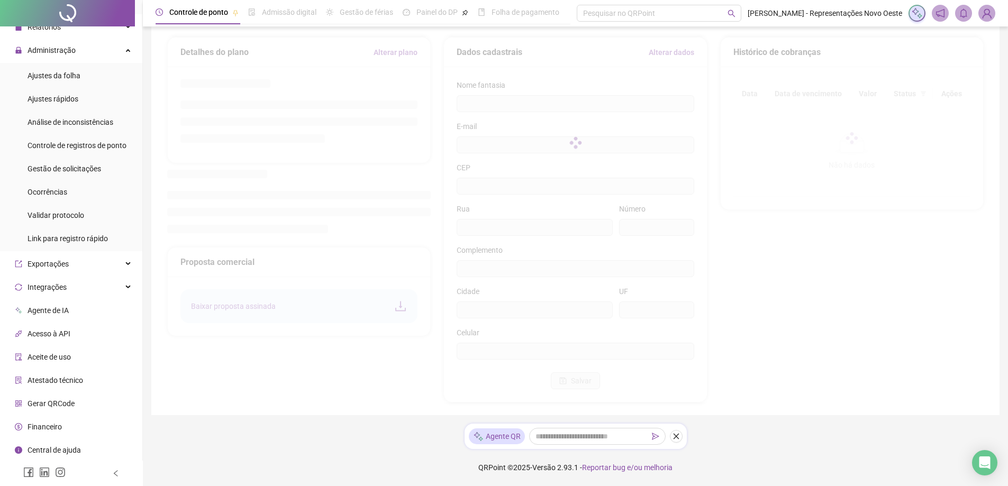
type input "**********"
type input "*********"
type input "****"
type input "**"
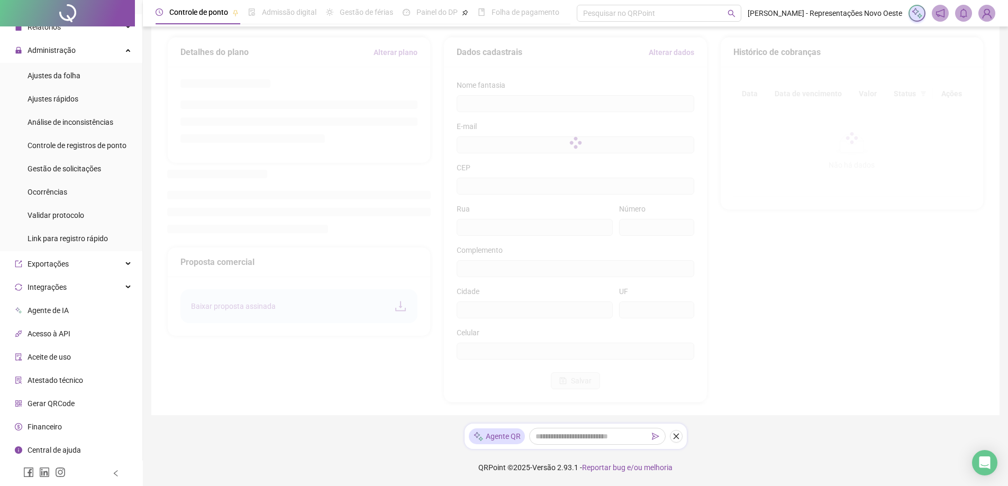
type input "**********"
type input "**"
type input "*********"
type input "**********"
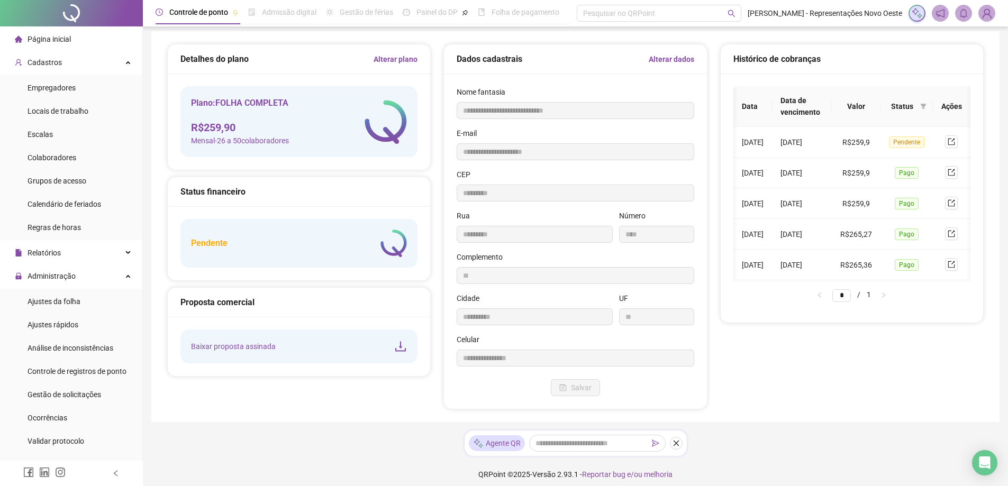
scroll to position [0, 0]
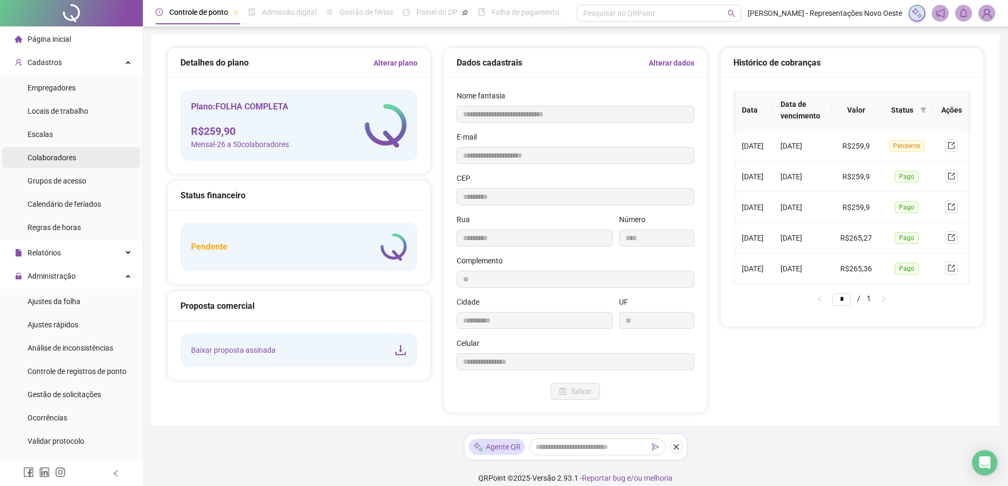
click at [76, 162] on li "Colaboradores" at bounding box center [71, 157] width 138 height 21
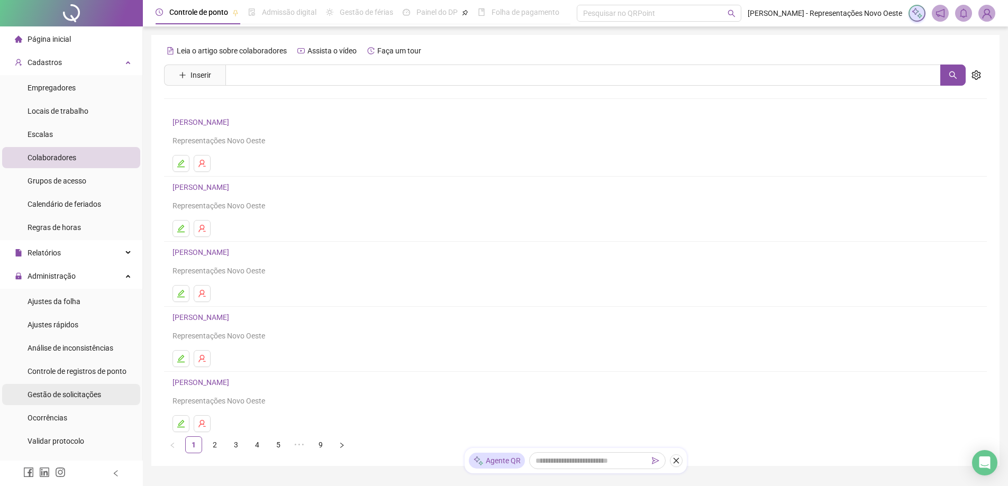
click at [82, 399] on div "Gestão de solicitações" at bounding box center [65, 394] width 74 height 21
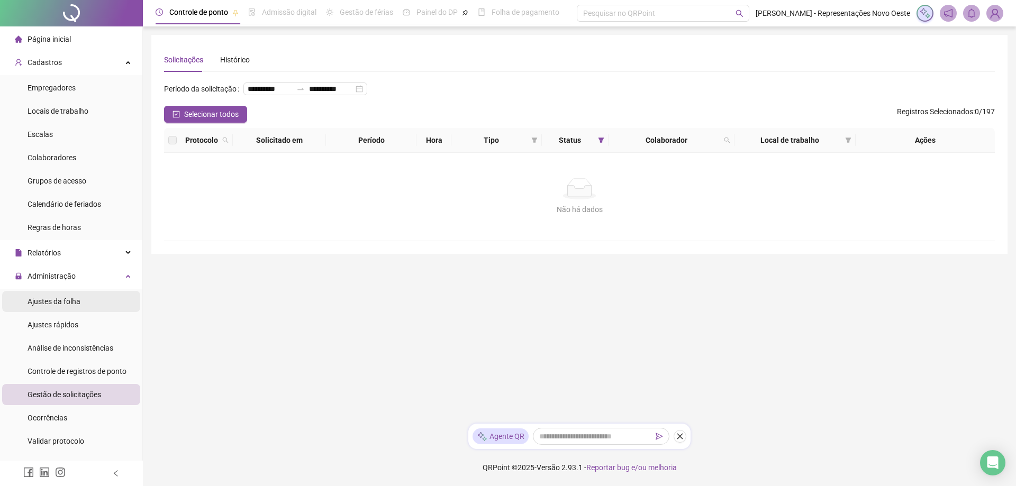
click at [71, 307] on div "Ajustes da folha" at bounding box center [54, 301] width 53 height 21
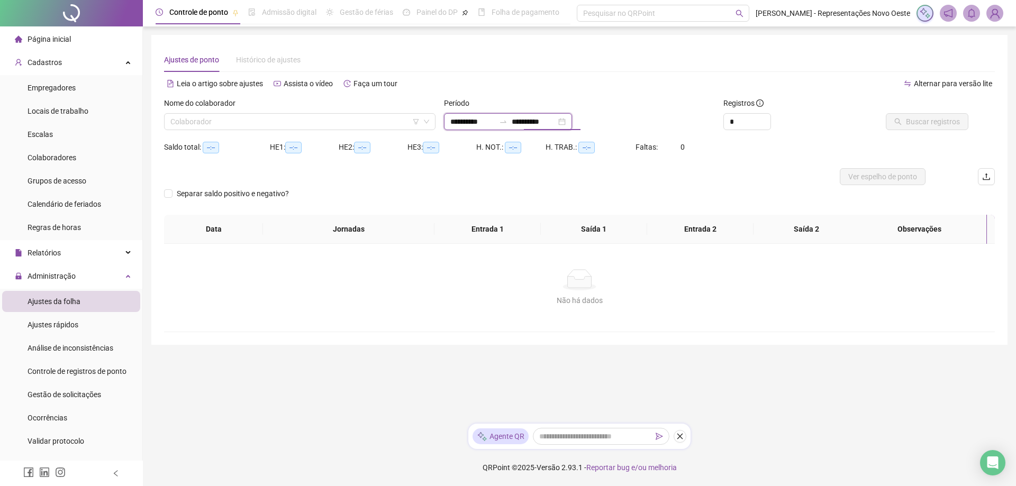
click at [551, 119] on input "**********" at bounding box center [534, 122] width 44 height 12
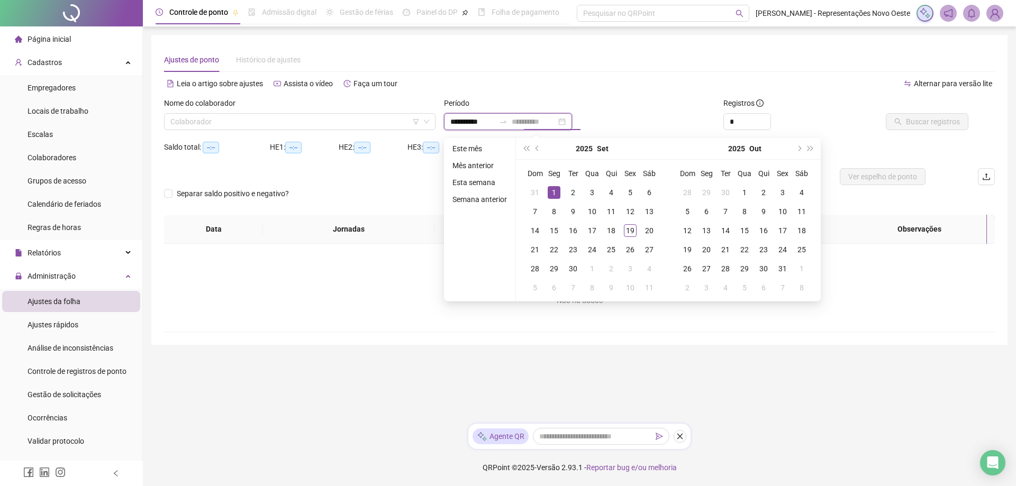
type input "**********"
click at [553, 196] on div "1" at bounding box center [554, 192] width 13 height 13
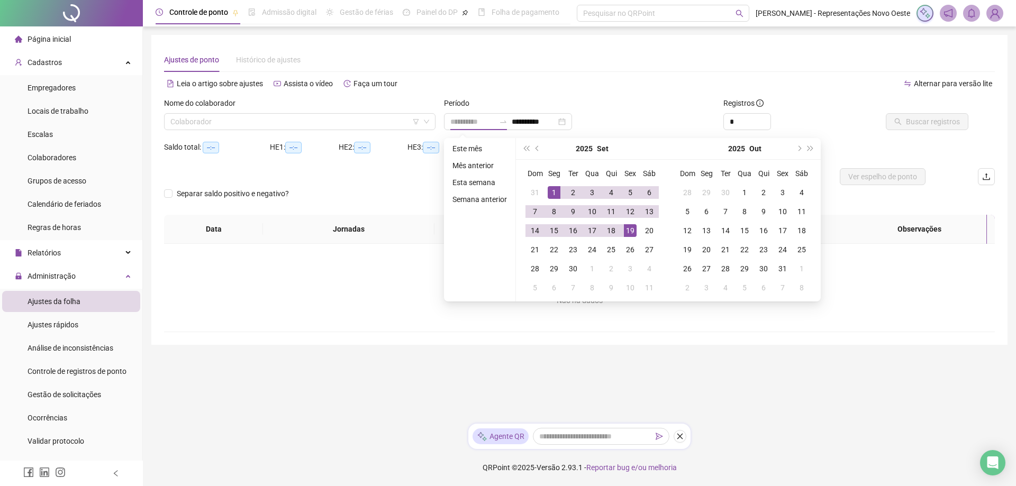
click at [634, 236] on div "19" at bounding box center [630, 230] width 13 height 13
type input "**********"
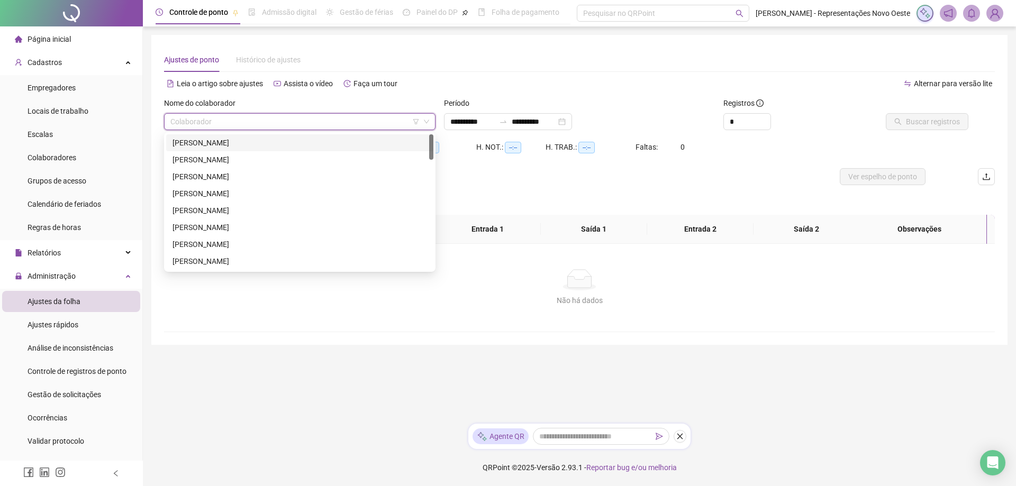
click at [341, 122] on input "search" at bounding box center [294, 122] width 249 height 16
click at [279, 214] on div "[PERSON_NAME]" at bounding box center [299, 211] width 254 height 12
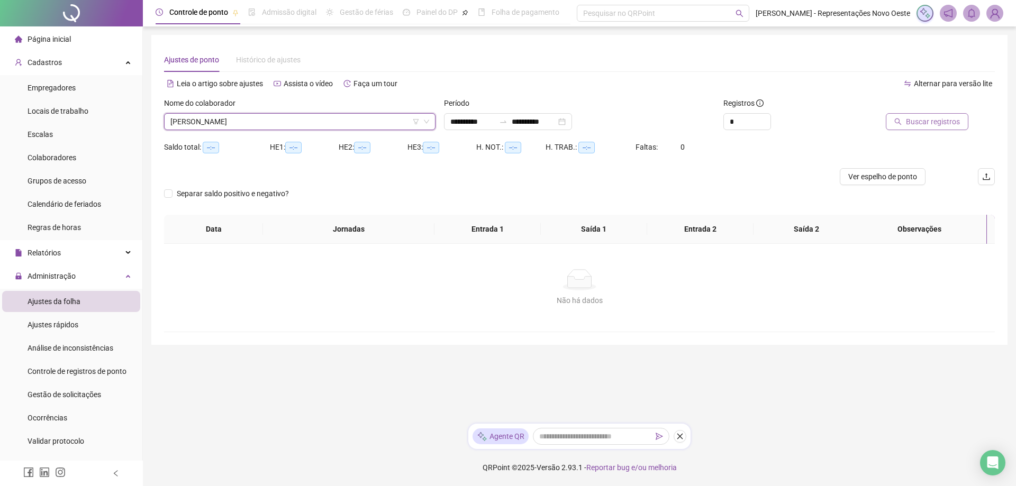
click at [926, 126] on span "Buscar registros" at bounding box center [933, 122] width 54 height 12
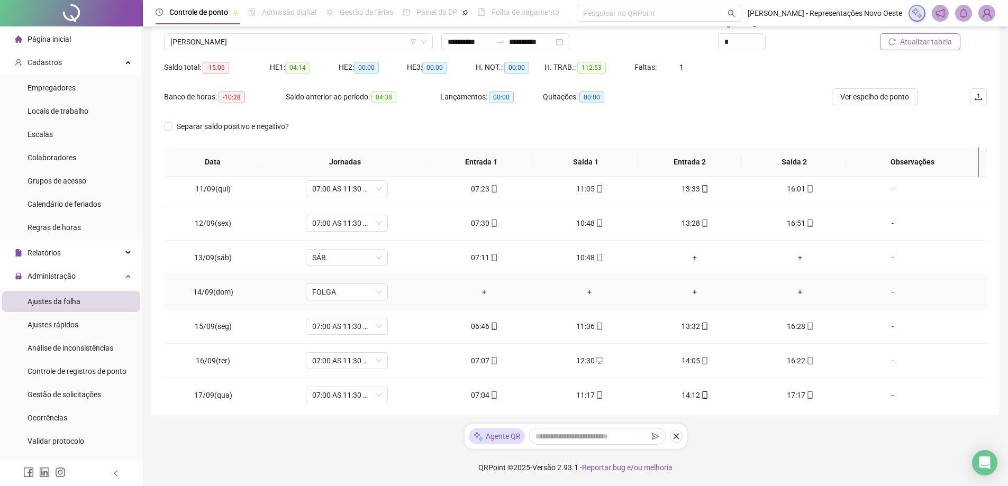
scroll to position [427, 0]
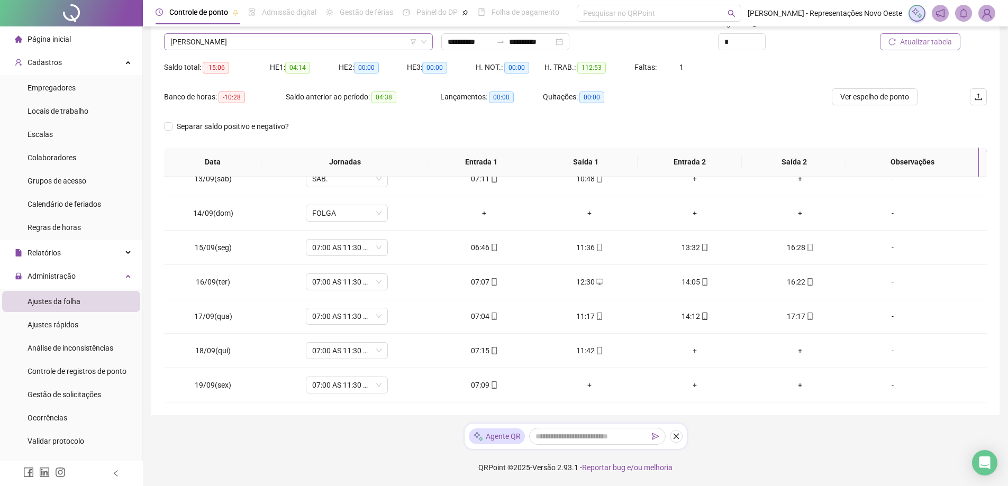
click at [286, 34] on span "[PERSON_NAME]" at bounding box center [298, 42] width 256 height 16
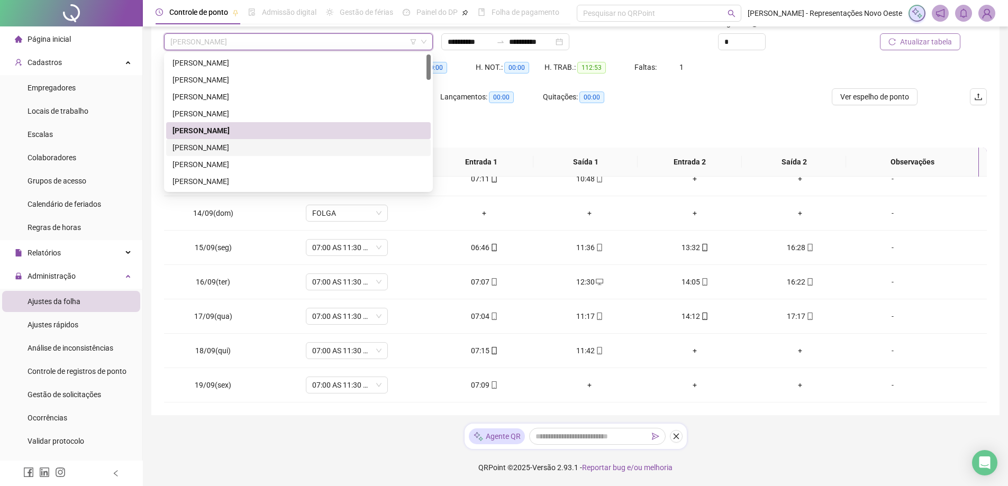
scroll to position [106, 0]
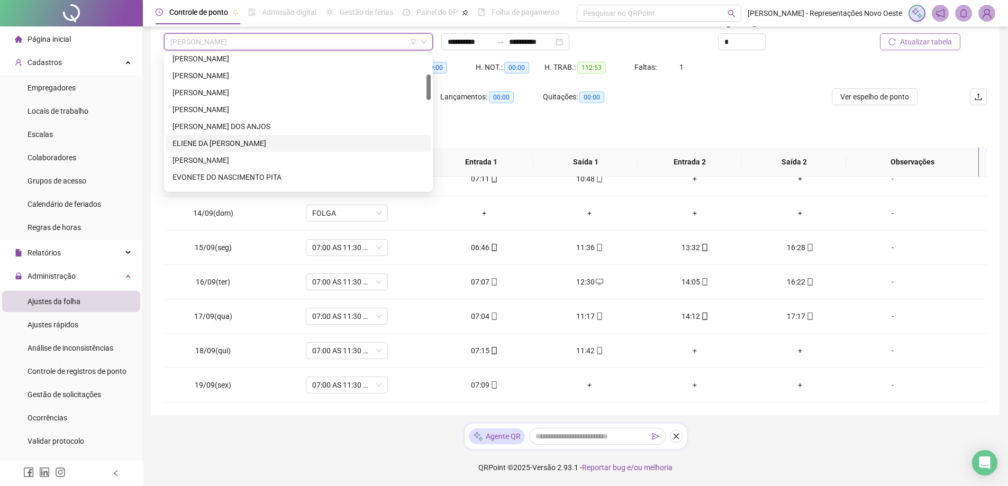
click at [236, 145] on div "[PERSON_NAME] DE [PERSON_NAME]" at bounding box center [298, 144] width 252 height 12
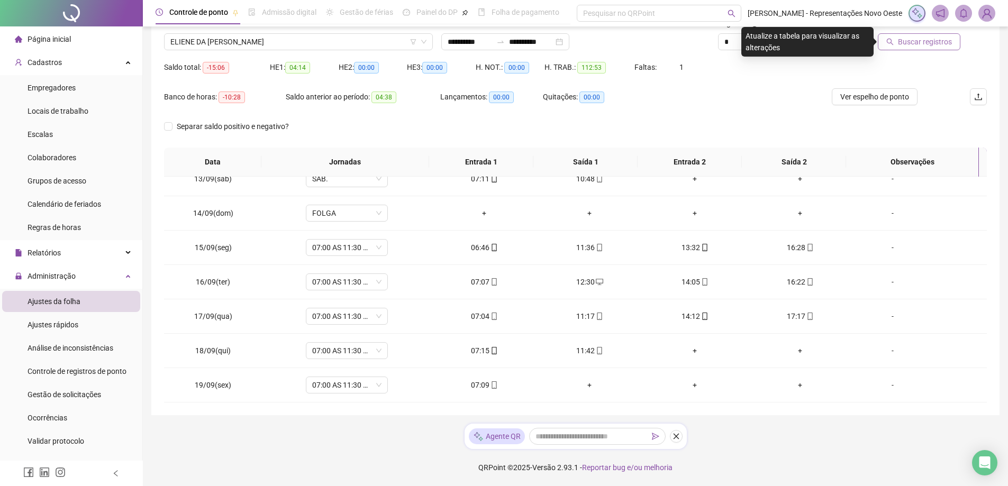
click at [897, 34] on button "Buscar registros" at bounding box center [919, 41] width 83 height 17
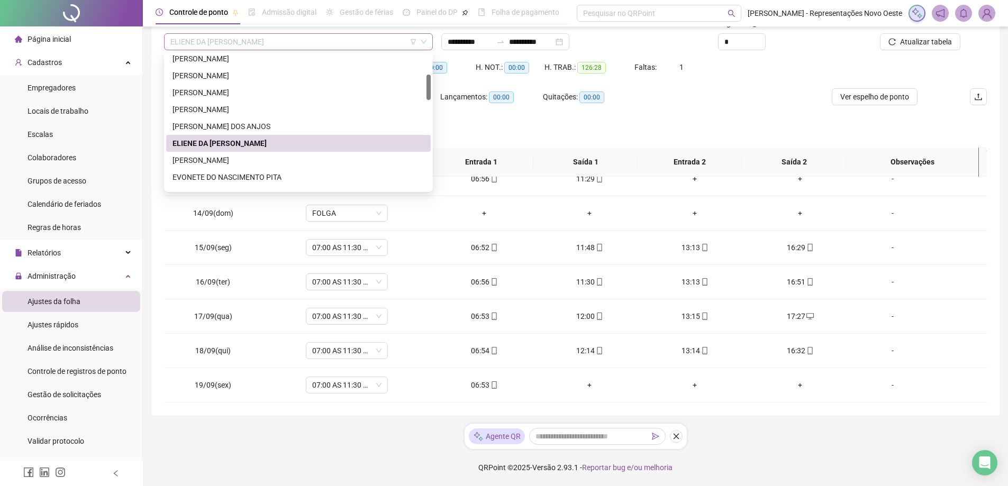
click at [290, 46] on span "[PERSON_NAME] DE [PERSON_NAME]" at bounding box center [298, 42] width 256 height 16
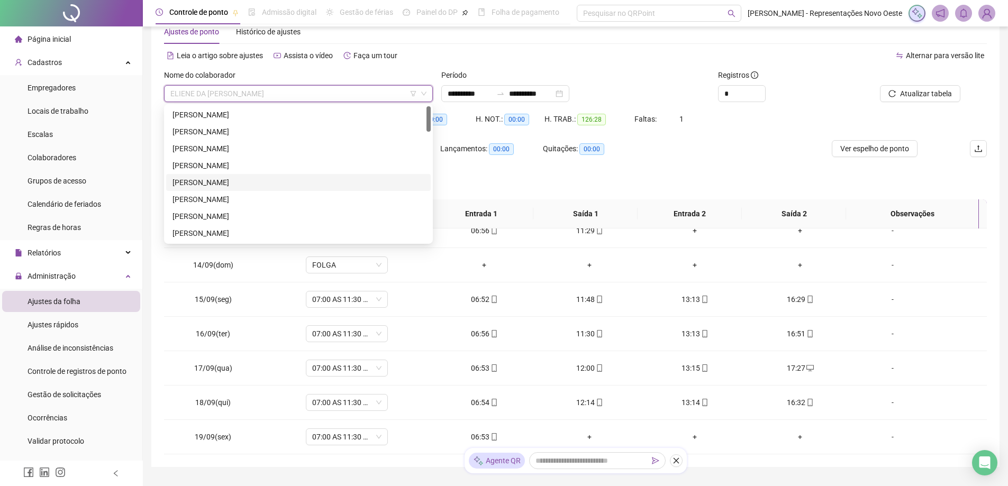
scroll to position [0, 0]
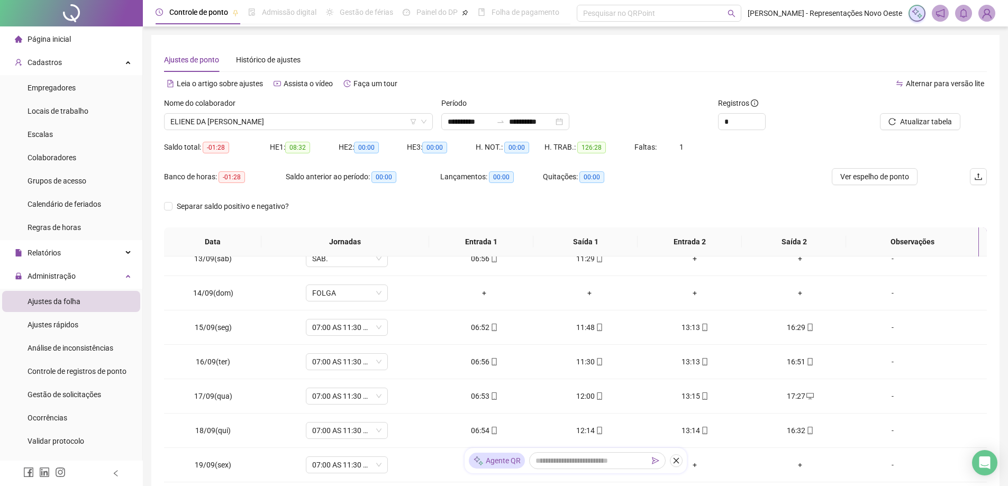
click at [655, 192] on div "Banco de horas: -01:28 Saldo anterior ao período: 00:00 Lançamentos: 00:00 Quit…" at bounding box center [472, 183] width 617 height 30
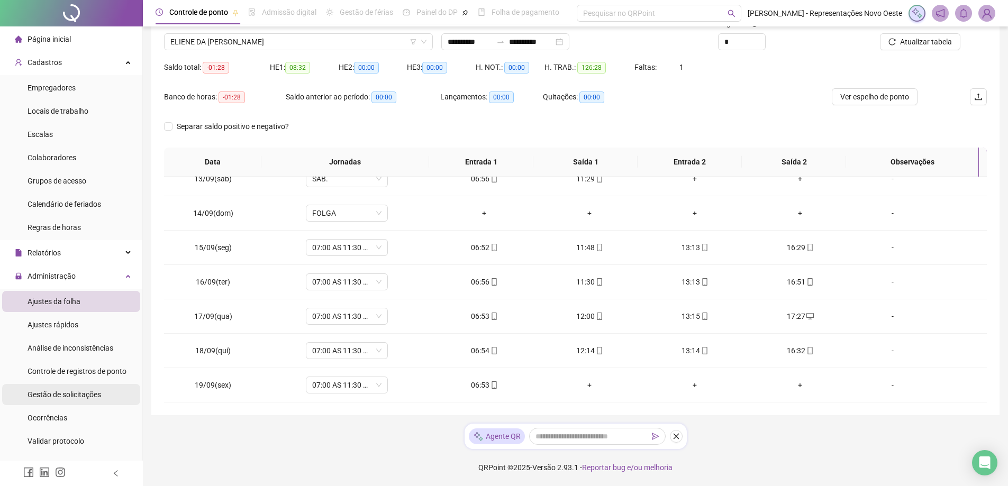
click at [100, 393] on li "Gestão de solicitações" at bounding box center [71, 394] width 138 height 21
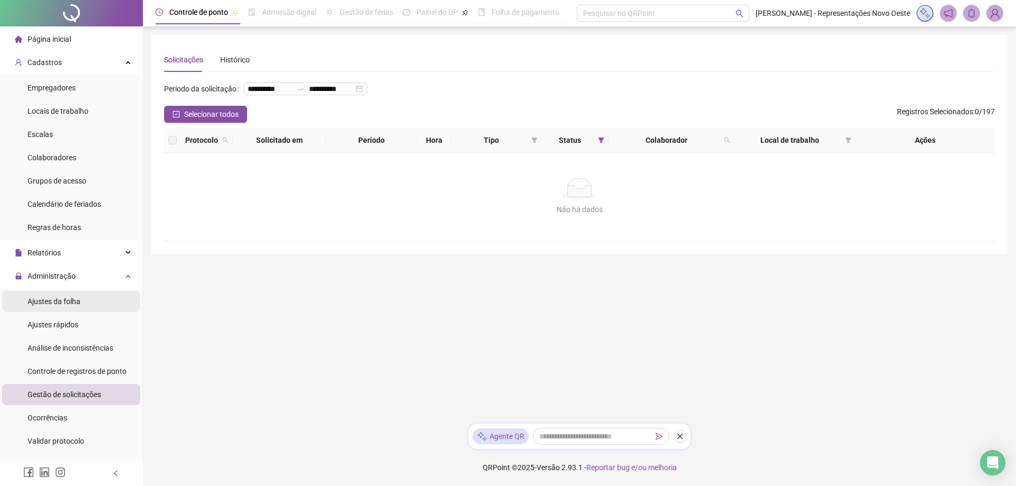
click at [52, 305] on span "Ajustes da folha" at bounding box center [54, 301] width 53 height 8
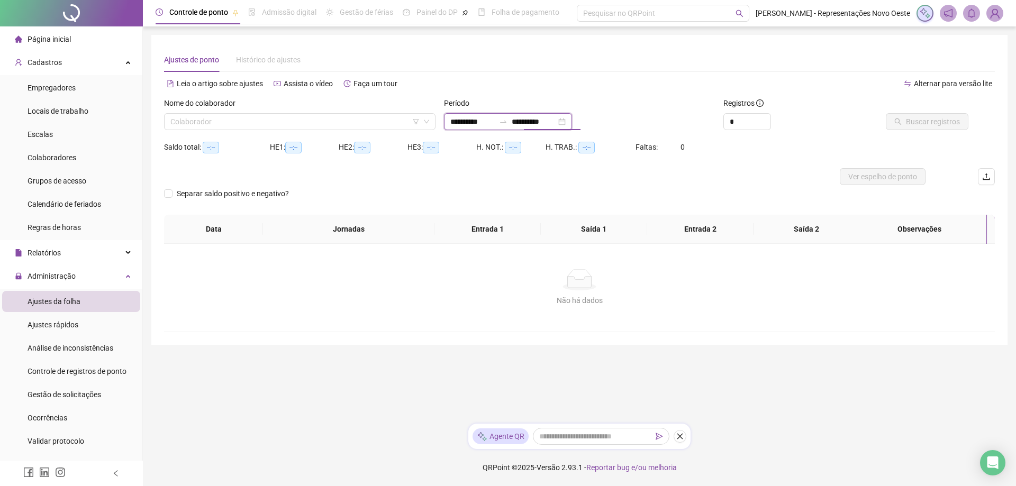
click at [531, 116] on input "**********" at bounding box center [534, 122] width 44 height 12
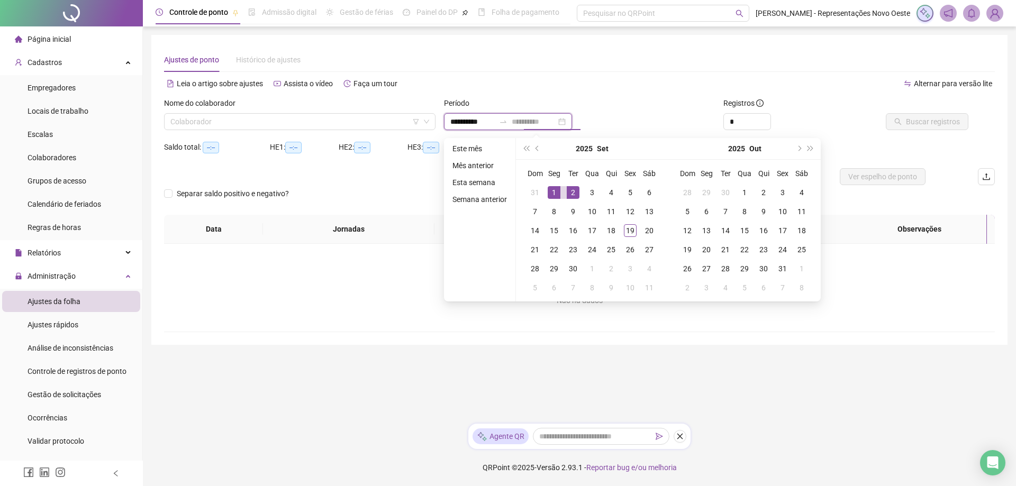
type input "**********"
click at [552, 193] on div "1" at bounding box center [554, 192] width 13 height 13
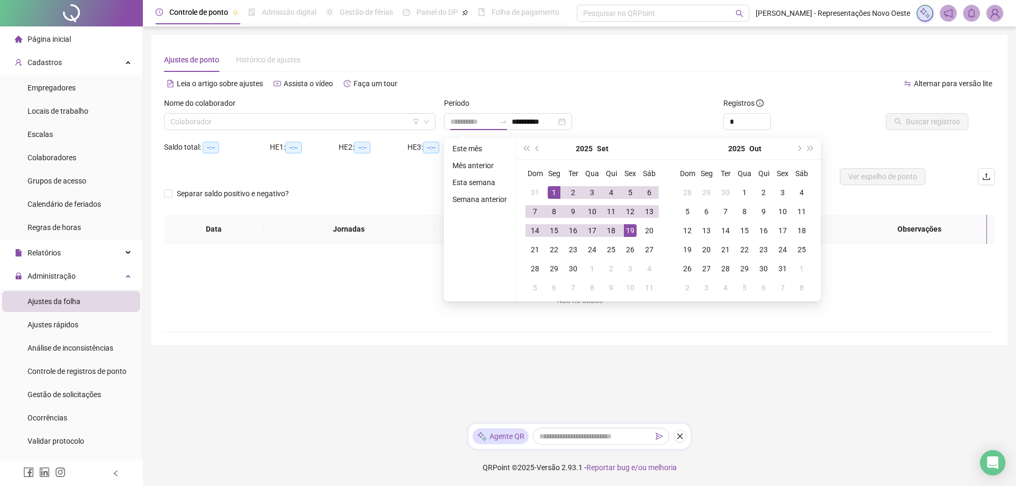
click at [627, 232] on div "19" at bounding box center [630, 230] width 13 height 13
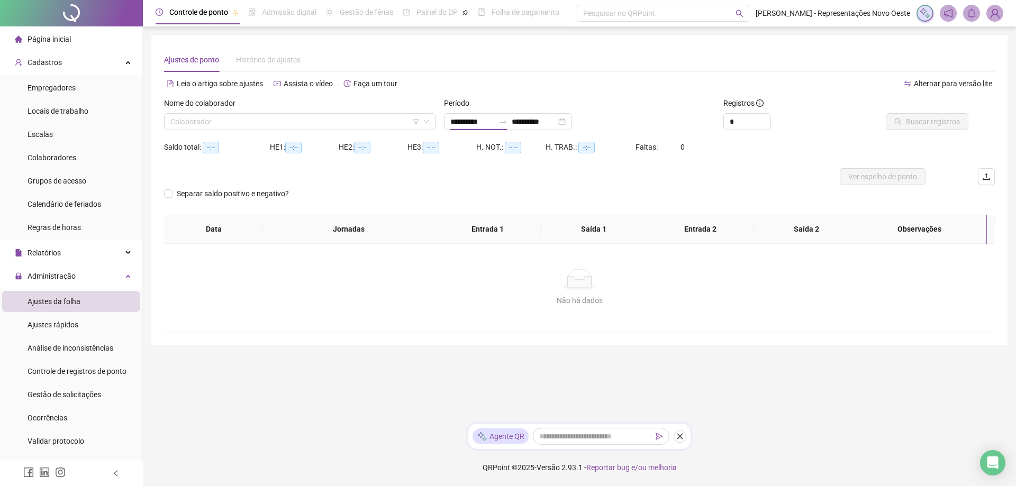
type input "**********"
click at [359, 126] on input "search" at bounding box center [294, 122] width 249 height 16
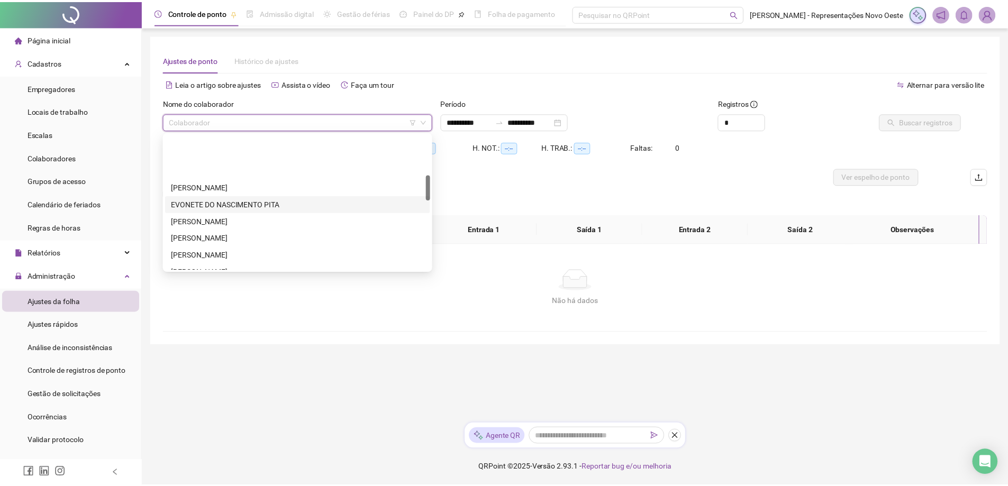
scroll to position [212, 0]
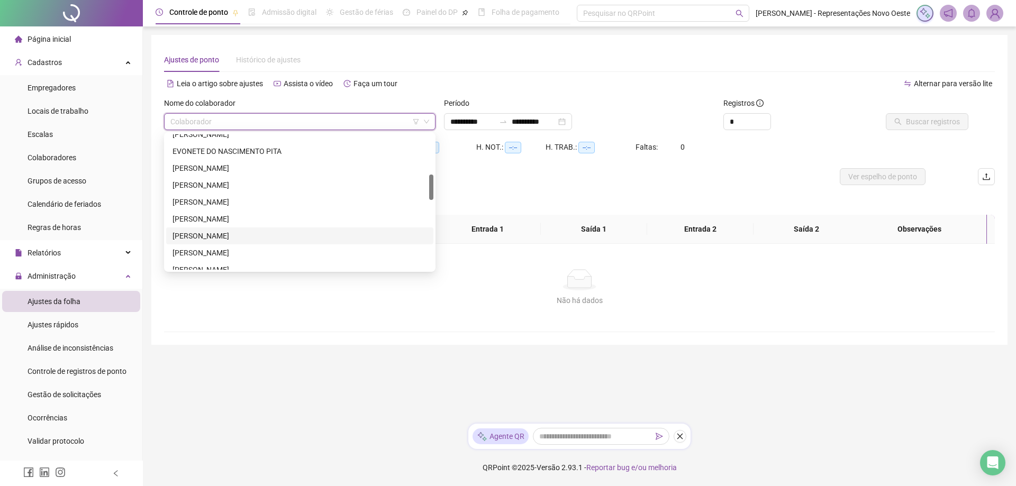
click at [225, 235] on div "[PERSON_NAME]" at bounding box center [299, 236] width 254 height 12
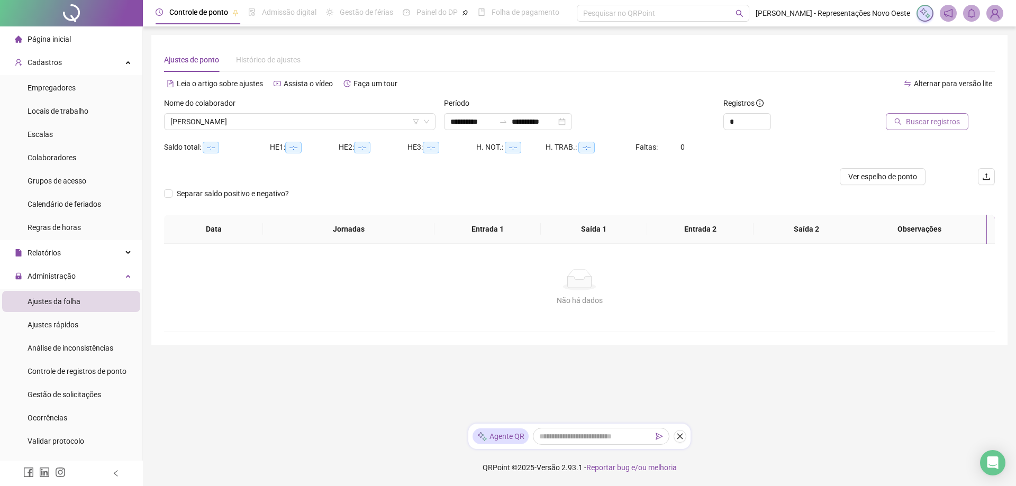
click at [941, 113] on button "Buscar registros" at bounding box center [927, 121] width 83 height 17
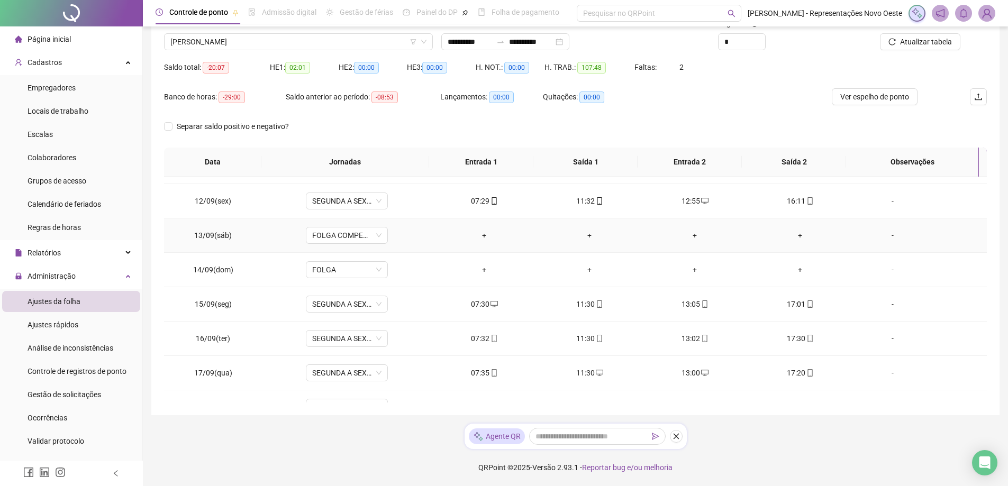
scroll to position [427, 0]
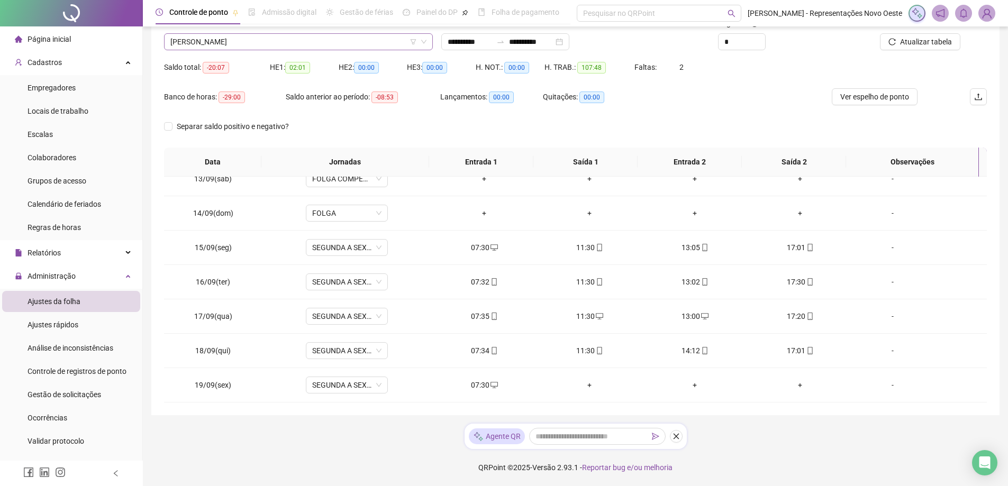
click at [297, 36] on span "[PERSON_NAME]" at bounding box center [298, 42] width 256 height 16
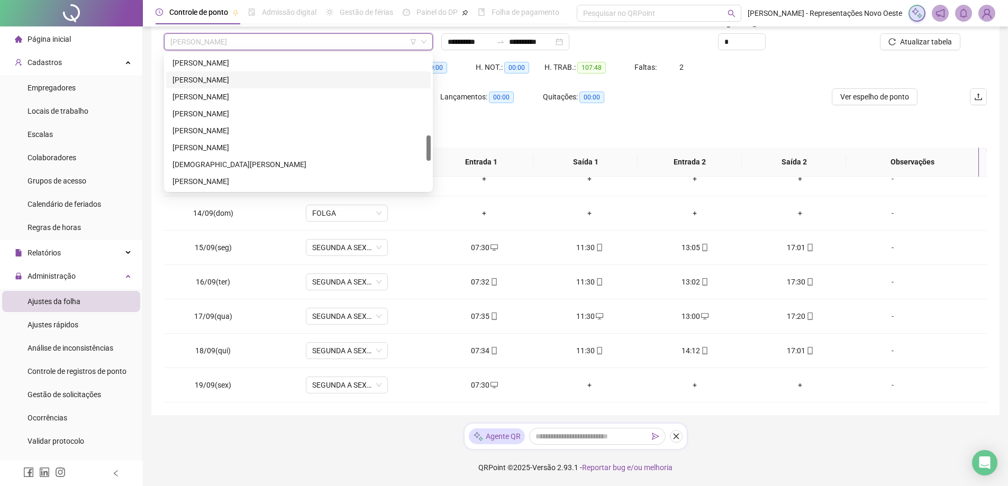
scroll to position [576, 0]
click at [235, 145] on div "THAÍS [PERSON_NAME] [PERSON_NAME]" at bounding box center [298, 148] width 252 height 12
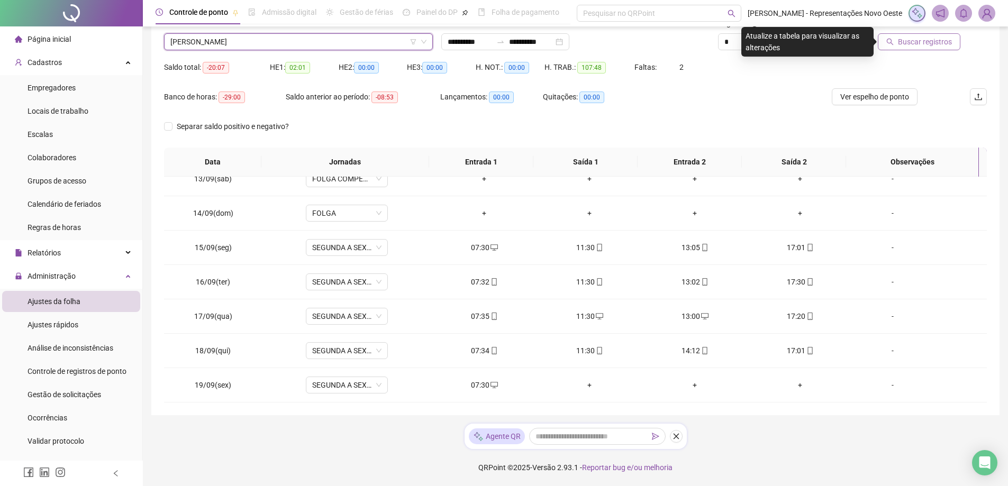
click at [918, 49] on button "Buscar registros" at bounding box center [919, 41] width 83 height 17
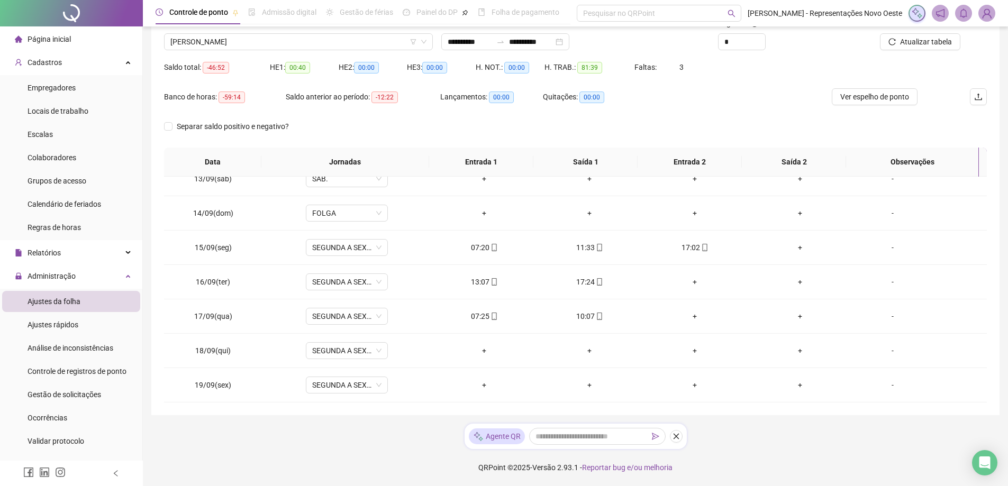
click at [54, 36] on span "Página inicial" at bounding box center [49, 39] width 43 height 8
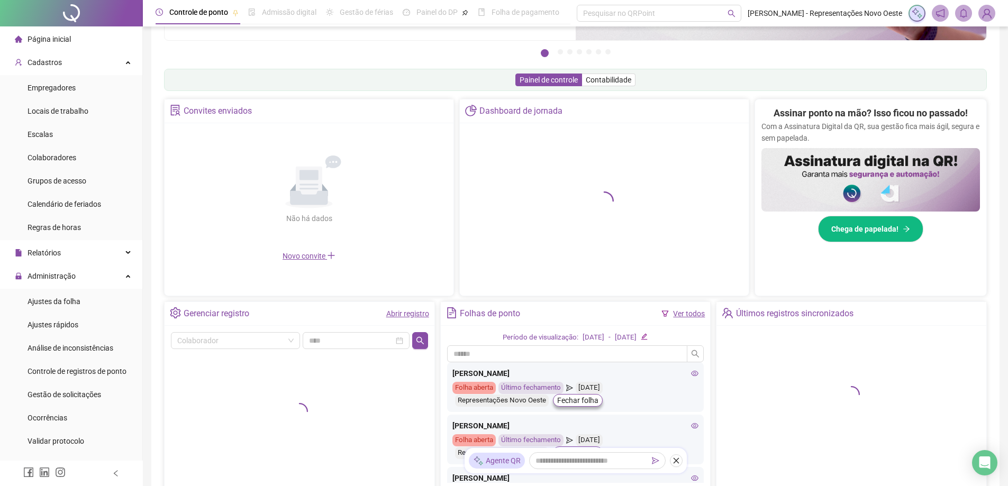
scroll to position [227, 0]
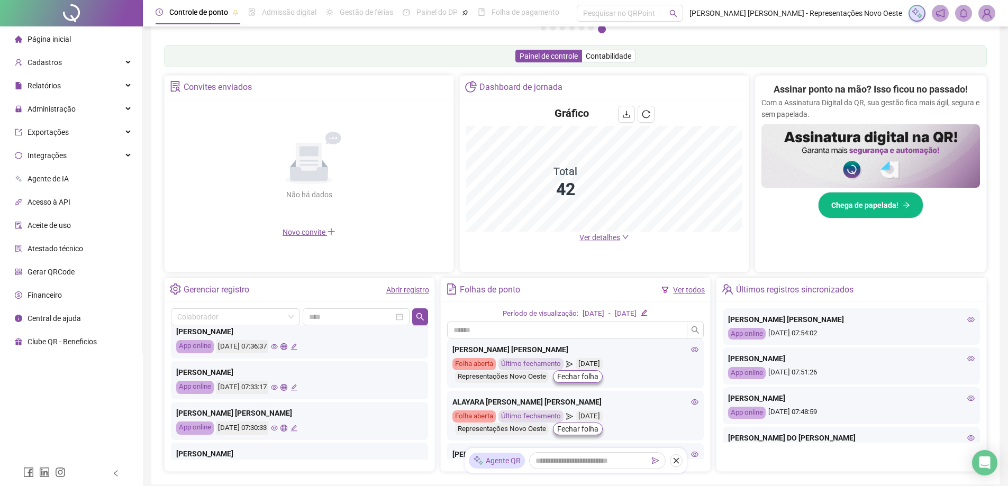
scroll to position [317, 0]
click at [615, 235] on span "Ver detalhes" at bounding box center [599, 237] width 41 height 8
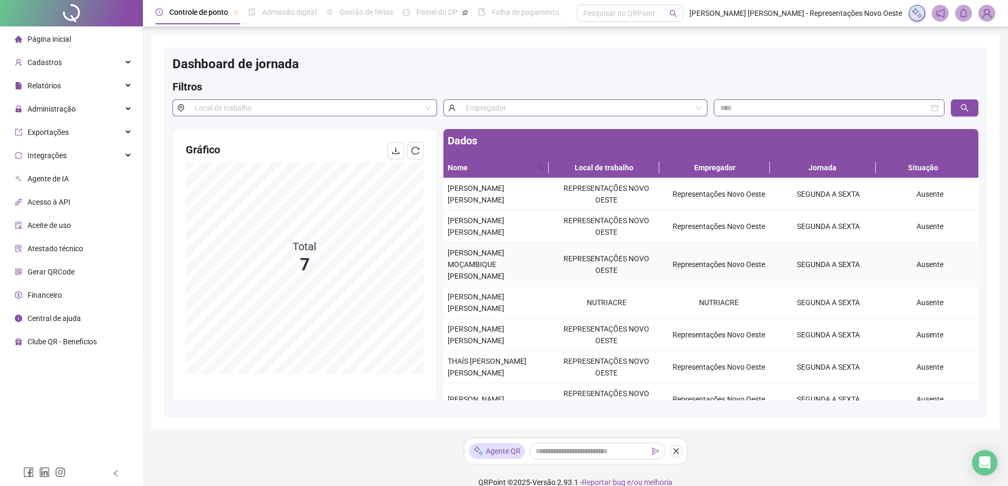
scroll to position [7, 0]
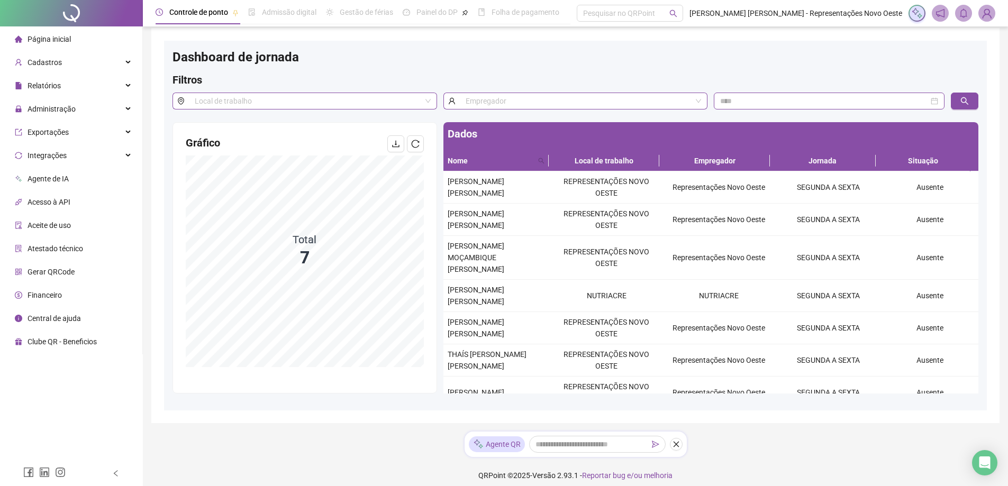
click at [78, 37] on li "Página inicial" at bounding box center [71, 39] width 138 height 21
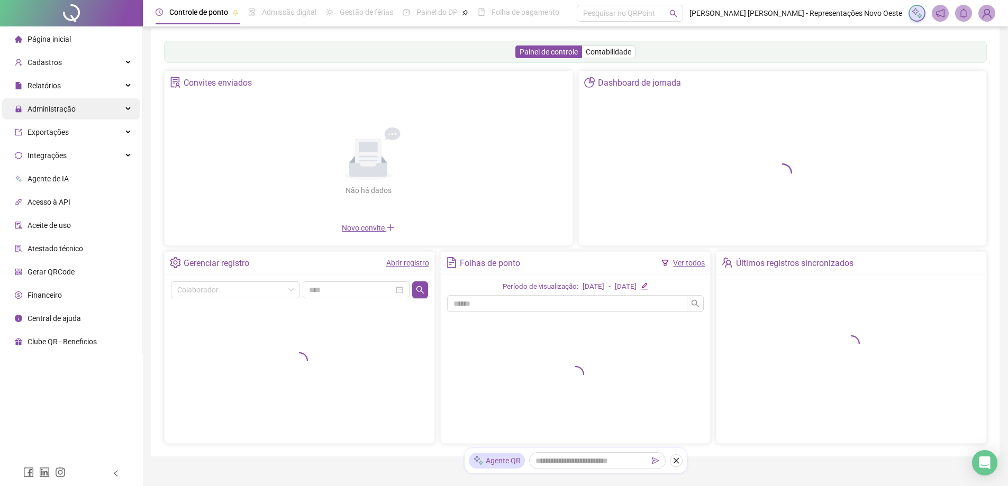
click at [88, 114] on div "Administração" at bounding box center [71, 108] width 138 height 21
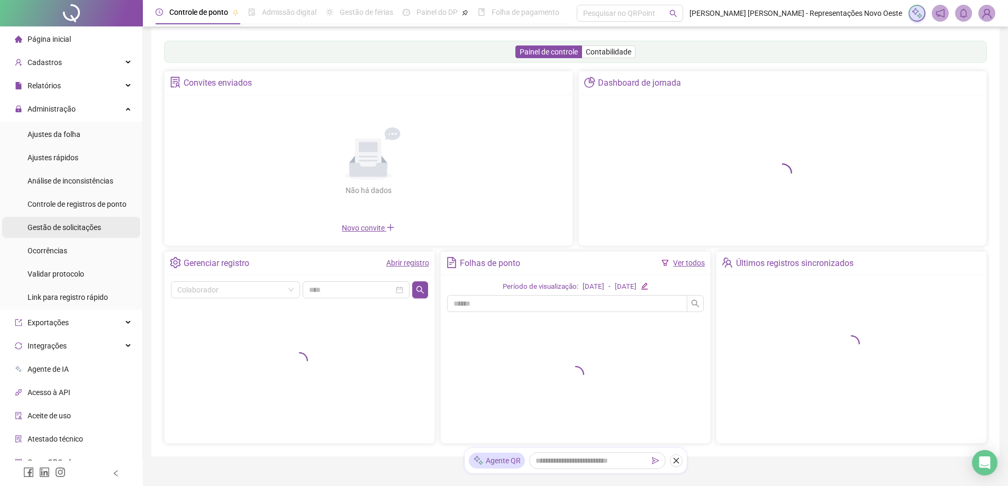
click at [92, 224] on span "Gestão de solicitações" at bounding box center [65, 227] width 74 height 8
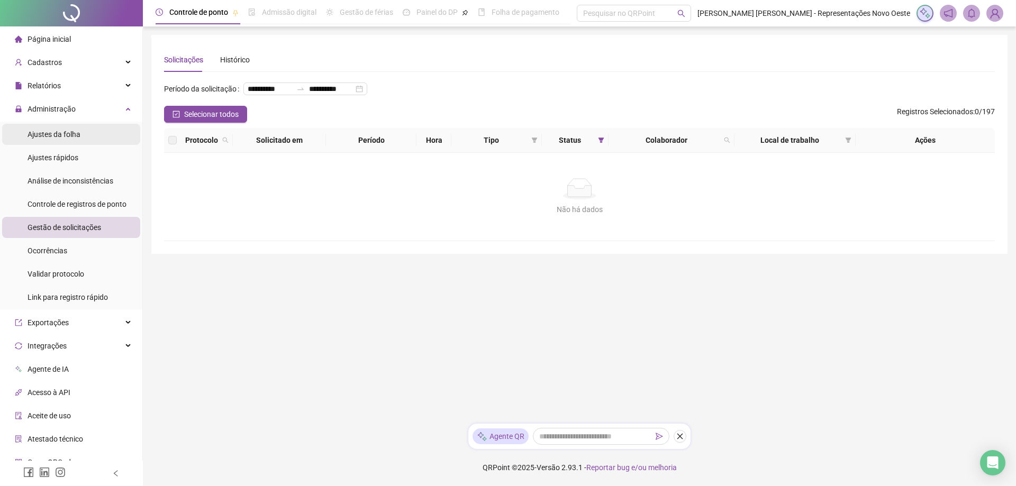
click at [77, 132] on span "Ajustes da folha" at bounding box center [54, 134] width 53 height 8
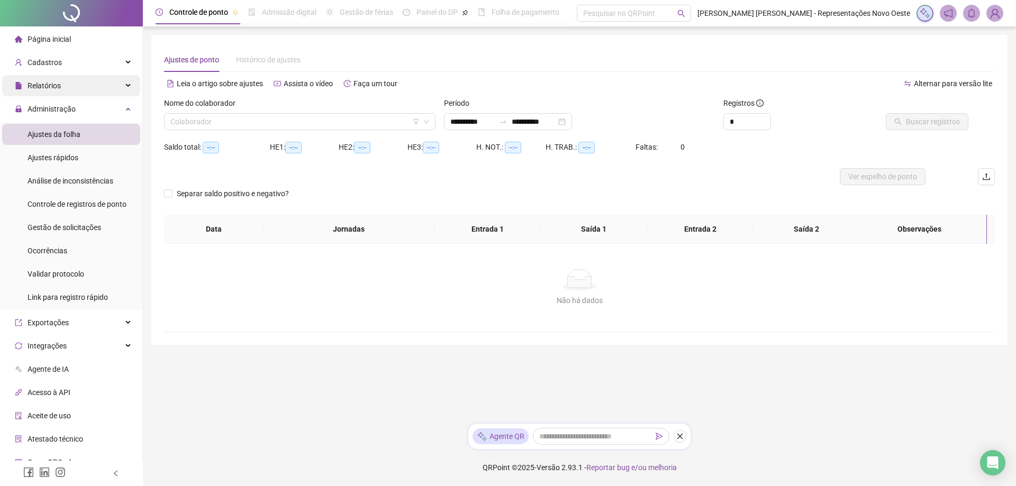
type input "**********"
click at [103, 45] on li "Página inicial" at bounding box center [71, 39] width 138 height 21
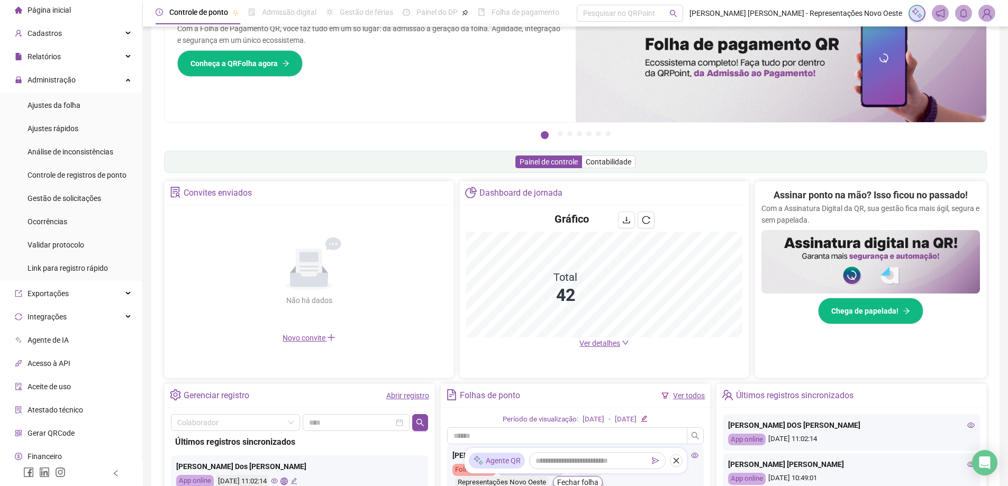
scroll to position [59, 0]
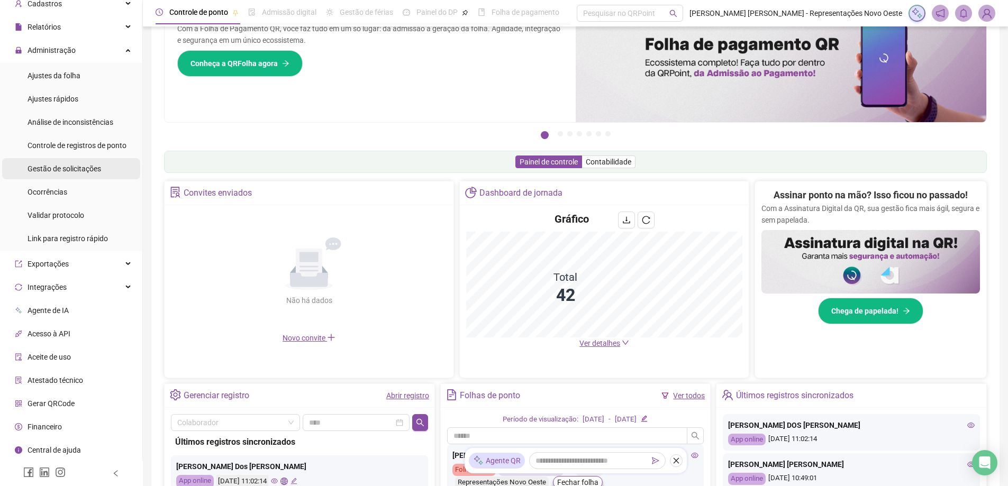
click at [70, 169] on span "Gestão de solicitações" at bounding box center [65, 169] width 74 height 8
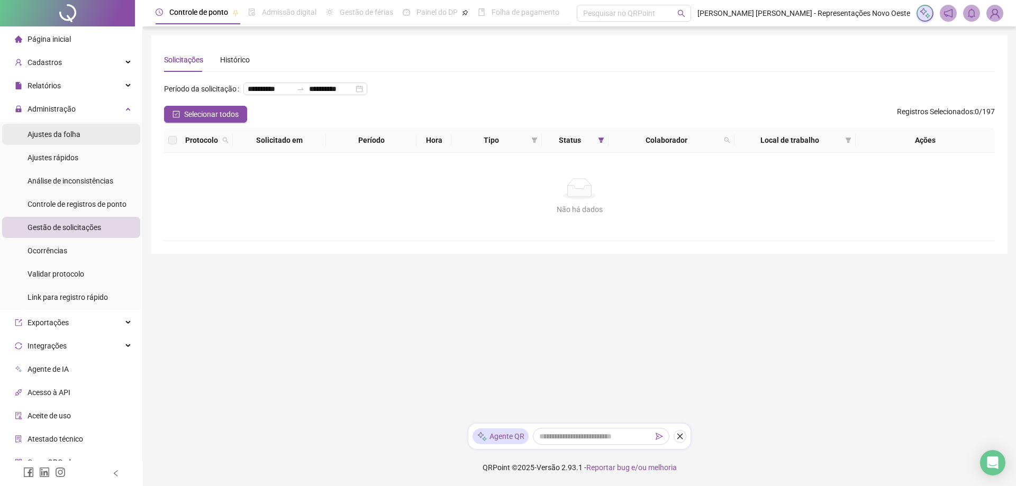
click at [71, 130] on span "Ajustes da folha" at bounding box center [54, 134] width 53 height 8
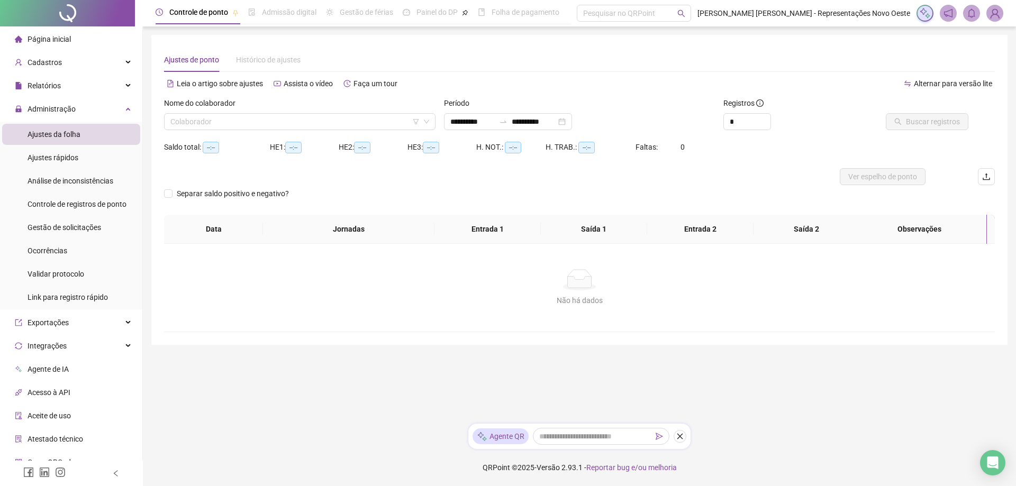
type input "**********"
click at [54, 45] on div "Página inicial" at bounding box center [43, 39] width 56 height 21
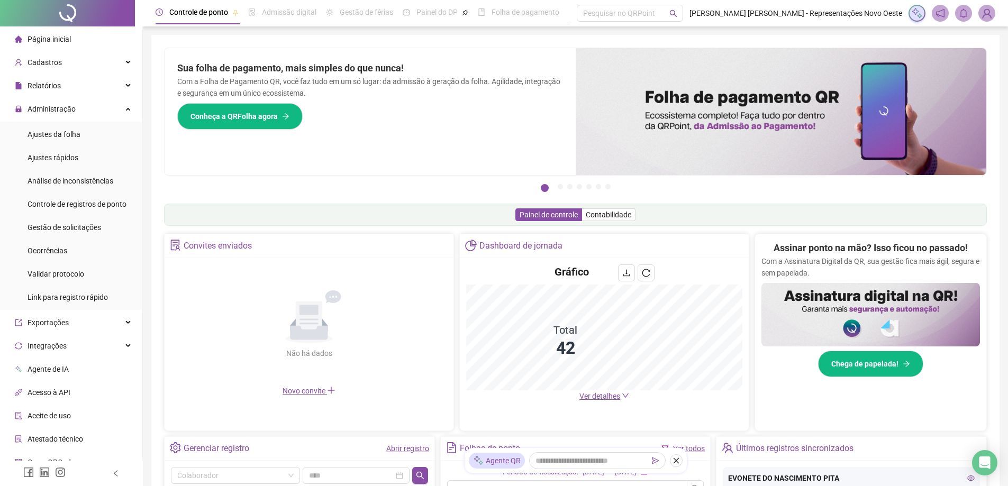
click at [626, 399] on icon "down" at bounding box center [625, 395] width 7 height 7
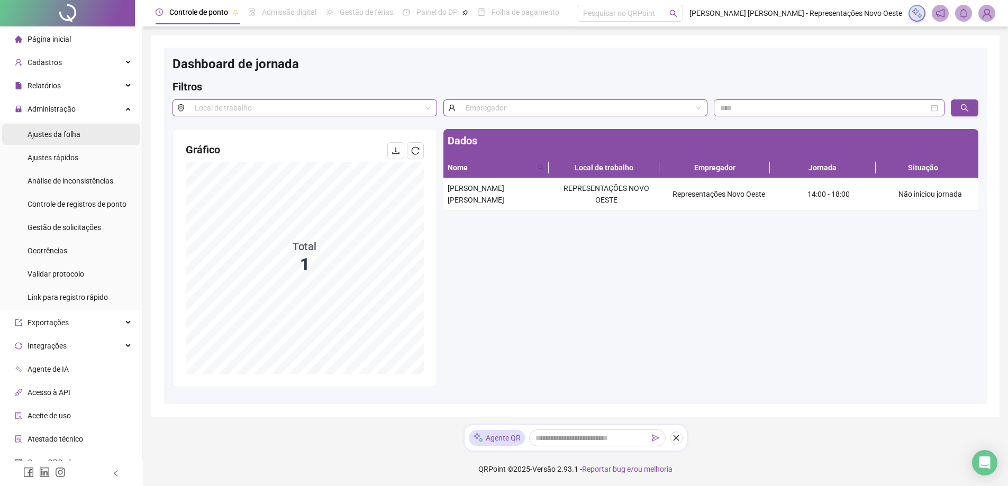
click at [66, 127] on div "Ajustes da folha" at bounding box center [54, 134] width 53 height 21
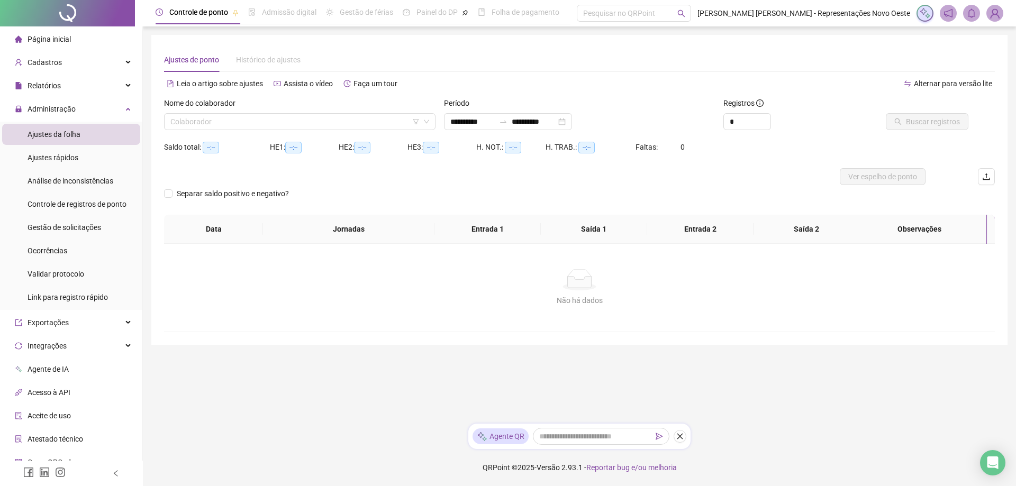
type input "**********"
click at [507, 125] on icon "swap-right" at bounding box center [503, 121] width 8 height 8
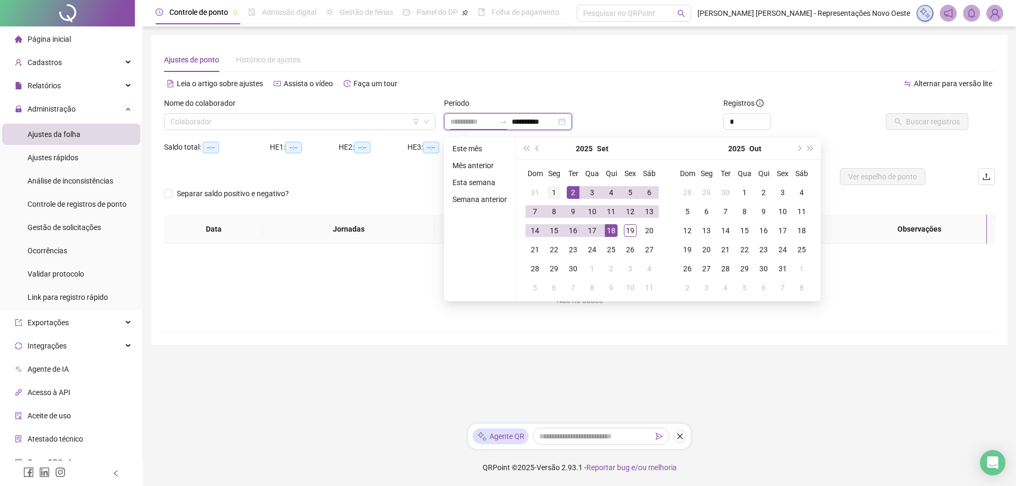
type input "**********"
click at [553, 192] on div "1" at bounding box center [554, 192] width 13 height 13
type input "**********"
click at [631, 233] on div "19" at bounding box center [630, 230] width 13 height 13
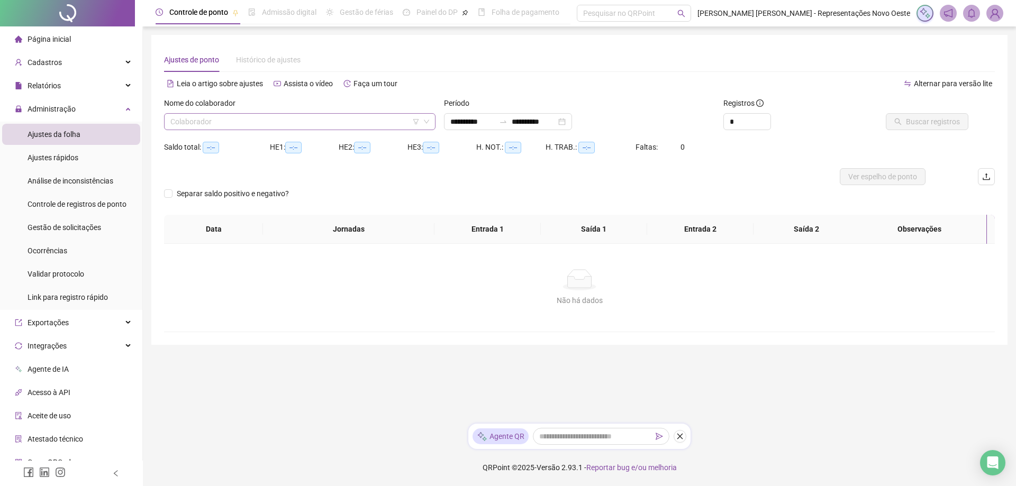
click at [330, 115] on input "search" at bounding box center [294, 122] width 249 height 16
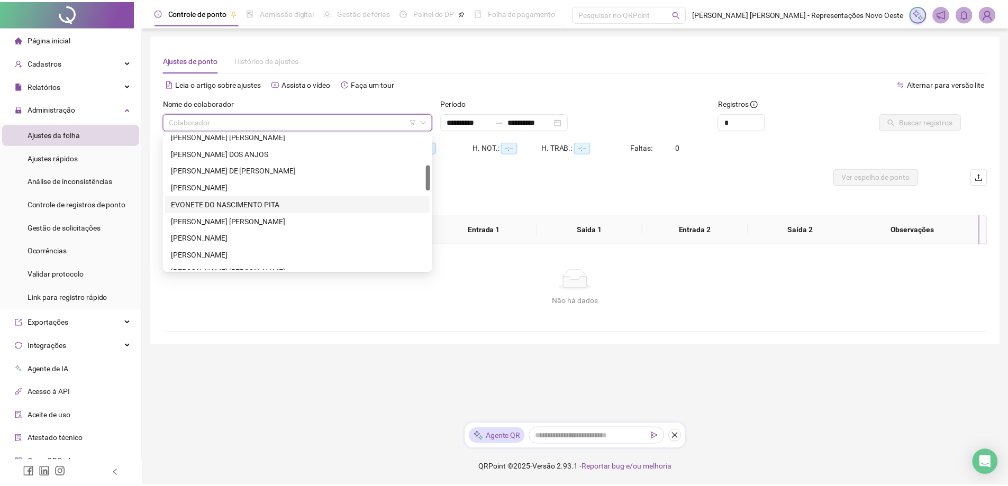
scroll to position [53, 0]
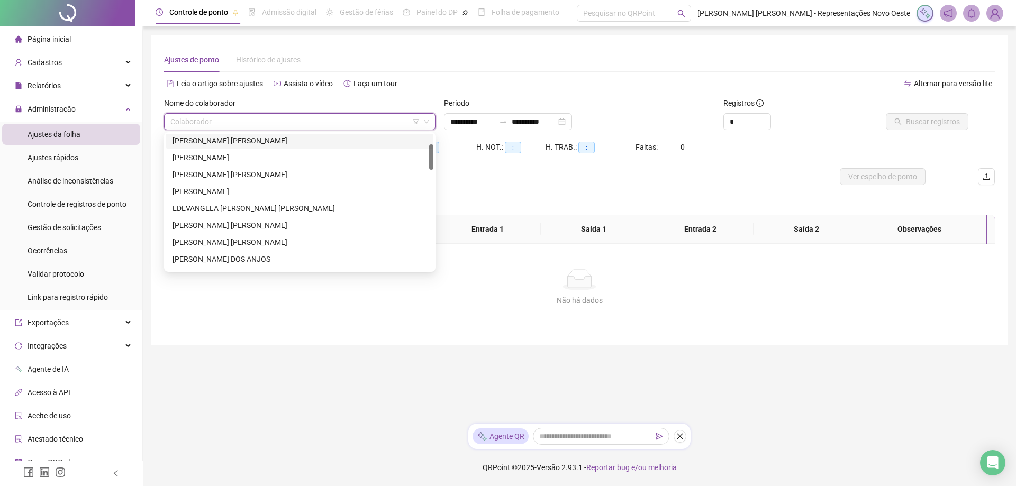
click at [266, 140] on div "[PERSON_NAME] [PERSON_NAME]" at bounding box center [299, 141] width 254 height 12
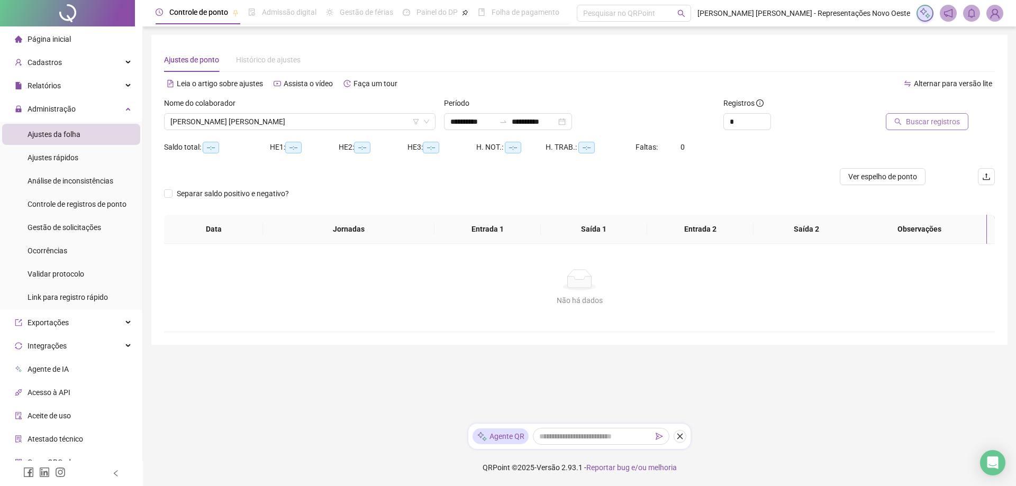
click at [920, 118] on span "Buscar registros" at bounding box center [933, 122] width 54 height 12
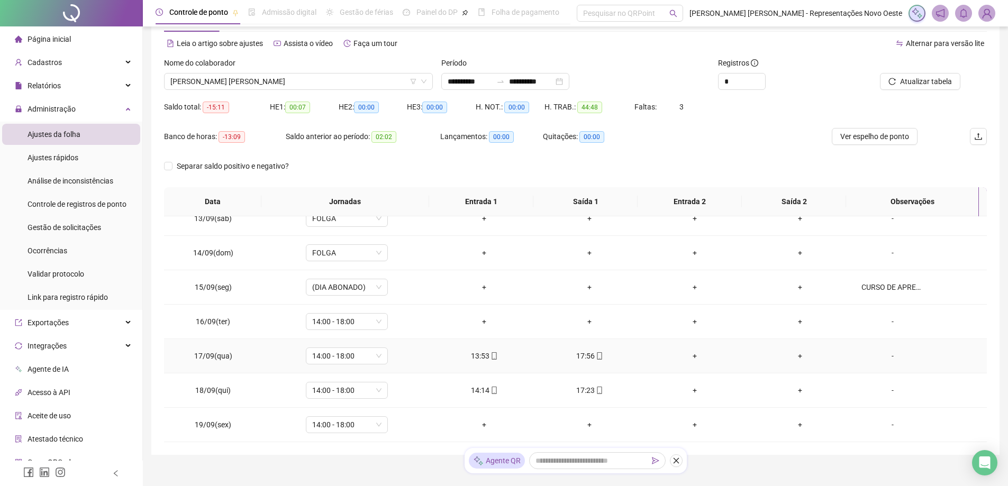
scroll to position [80, 0]
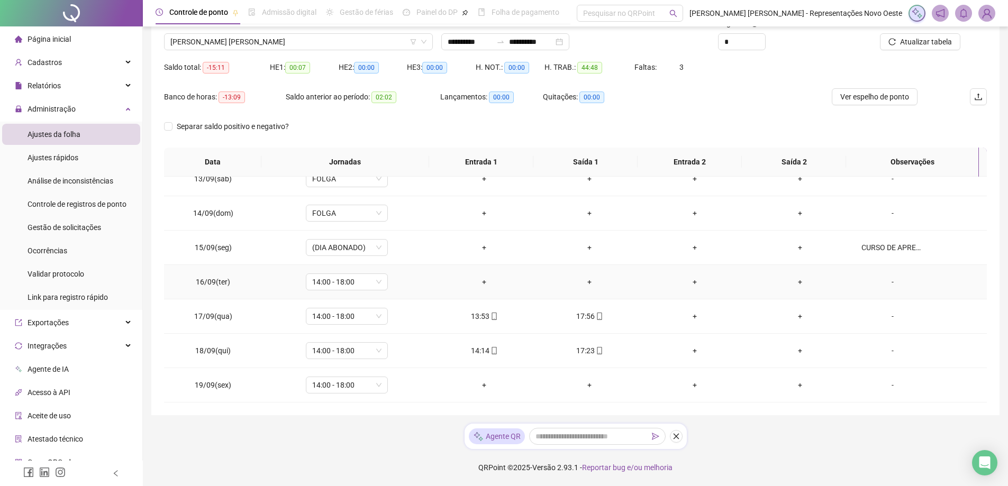
click at [888, 277] on div "-" at bounding box center [892, 282] width 62 height 12
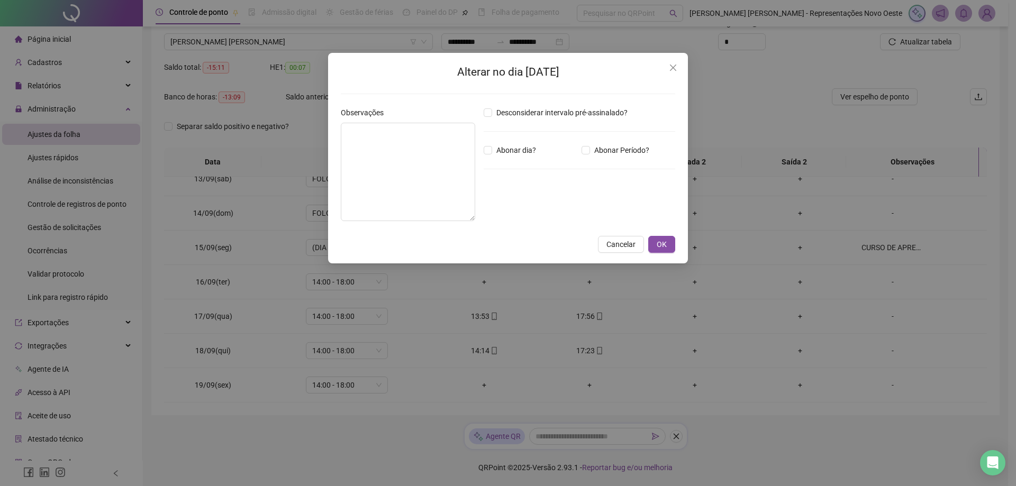
click at [509, 157] on div "Desconsiderar intervalo pré-assinalado? Abonar dia? Abonar Período? Horas a abo…" at bounding box center [579, 168] width 200 height 123
click at [509, 145] on span "Abonar dia?" at bounding box center [516, 150] width 48 height 12
click at [390, 176] on textarea at bounding box center [408, 172] width 134 height 98
type textarea "*"
type textarea "**********"
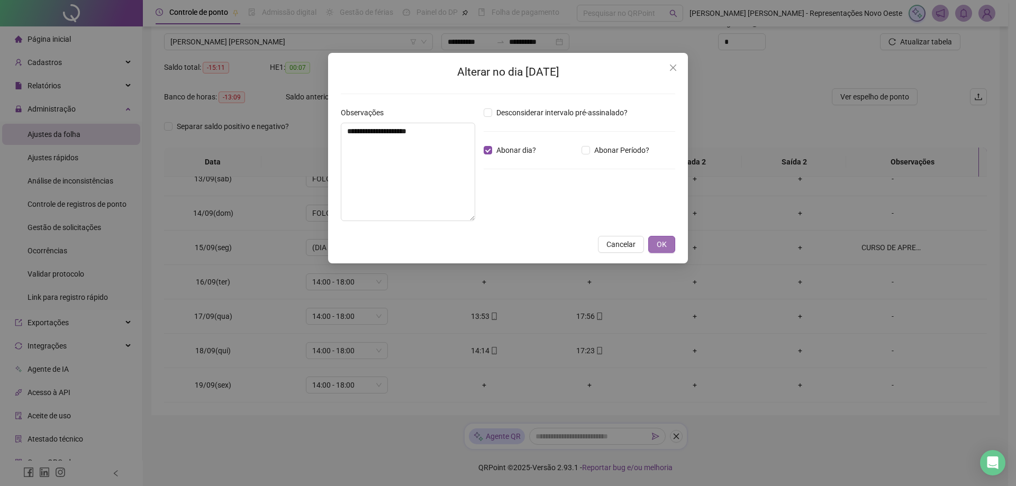
click at [657, 249] on button "OK" at bounding box center [661, 244] width 27 height 17
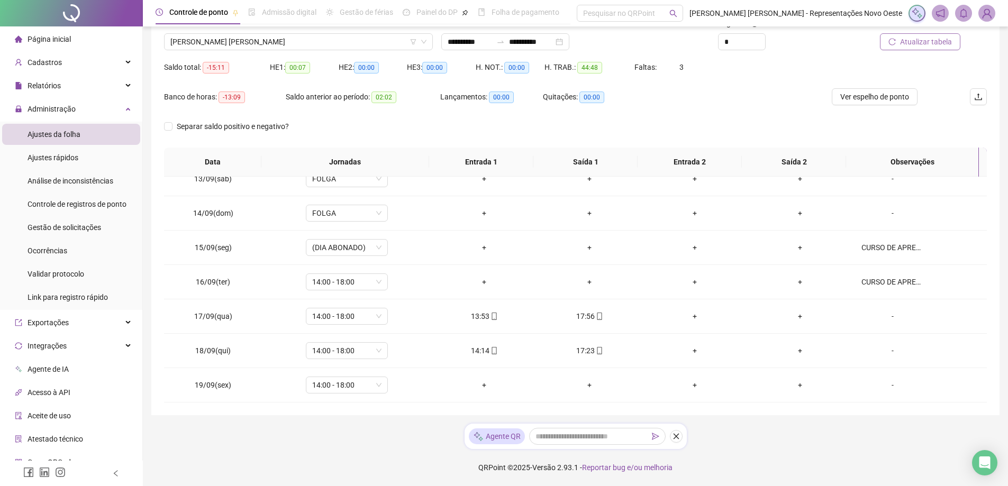
click at [914, 45] on span "Atualizar tabela" at bounding box center [926, 42] width 52 height 12
click at [544, 43] on input "**********" at bounding box center [531, 42] width 44 height 12
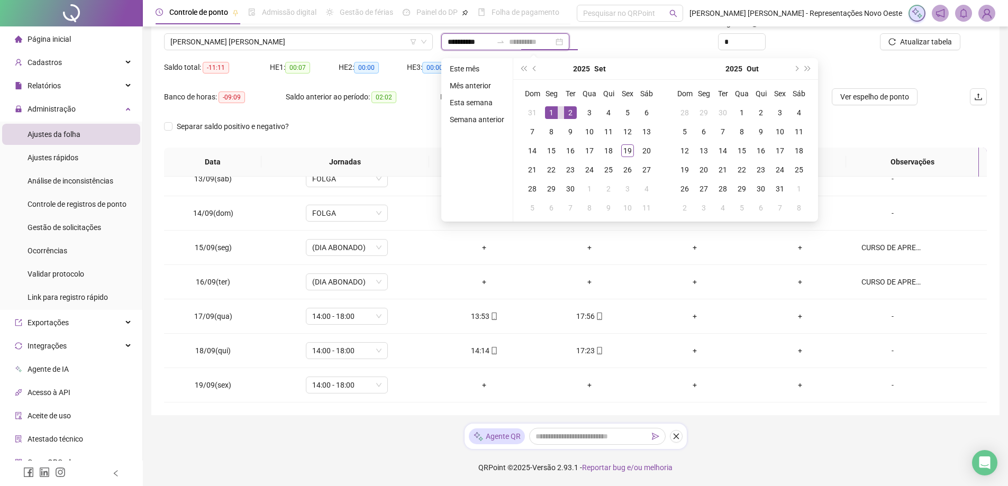
type input "**********"
click at [549, 109] on div "1" at bounding box center [551, 112] width 13 height 13
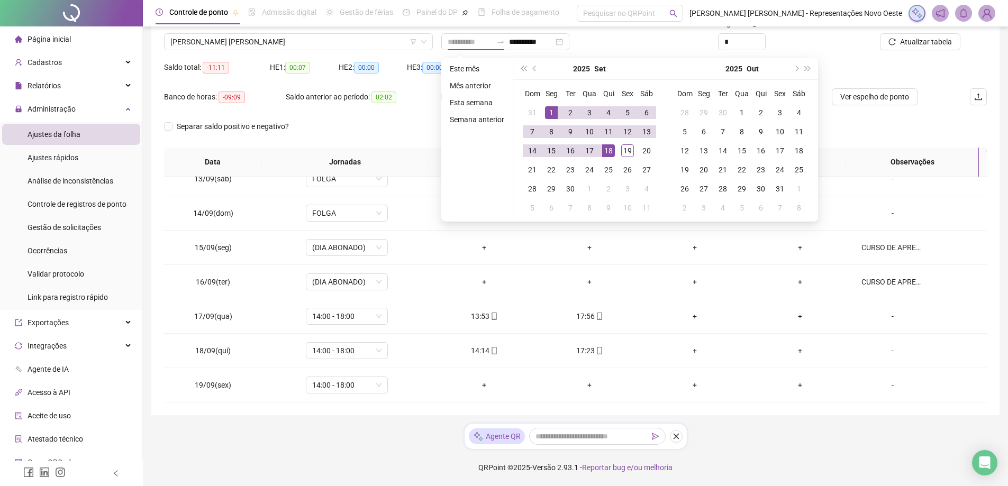
click at [613, 150] on div "18" at bounding box center [608, 150] width 13 height 13
type input "**********"
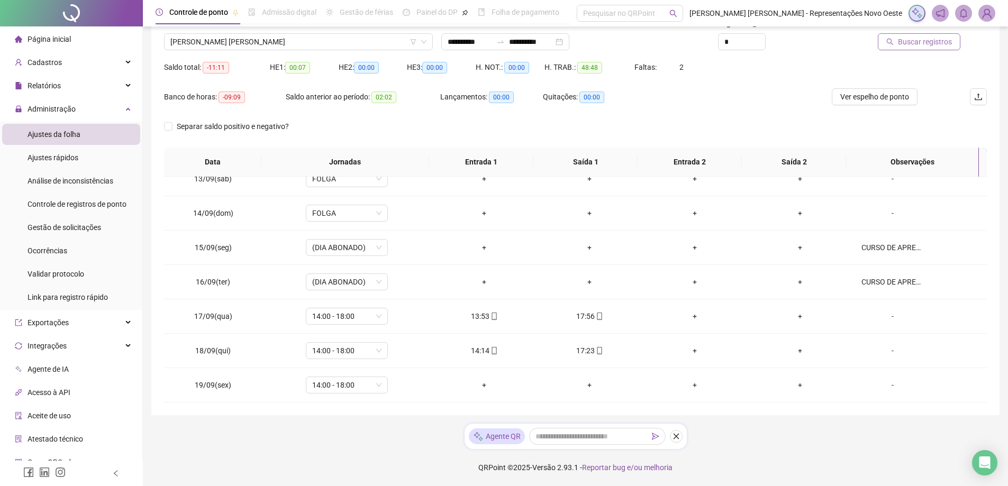
click at [917, 39] on span "Buscar registros" at bounding box center [925, 42] width 54 height 12
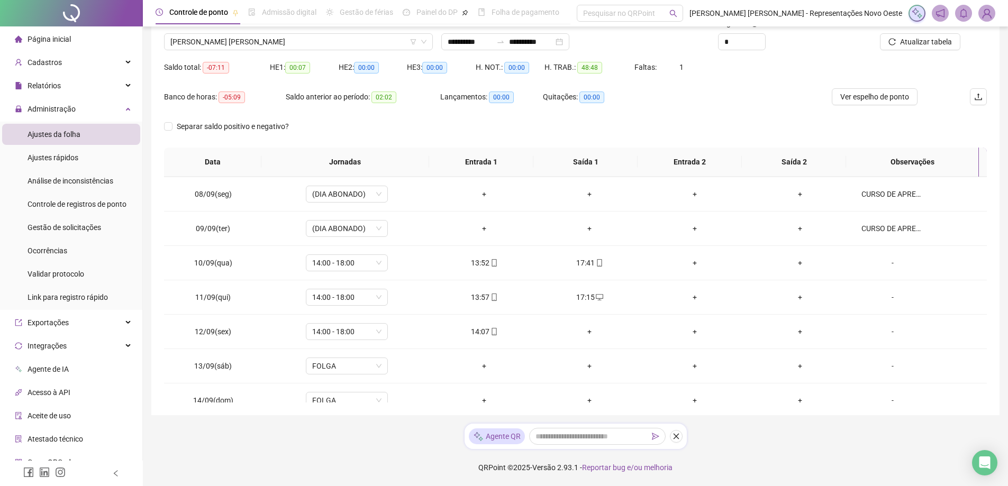
scroll to position [234, 0]
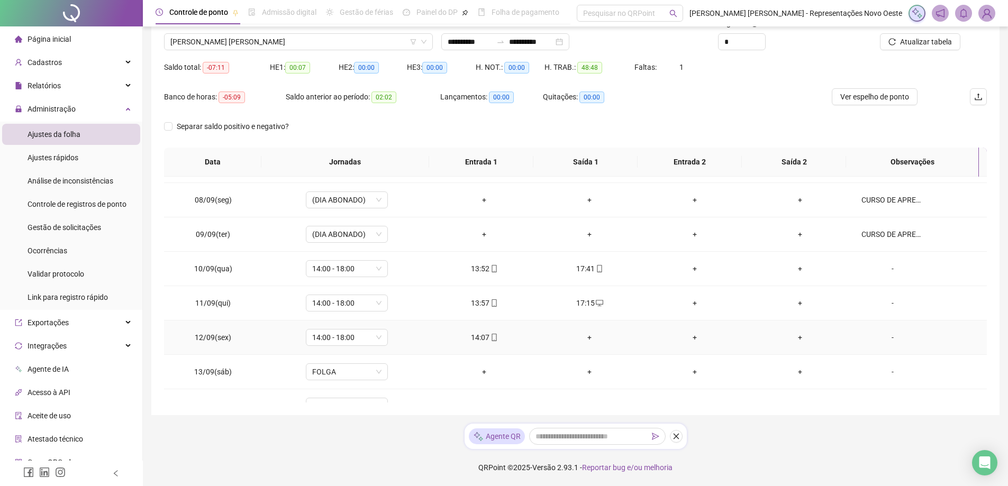
click at [581, 336] on div "+" at bounding box center [589, 338] width 88 height 12
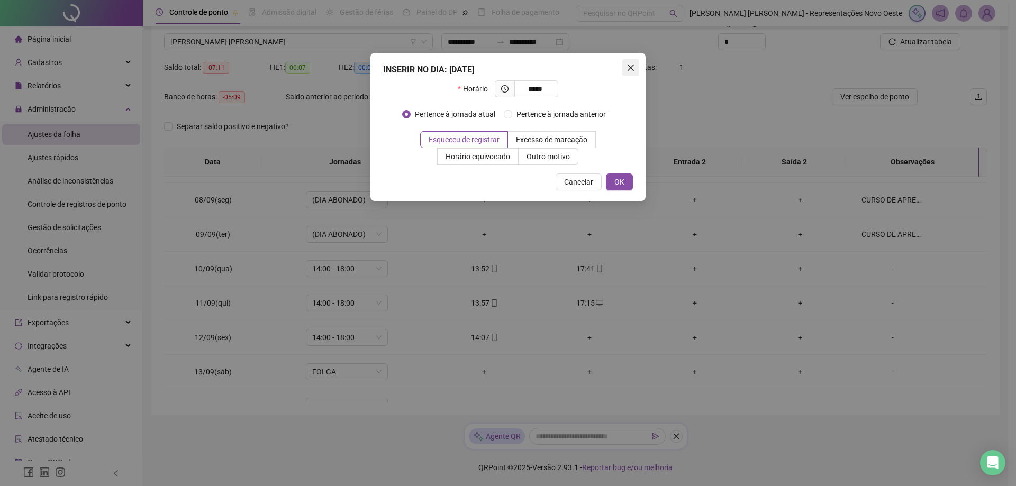
type input "*****"
click at [634, 66] on icon "close" at bounding box center [630, 67] width 8 height 8
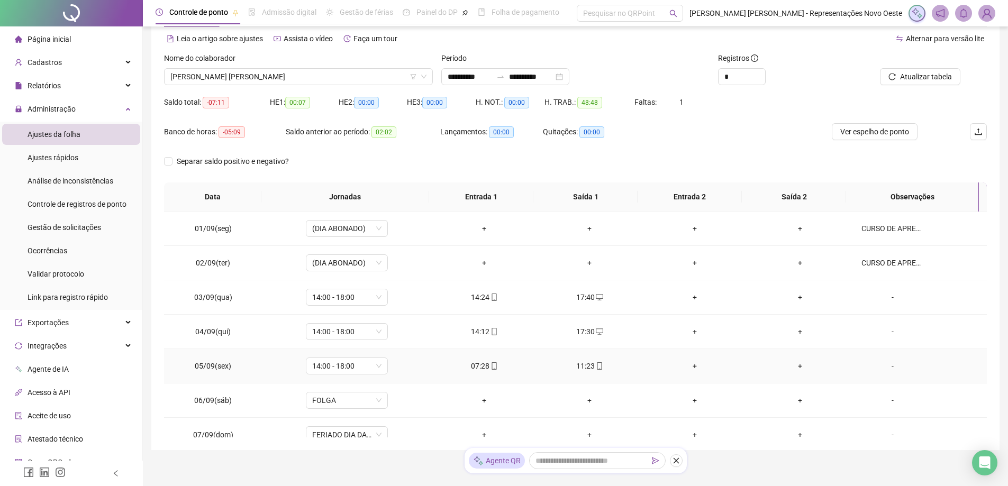
scroll to position [0, 0]
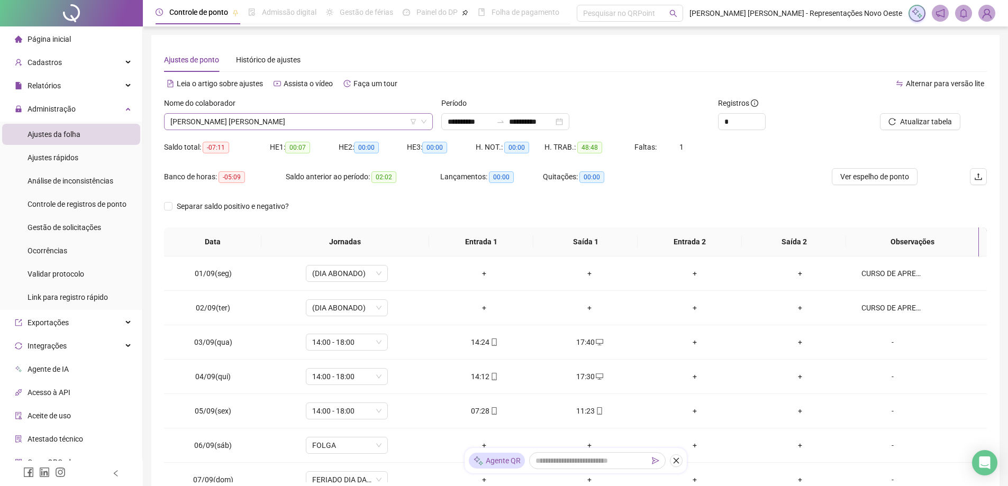
click at [329, 119] on span "[PERSON_NAME] [PERSON_NAME]" at bounding box center [298, 122] width 256 height 16
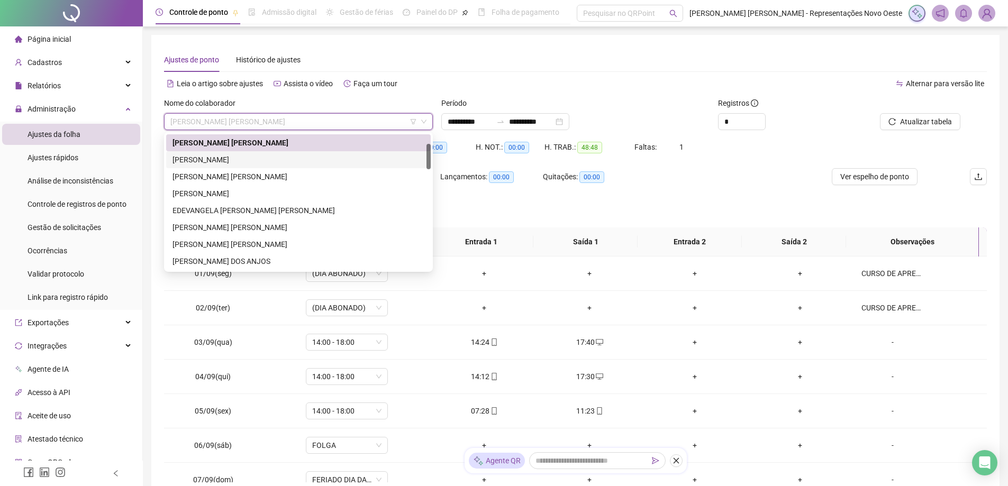
click at [510, 135] on div "**********" at bounding box center [575, 117] width 277 height 41
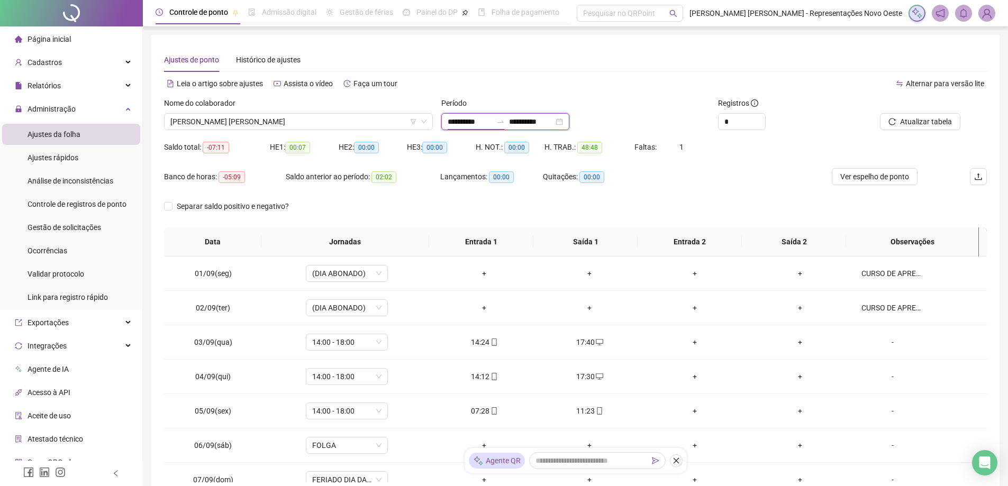
click at [474, 122] on input "**********" at bounding box center [470, 122] width 44 height 12
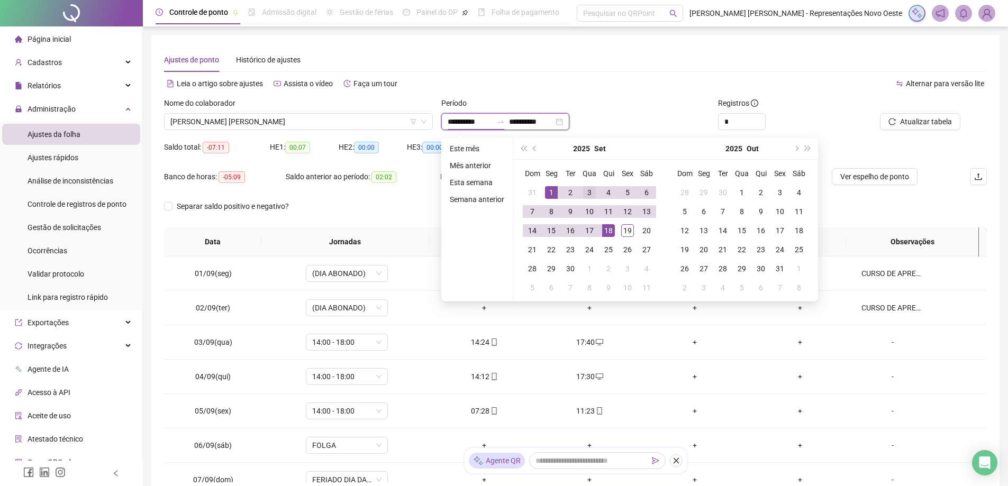
type input "**********"
click at [549, 190] on div "1" at bounding box center [551, 192] width 13 height 13
type input "**********"
click at [634, 234] on td "19" at bounding box center [627, 230] width 19 height 19
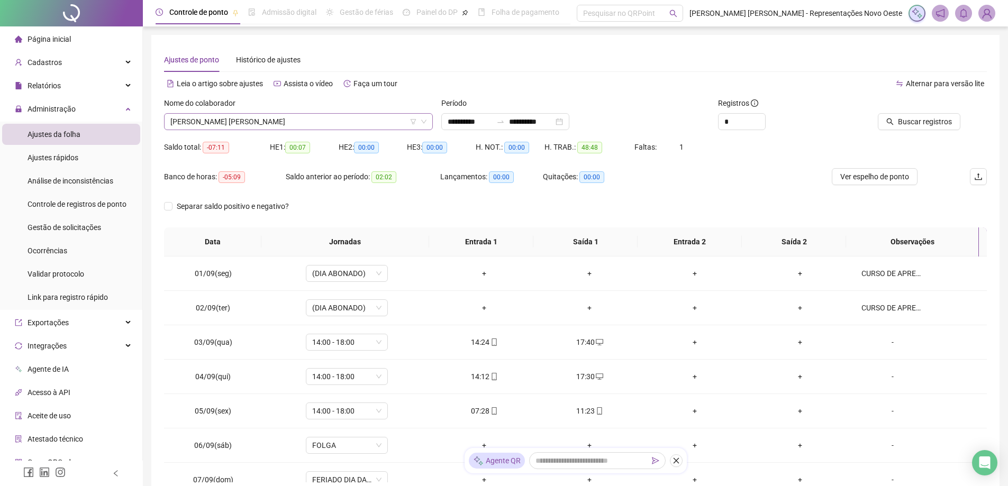
click at [291, 115] on span "[PERSON_NAME] [PERSON_NAME]" at bounding box center [298, 122] width 256 height 16
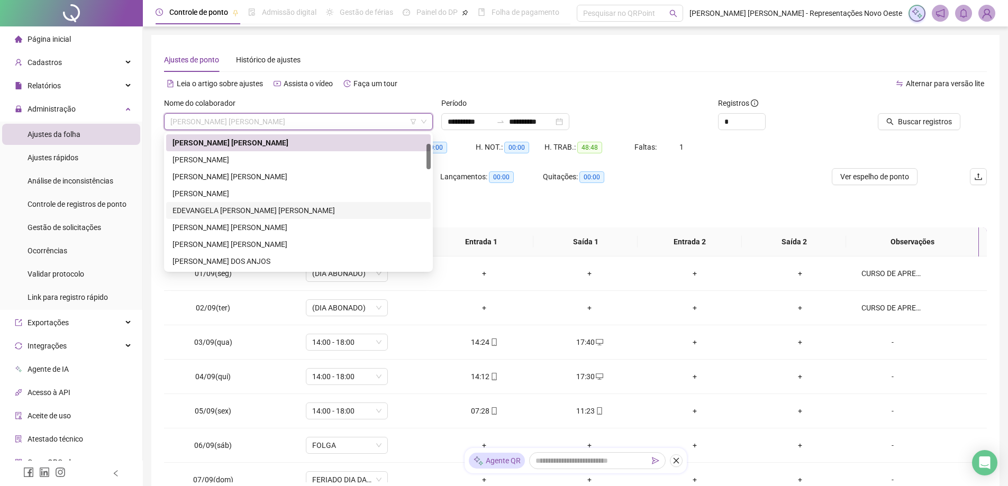
scroll to position [104, 0]
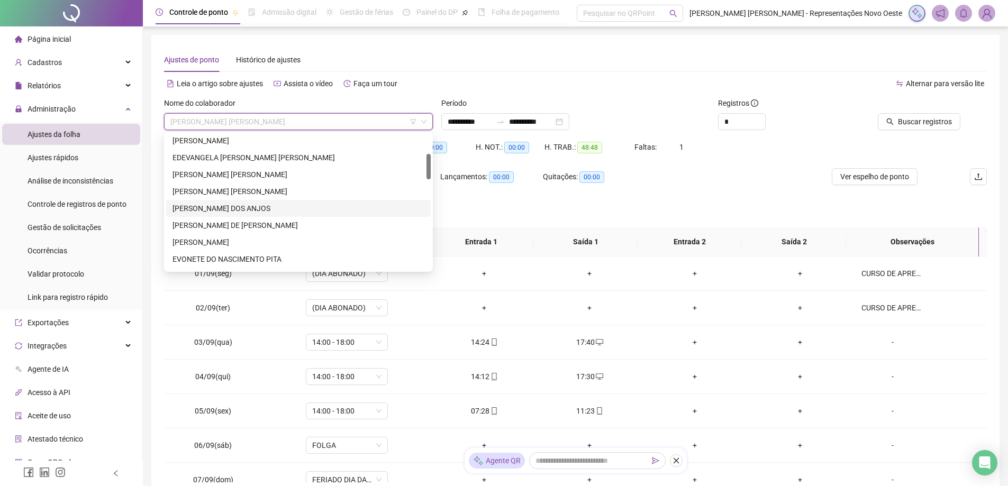
click at [217, 205] on div "[PERSON_NAME] DOS ANJOS" at bounding box center [298, 209] width 252 height 12
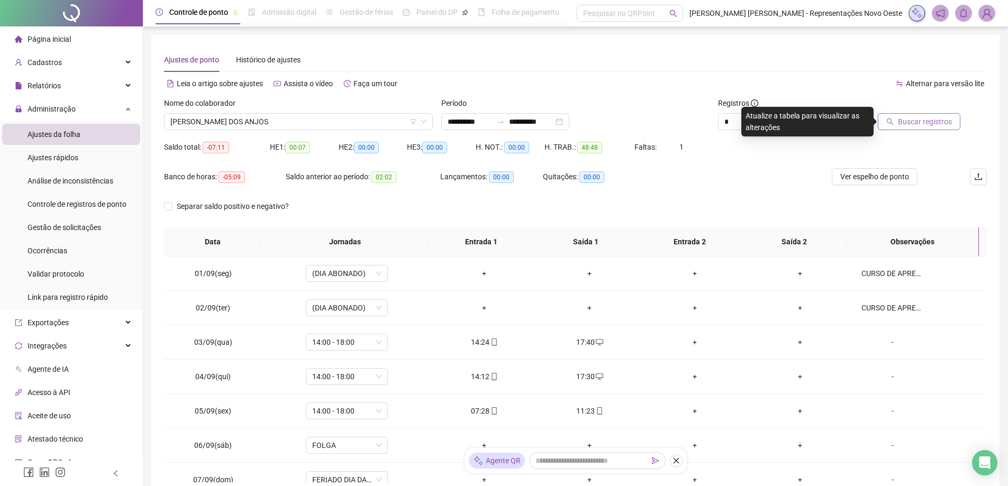
click at [908, 121] on span "Buscar registros" at bounding box center [925, 122] width 54 height 12
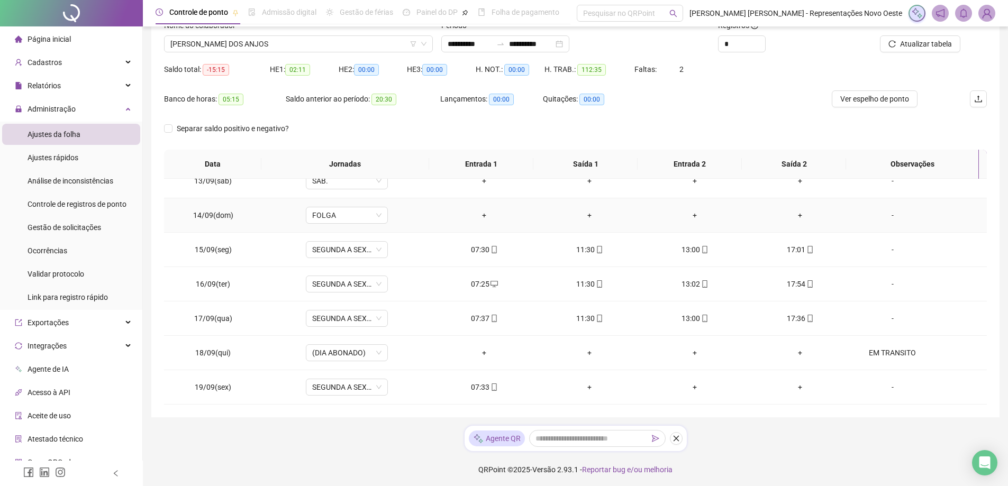
scroll to position [80, 0]
click at [759, 36] on span "Increase Value" at bounding box center [759, 38] width 12 height 8
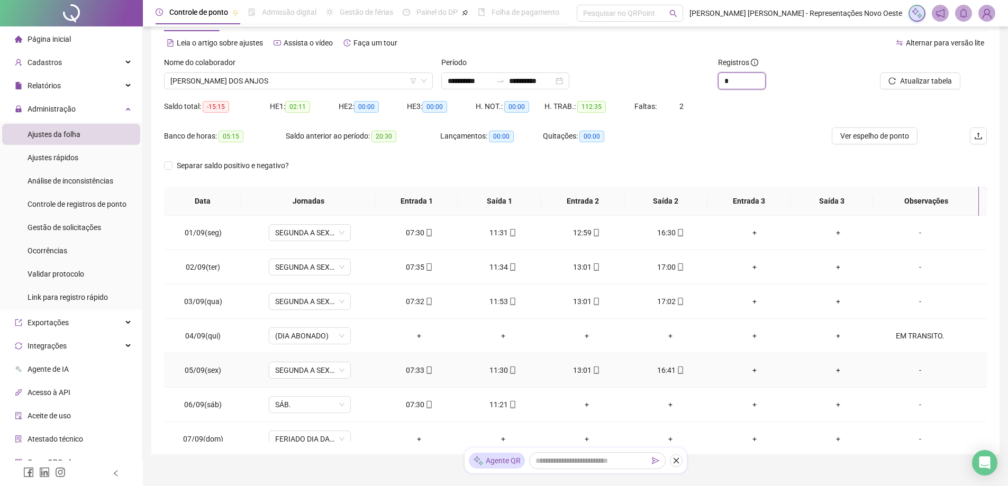
scroll to position [0, 0]
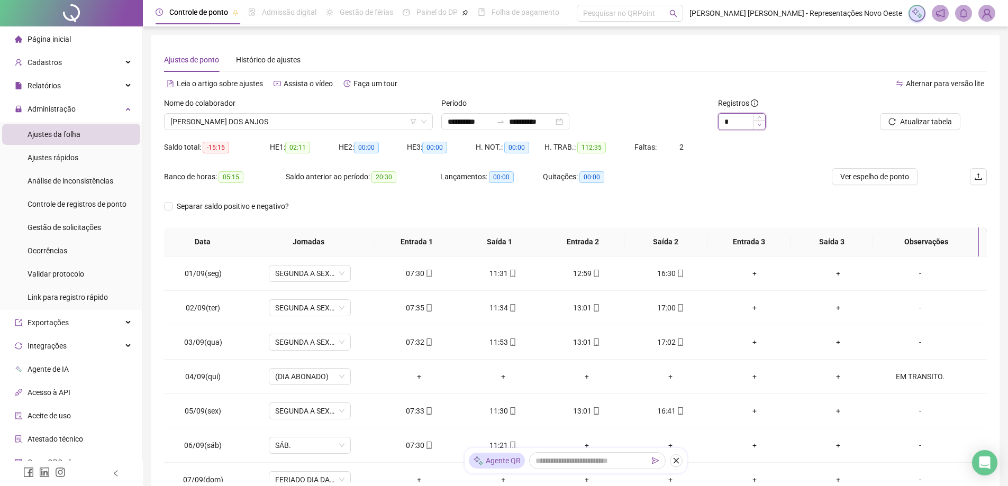
click at [755, 124] on span "Decrease Value" at bounding box center [759, 125] width 12 height 10
type input "*"
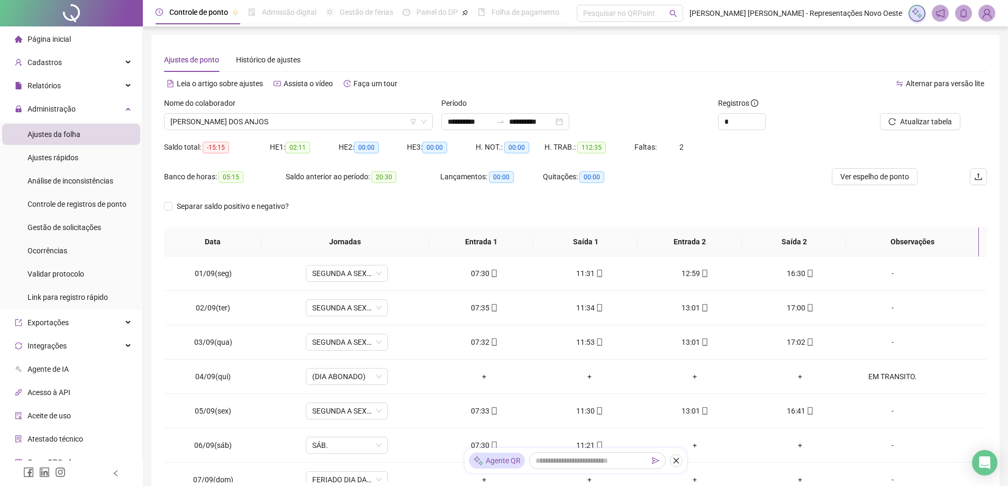
click at [42, 35] on span "Página inicial" at bounding box center [49, 39] width 43 height 8
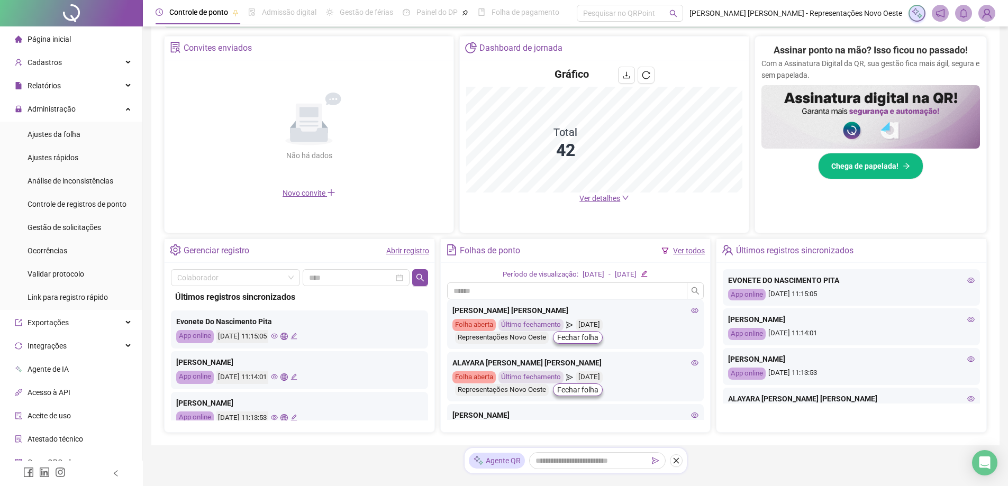
scroll to position [212, 0]
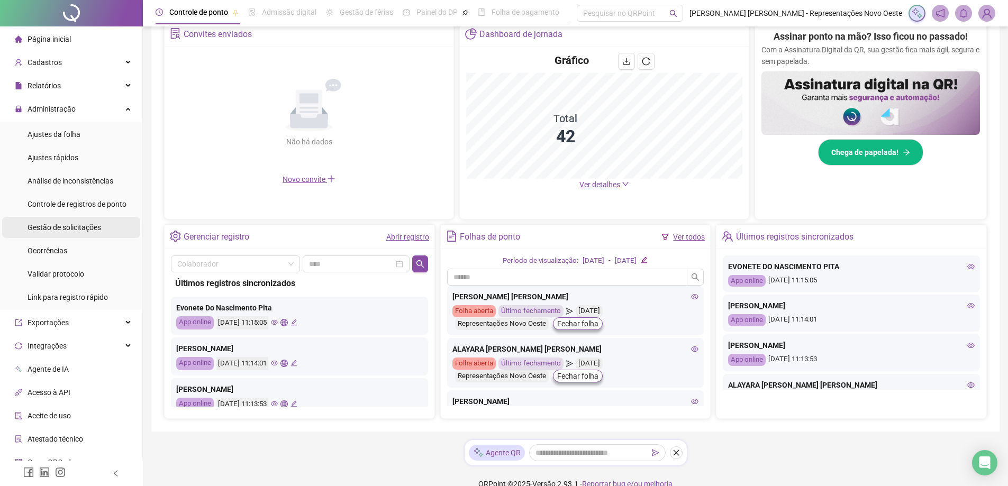
click at [74, 225] on span "Gestão de solicitações" at bounding box center [65, 227] width 74 height 8
